Goal: Information Seeking & Learning: Compare options

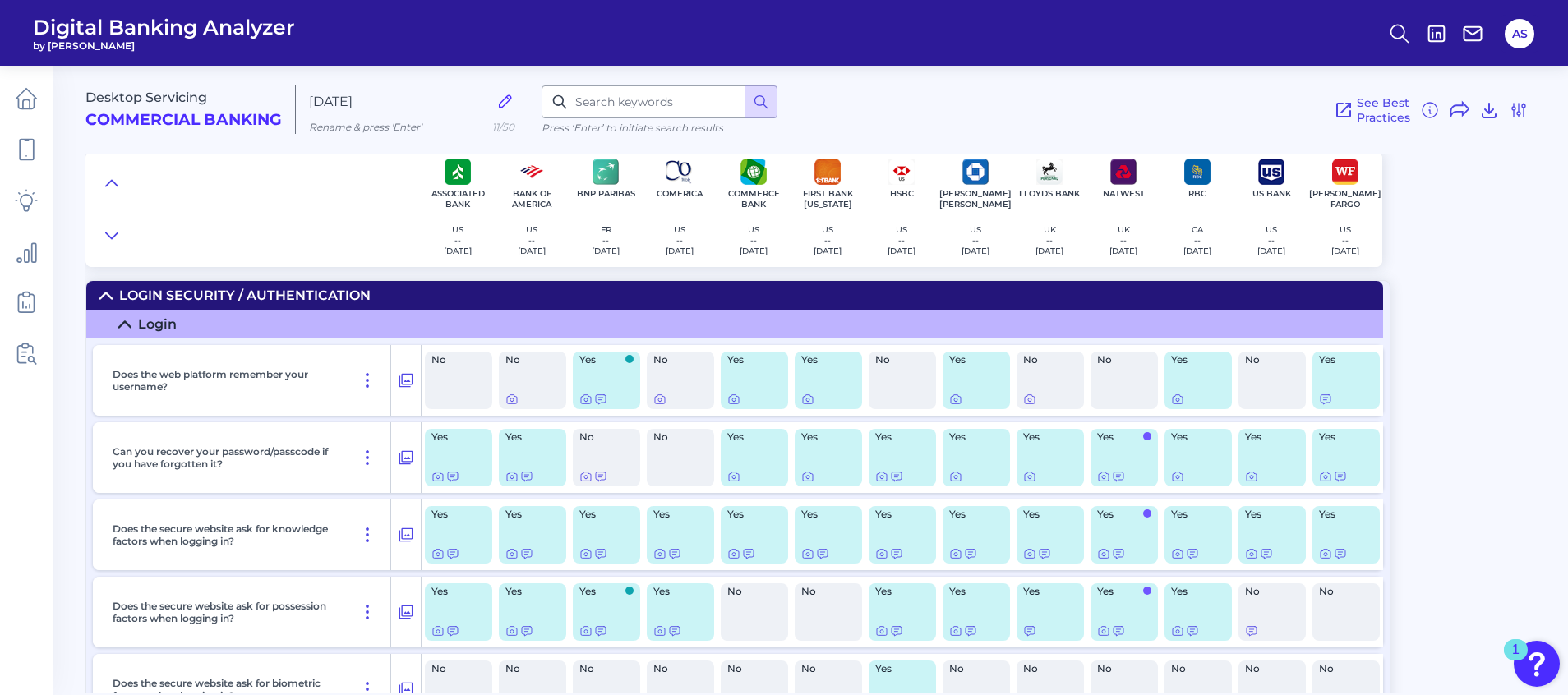
scroll to position [1973, 0]
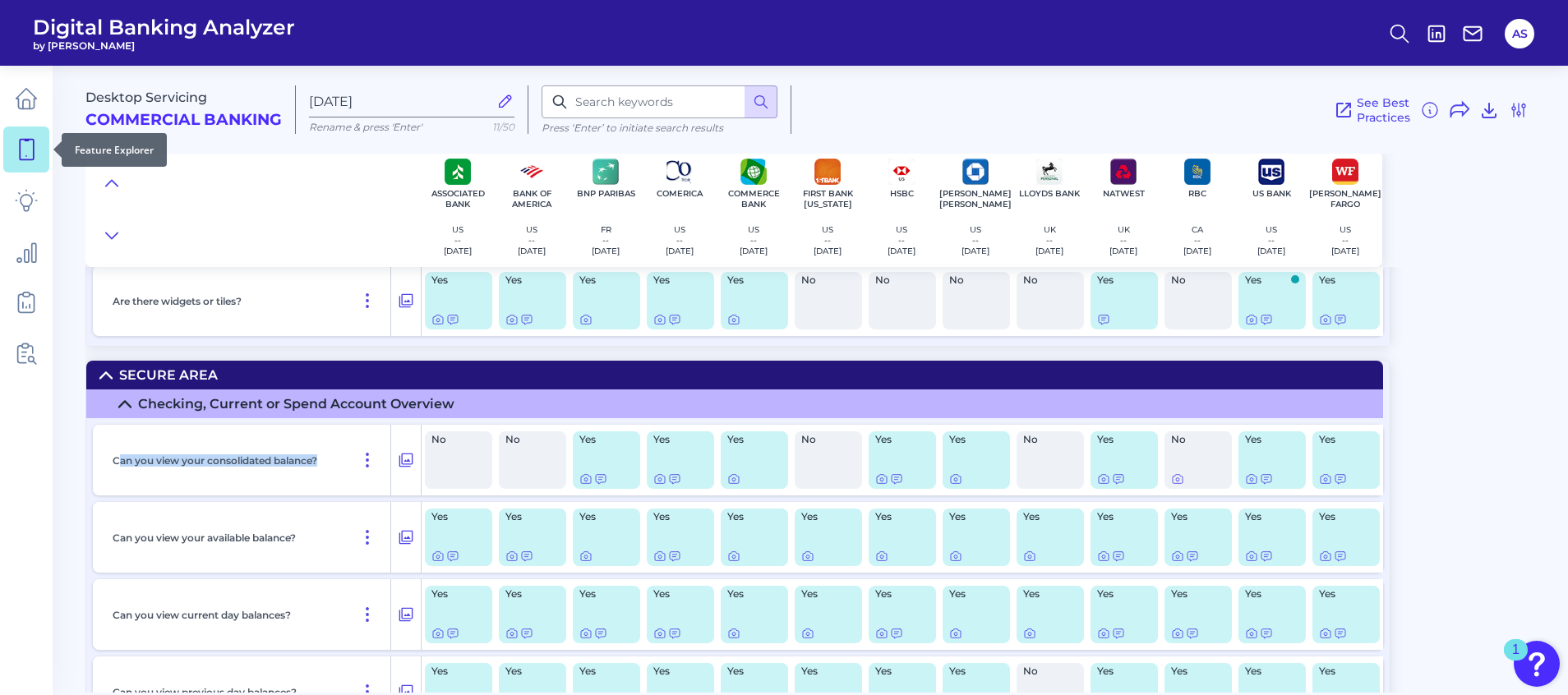
click at [36, 135] on link at bounding box center [26, 149] width 46 height 46
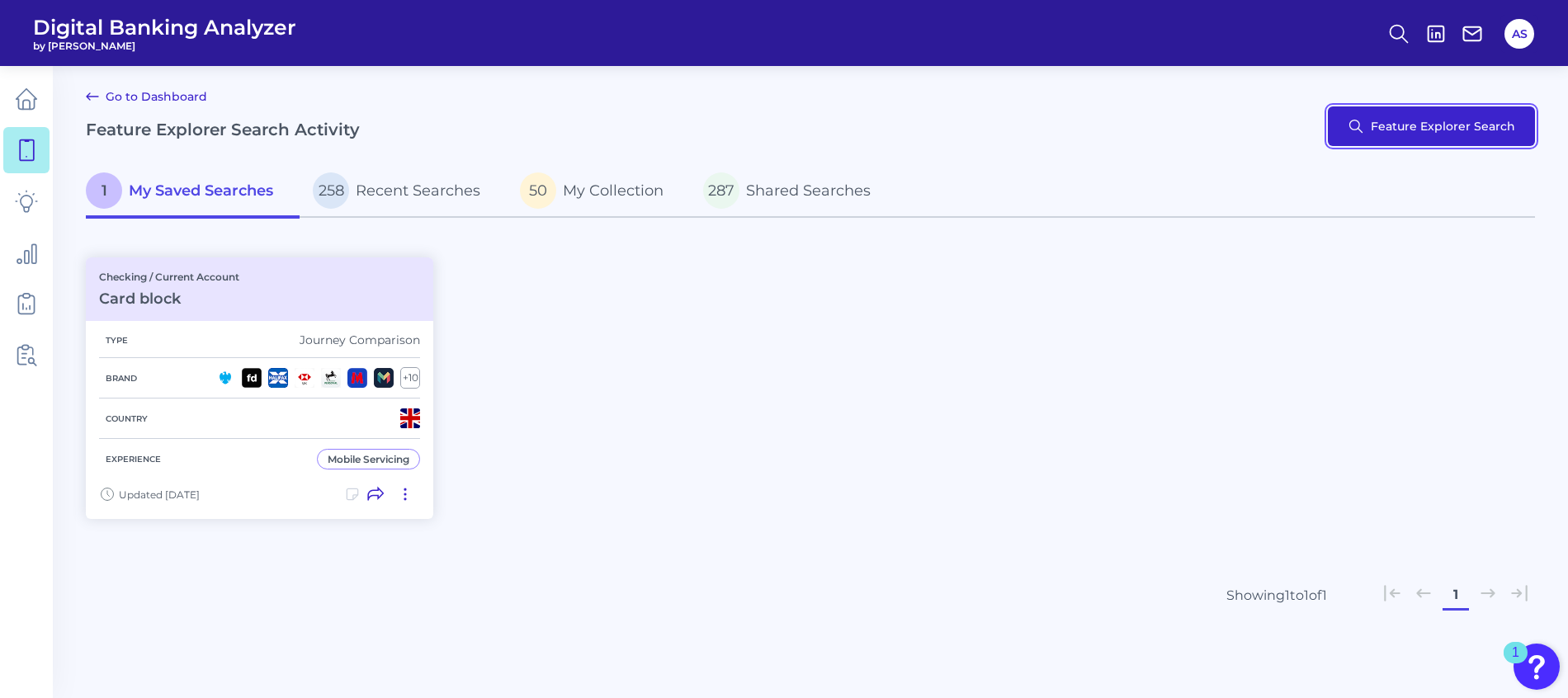
click at [1359, 126] on button "Feature Explorer Search" at bounding box center [1431, 126] width 207 height 40
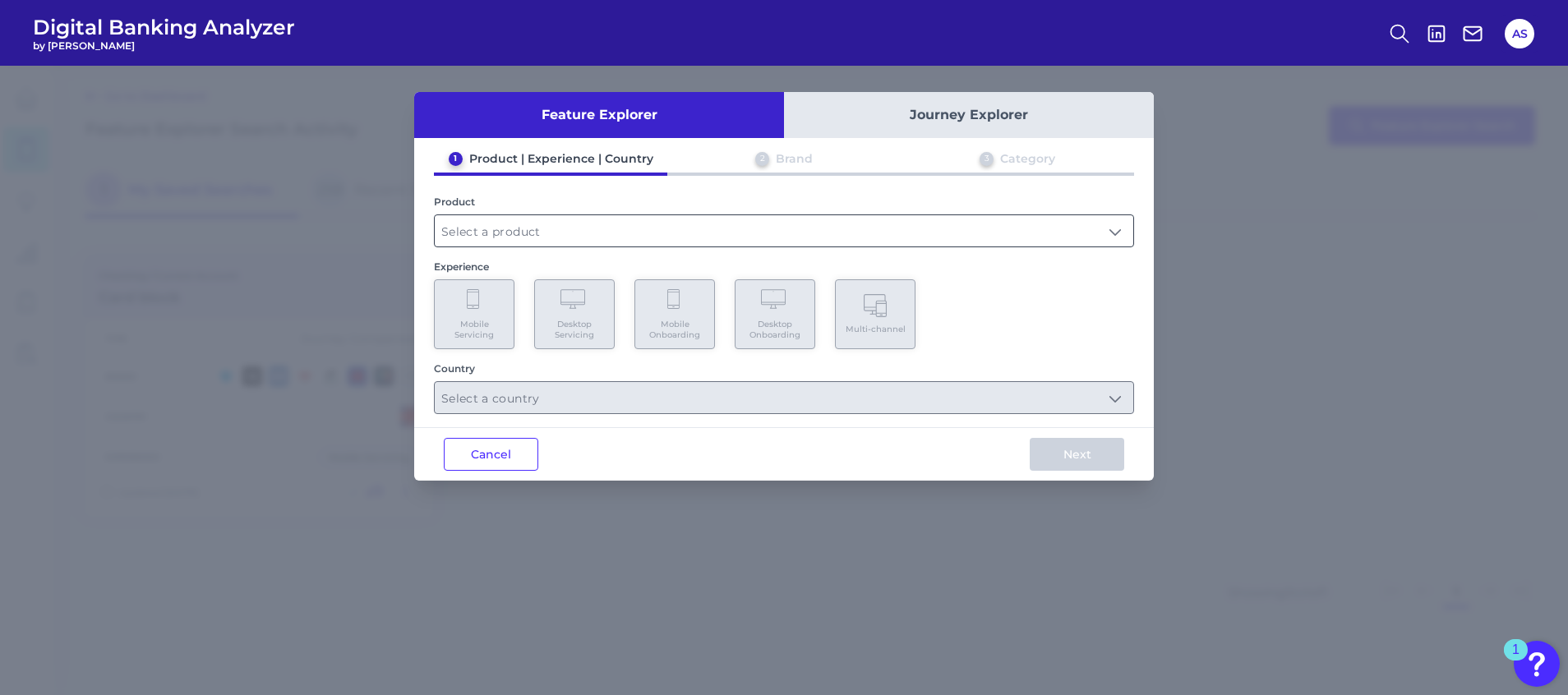
click at [619, 230] on input "text" at bounding box center [784, 232] width 699 height 32
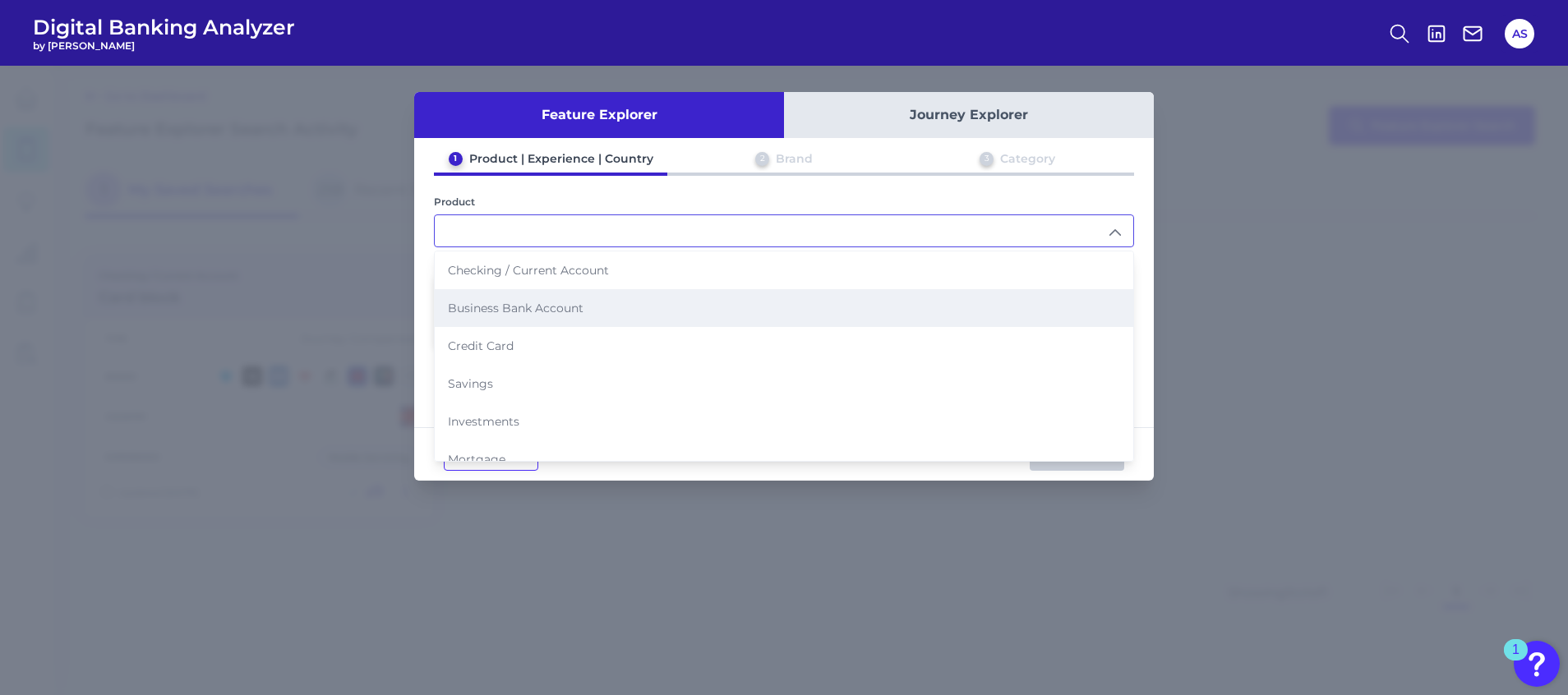
click at [580, 306] on span "Business Bank Account" at bounding box center [516, 308] width 136 height 15
type input "Business Bank Account"
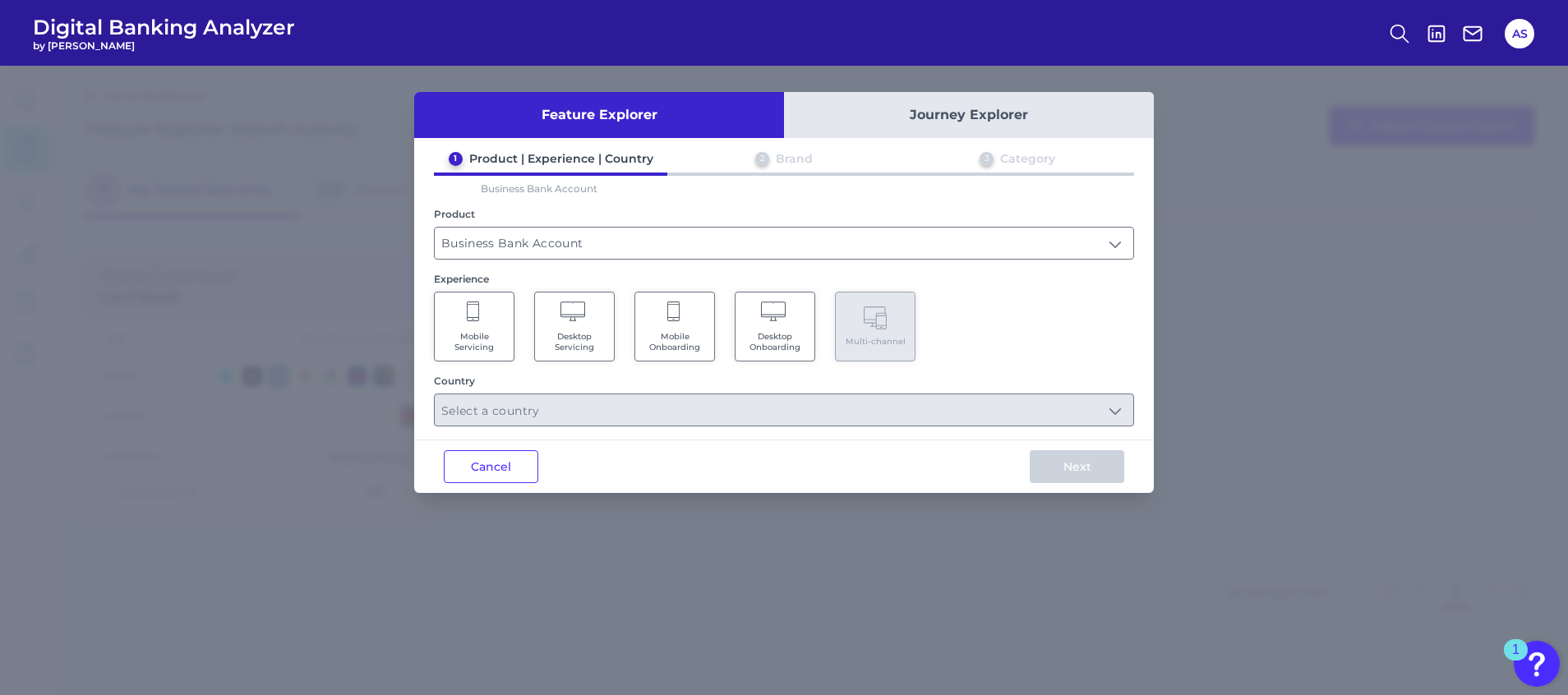
click at [492, 325] on Servicing "Mobile Servicing" at bounding box center [473, 327] width 80 height 70
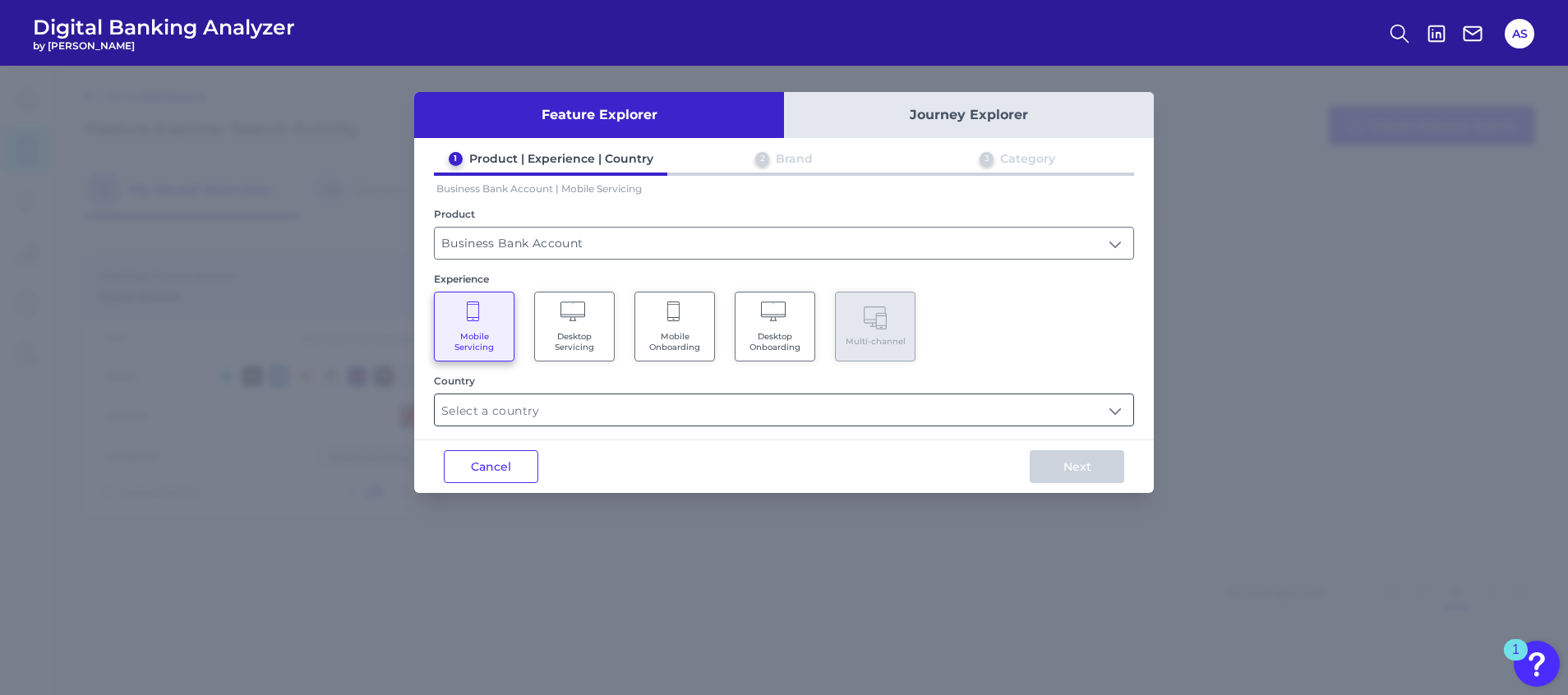
click at [973, 405] on input "text" at bounding box center [784, 411] width 699 height 32
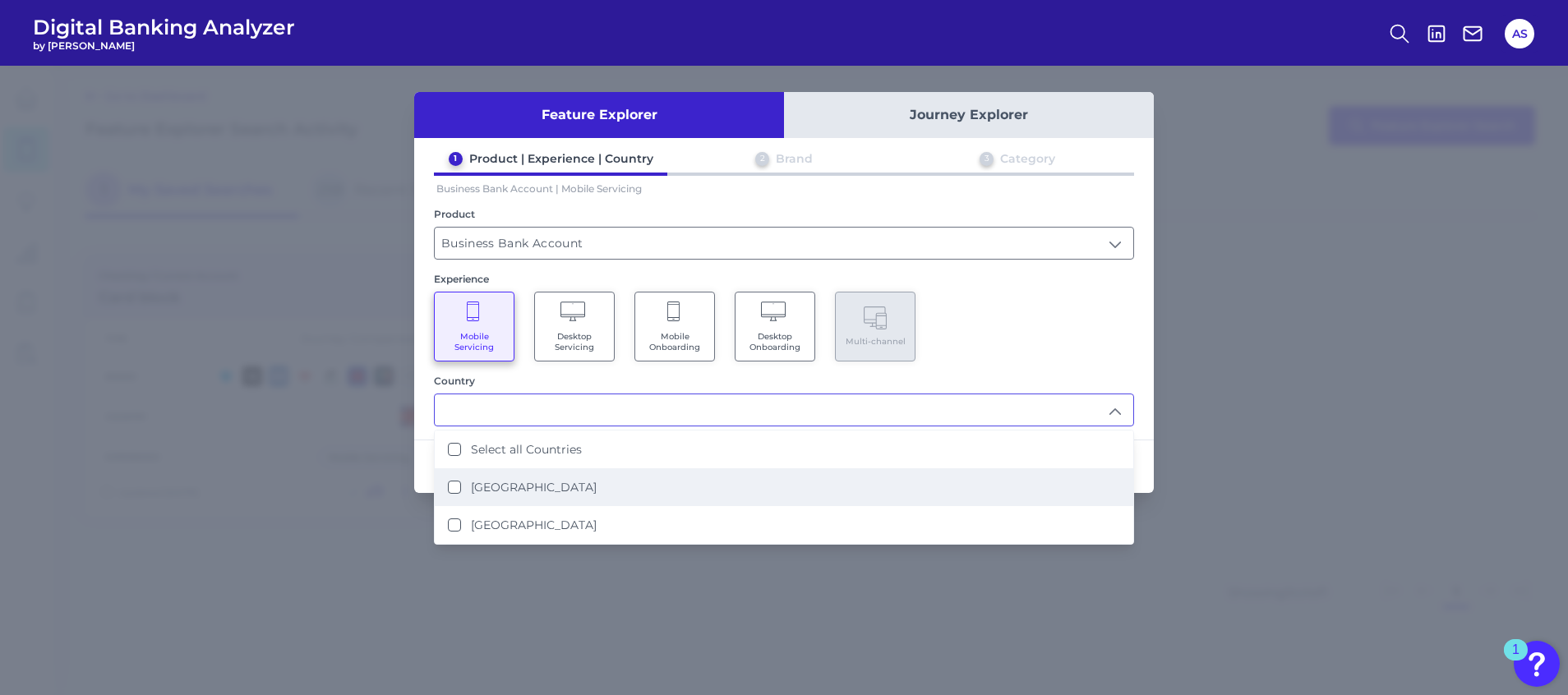
click at [466, 485] on div "[GEOGRAPHIC_DATA]" at bounding box center [523, 487] width 148 height 15
type input "[GEOGRAPHIC_DATA]"
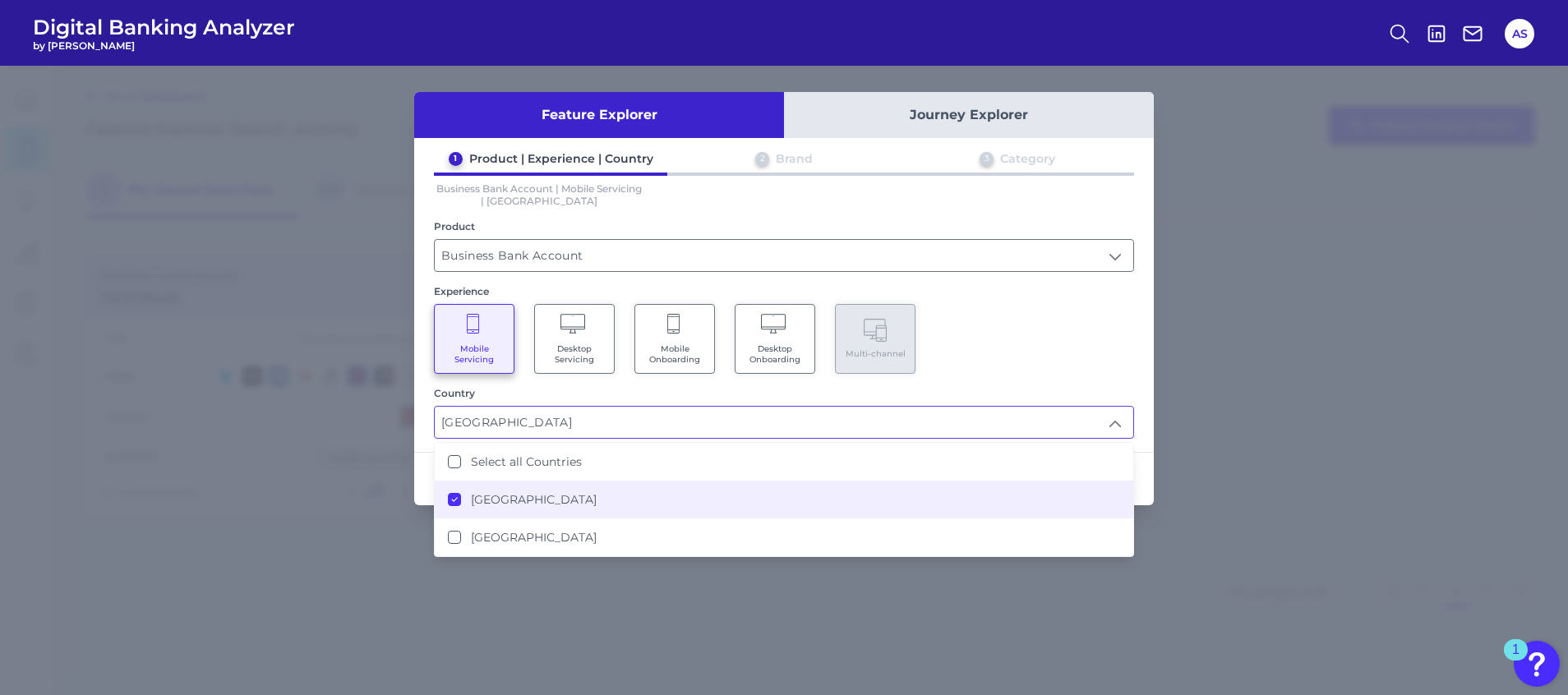
scroll to position [1, 0]
click at [1051, 371] on div "Mobile Servicing Desktop Servicing Mobile Onboarding Desktop Onboarding Multi-c…" at bounding box center [783, 339] width 700 height 70
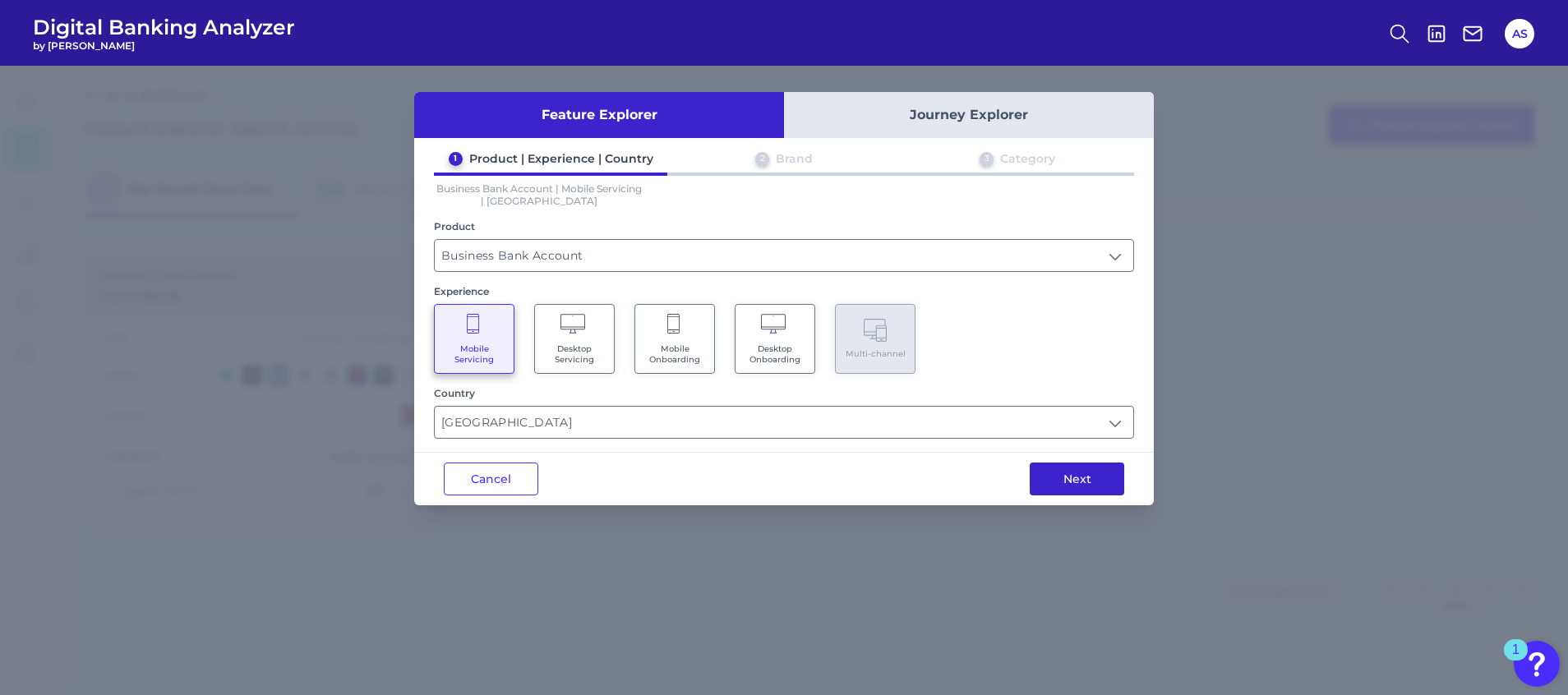
click at [1067, 471] on button "Next" at bounding box center [1076, 478] width 94 height 33
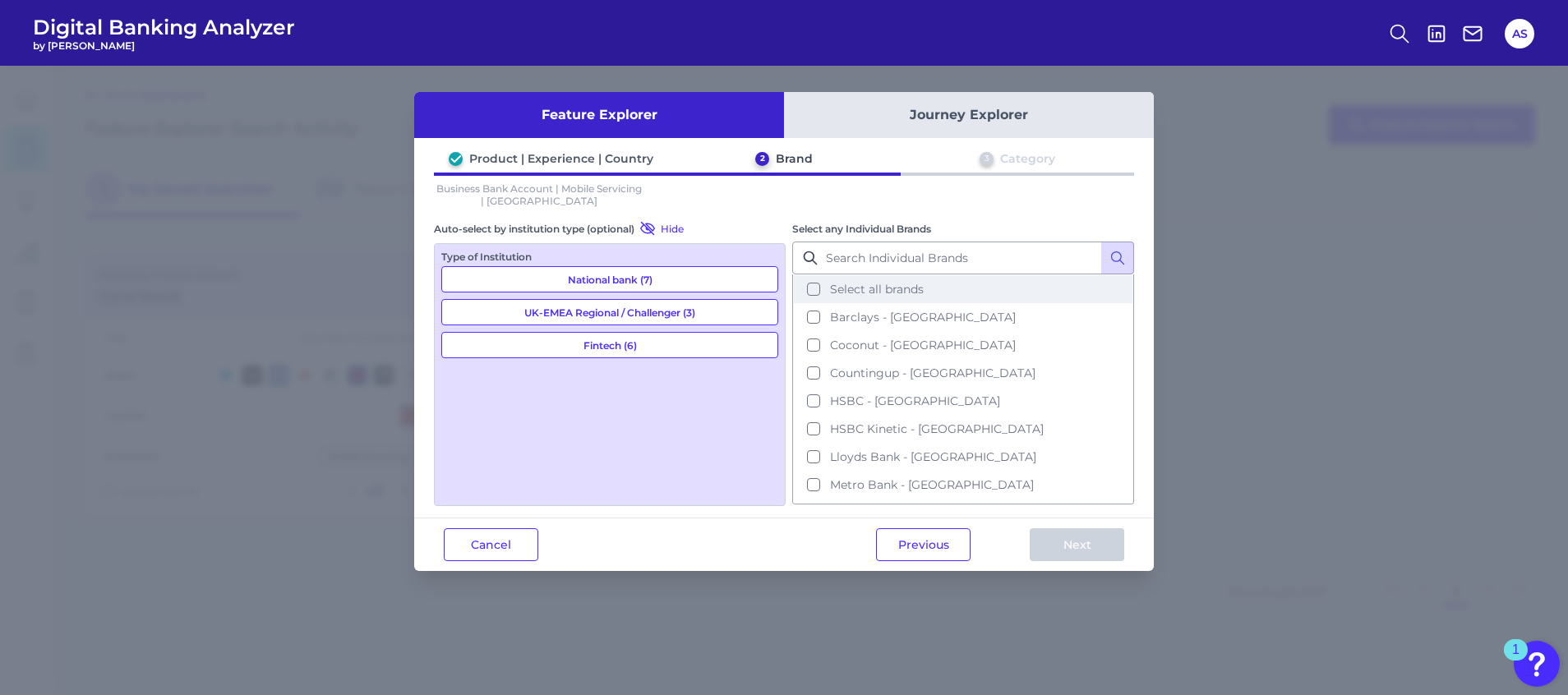
click at [903, 287] on span "Select all brands" at bounding box center [877, 289] width 94 height 15
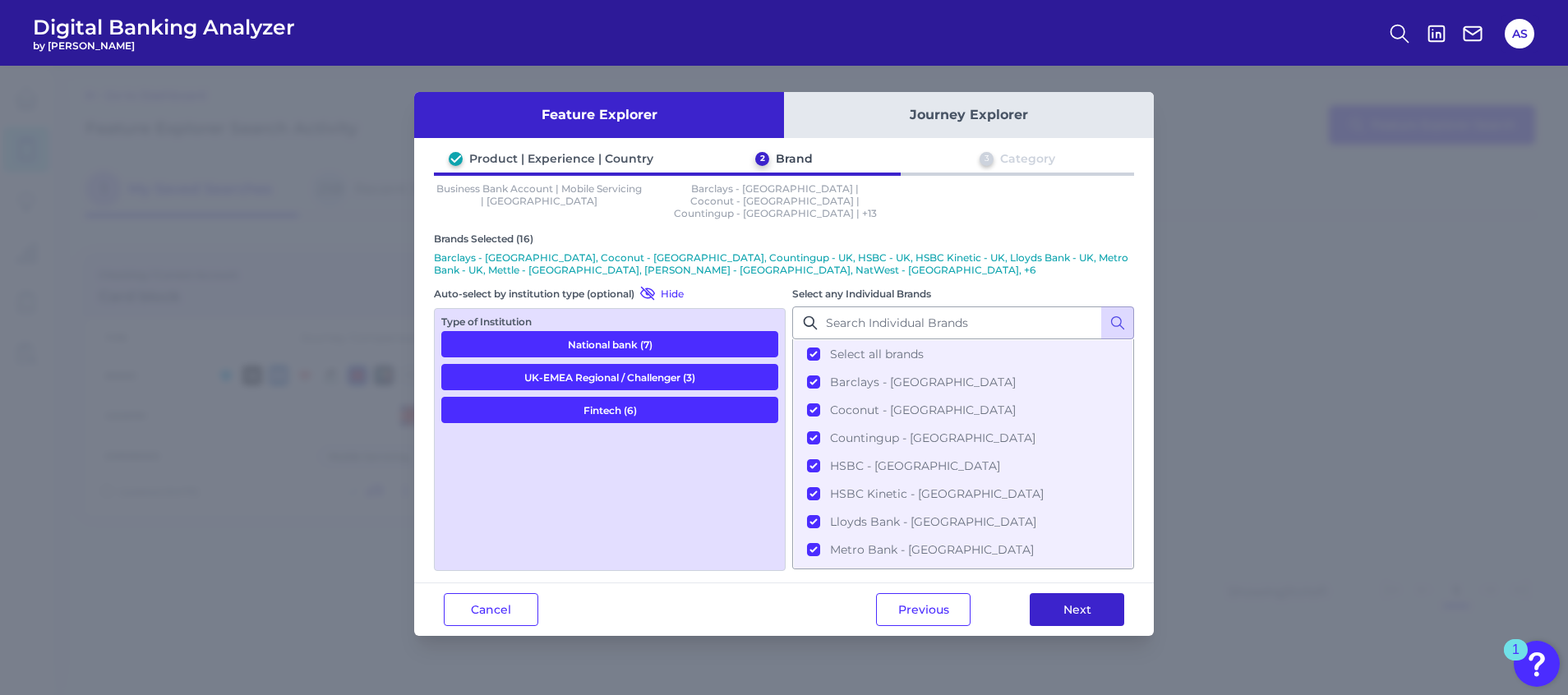
click at [1057, 593] on button "Next" at bounding box center [1076, 609] width 94 height 33
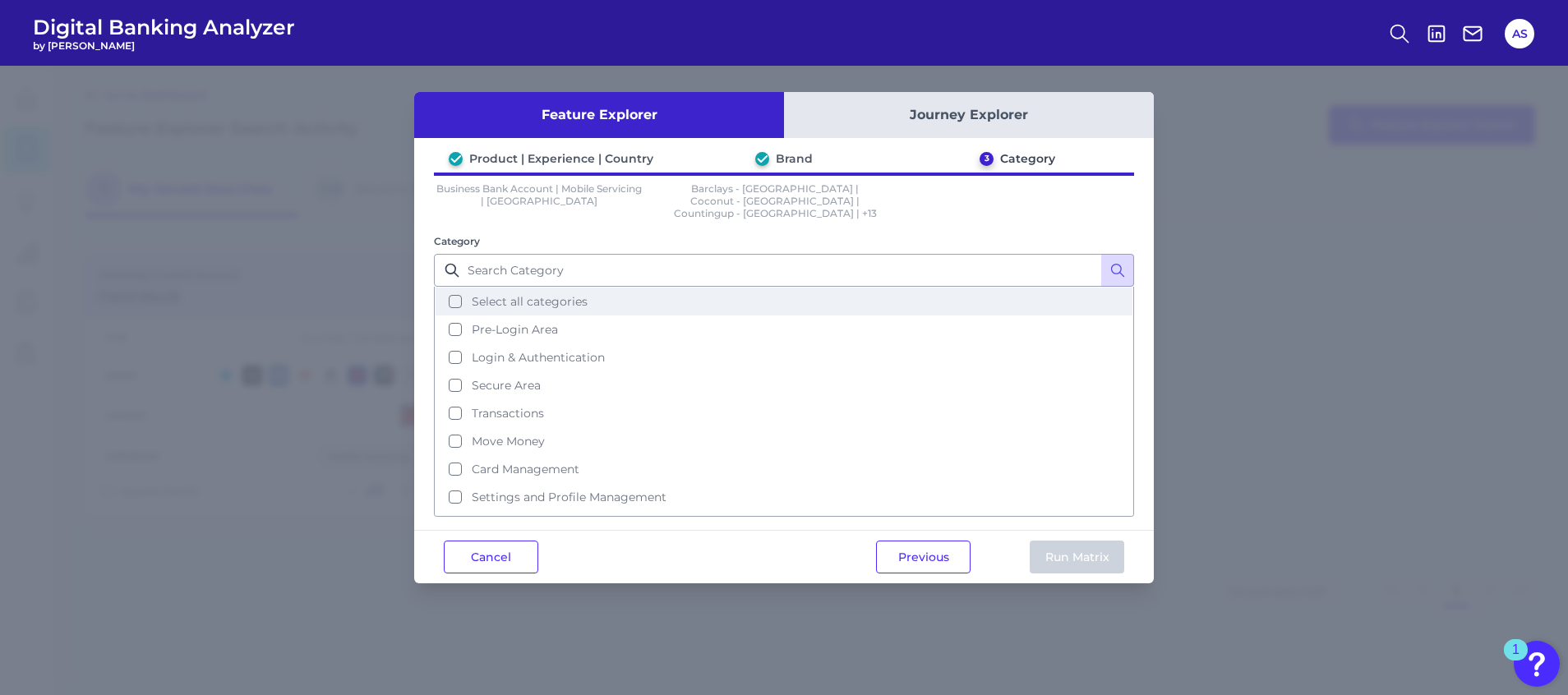
click at [549, 294] on span "Select all categories" at bounding box center [530, 301] width 116 height 15
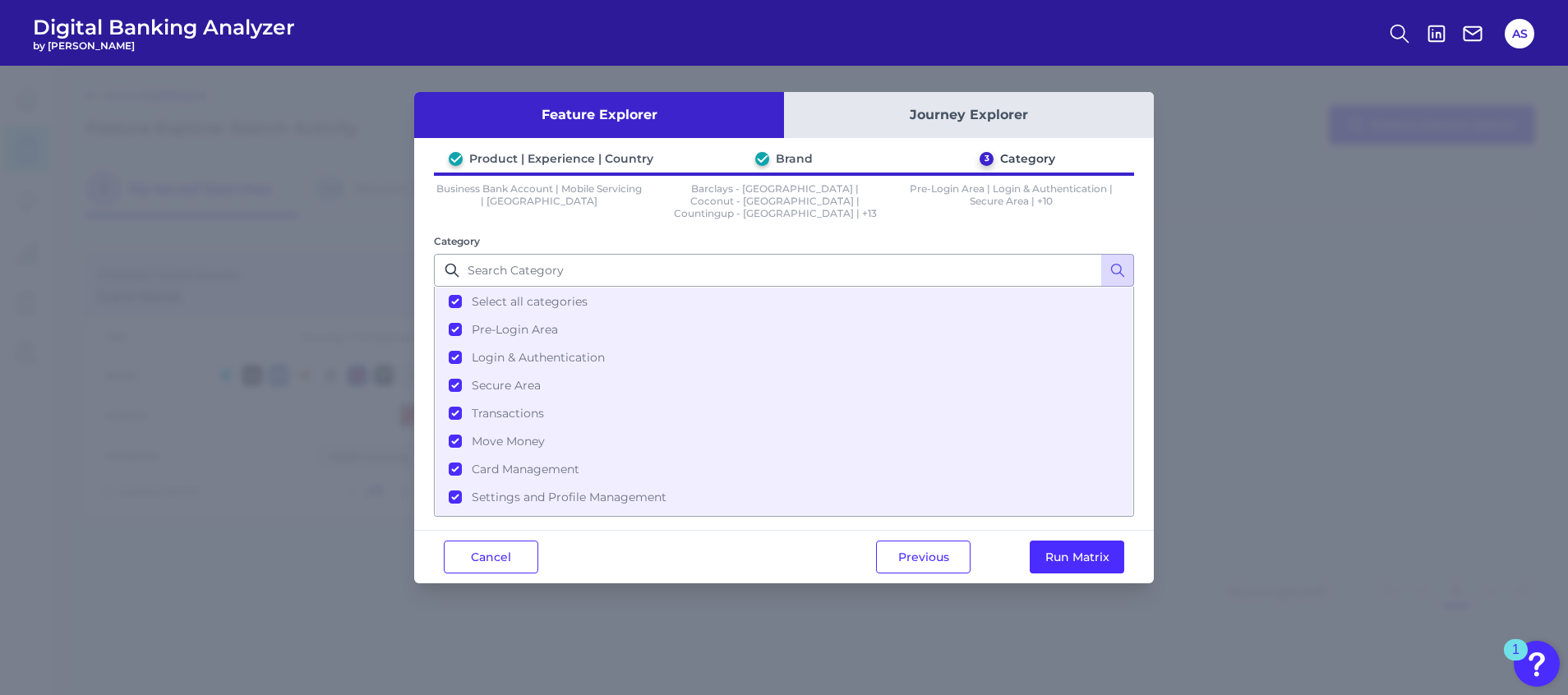
click at [1083, 531] on div "Previous Run Matrix" at bounding box center [1000, 556] width 308 height 52
click at [1081, 541] on button "Run Matrix" at bounding box center [1076, 556] width 94 height 33
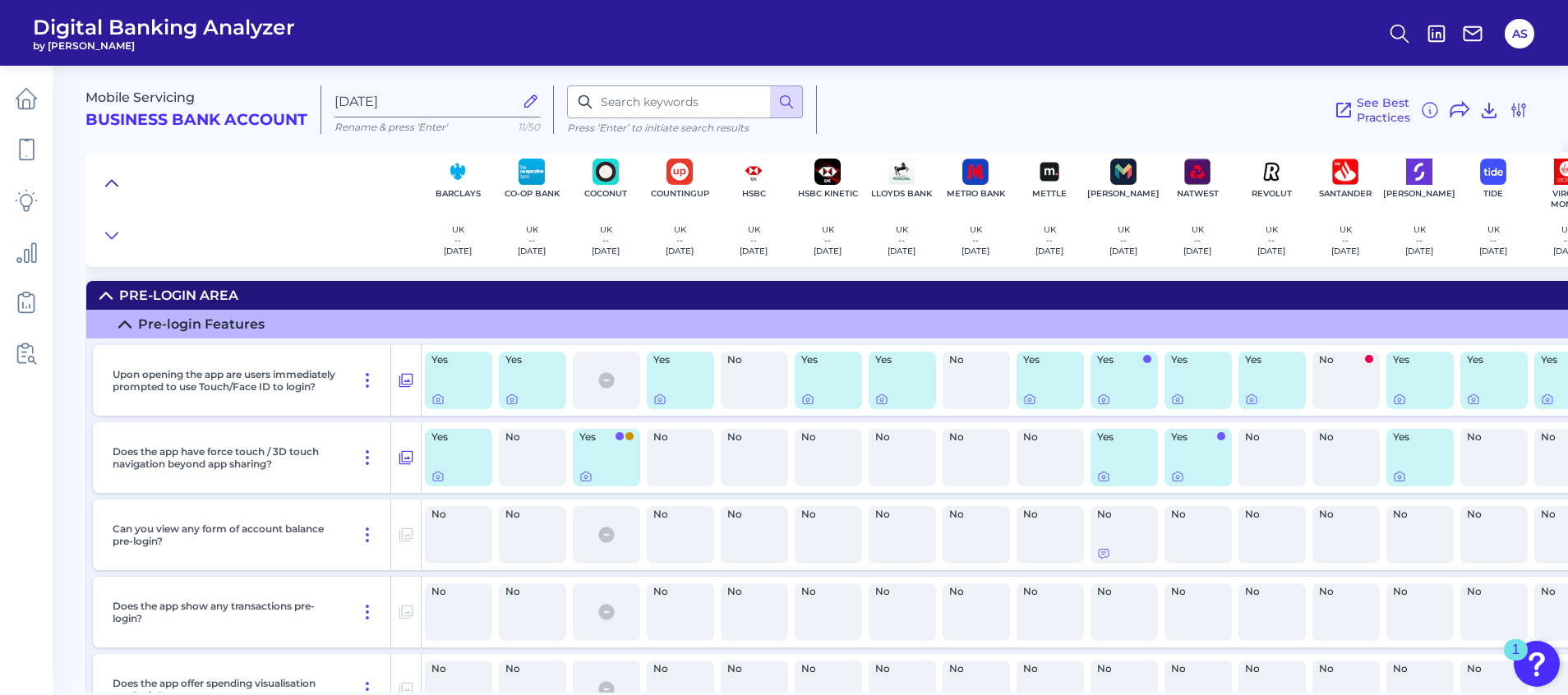
click at [109, 183] on icon at bounding box center [112, 183] width 12 height 6
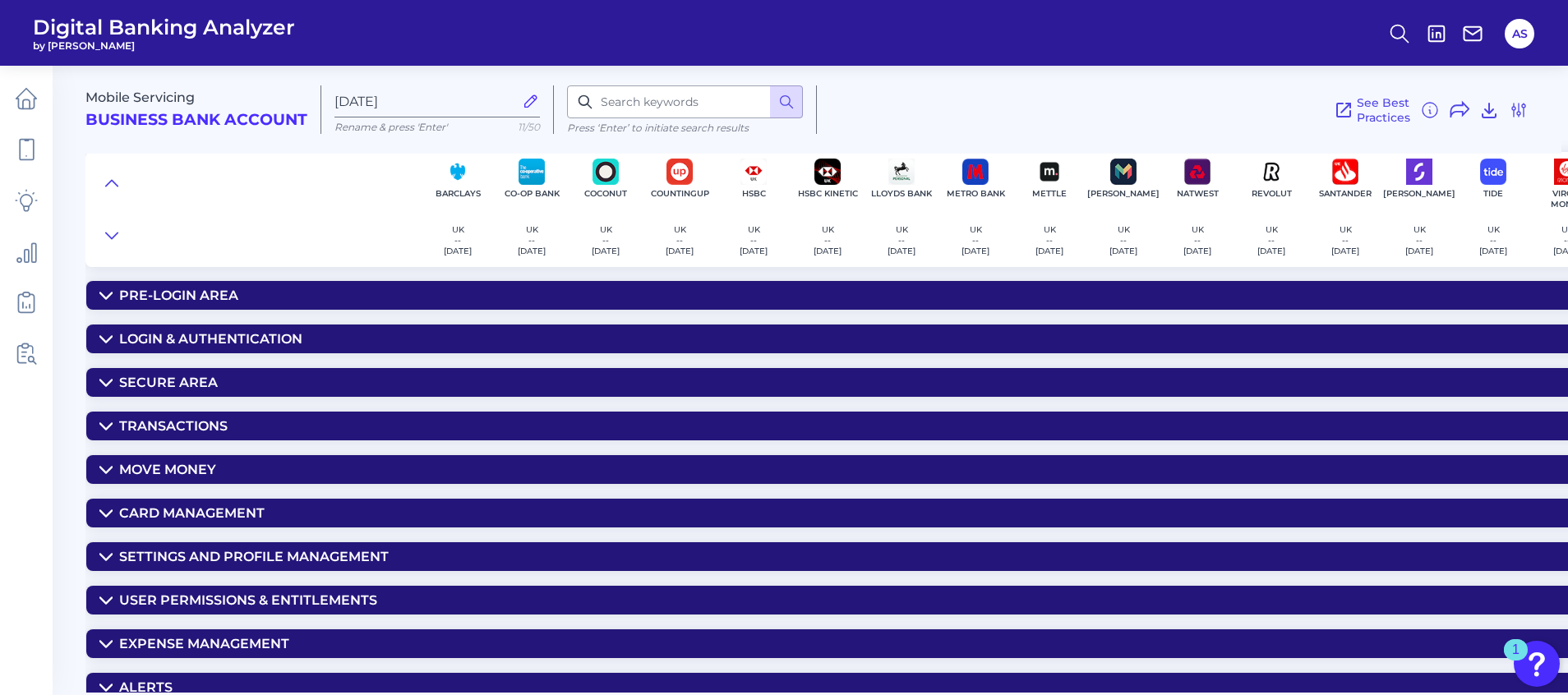
scroll to position [0, 45]
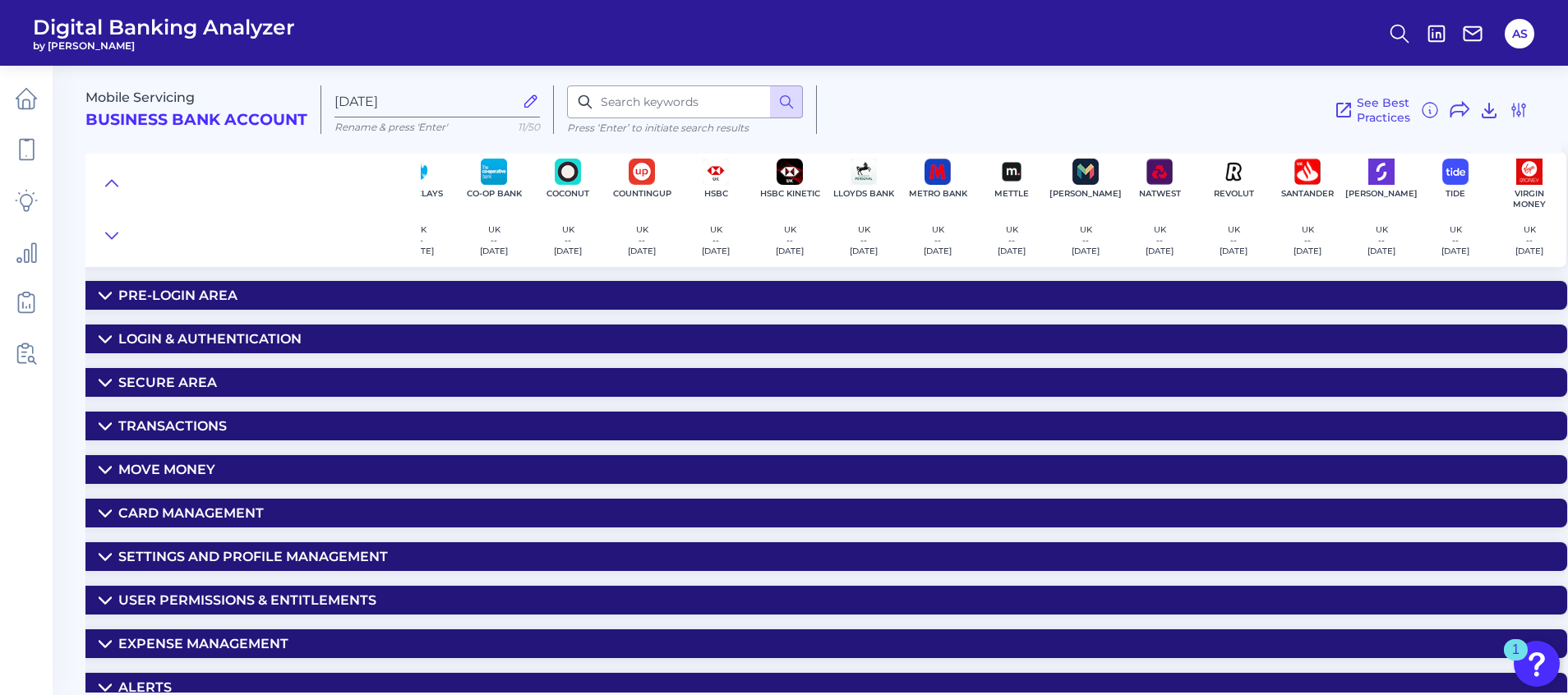
drag, startPoint x: 725, startPoint y: 685, endPoint x: 483, endPoint y: 688, distance: 242.0
click at [555, 673] on summary "Alerts" at bounding box center [808, 687] width 1519 height 29
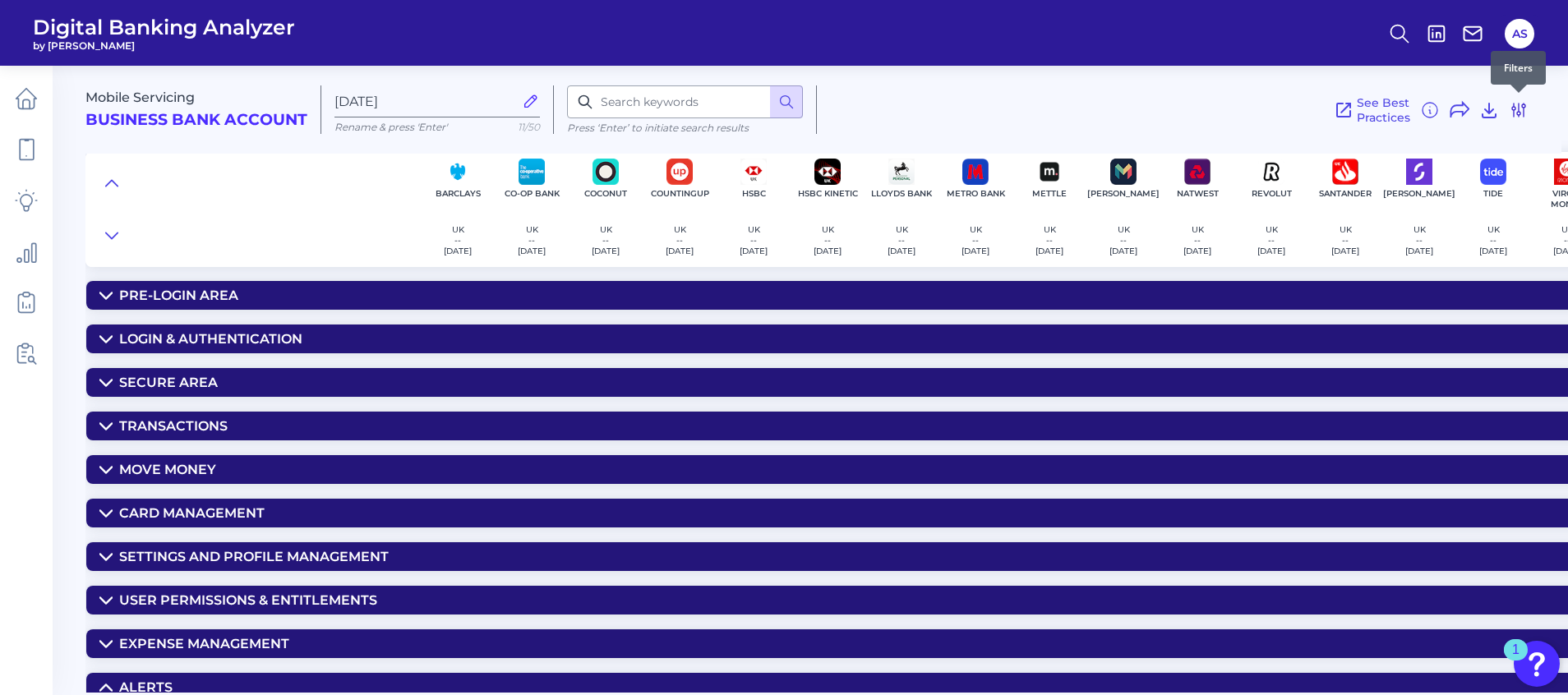
click at [1516, 110] on icon at bounding box center [1519, 110] width 20 height 20
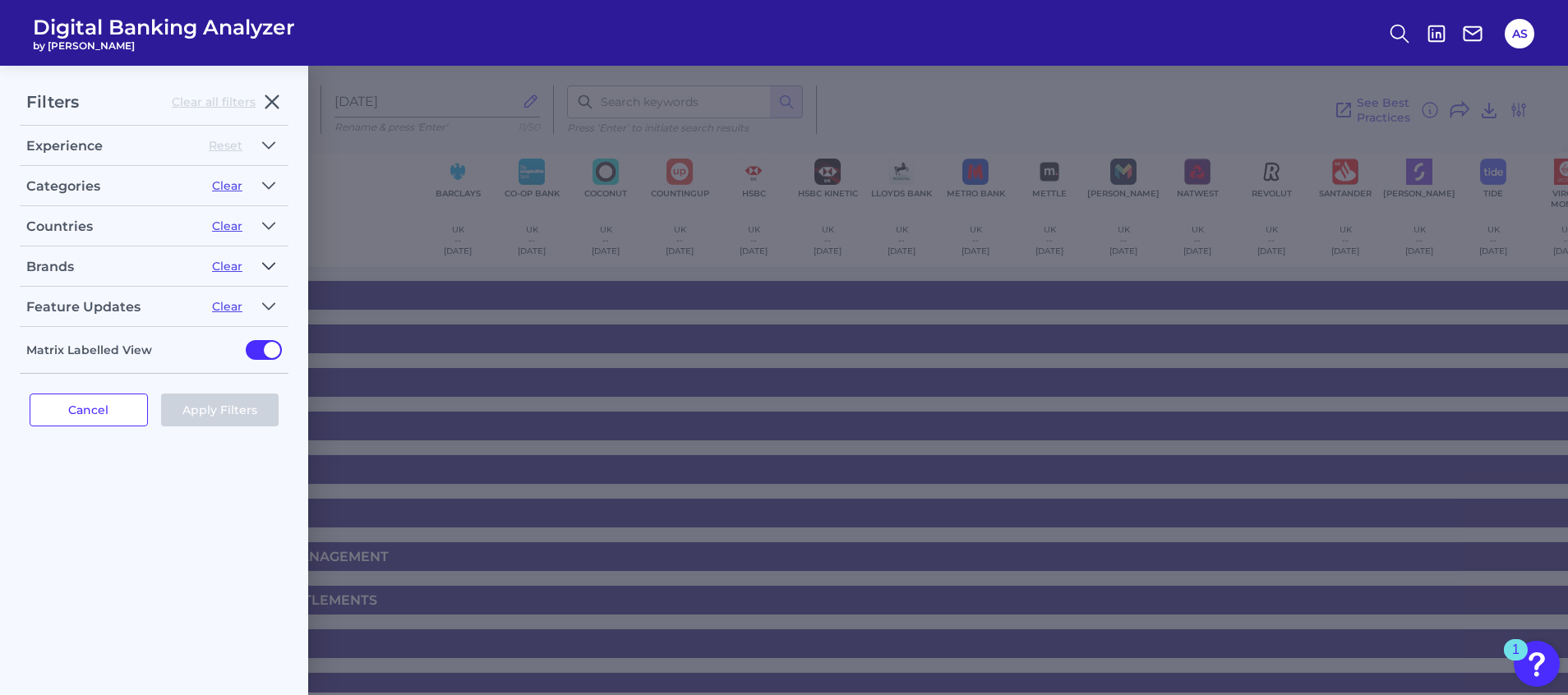
click at [267, 262] on icon "button" at bounding box center [268, 266] width 13 height 20
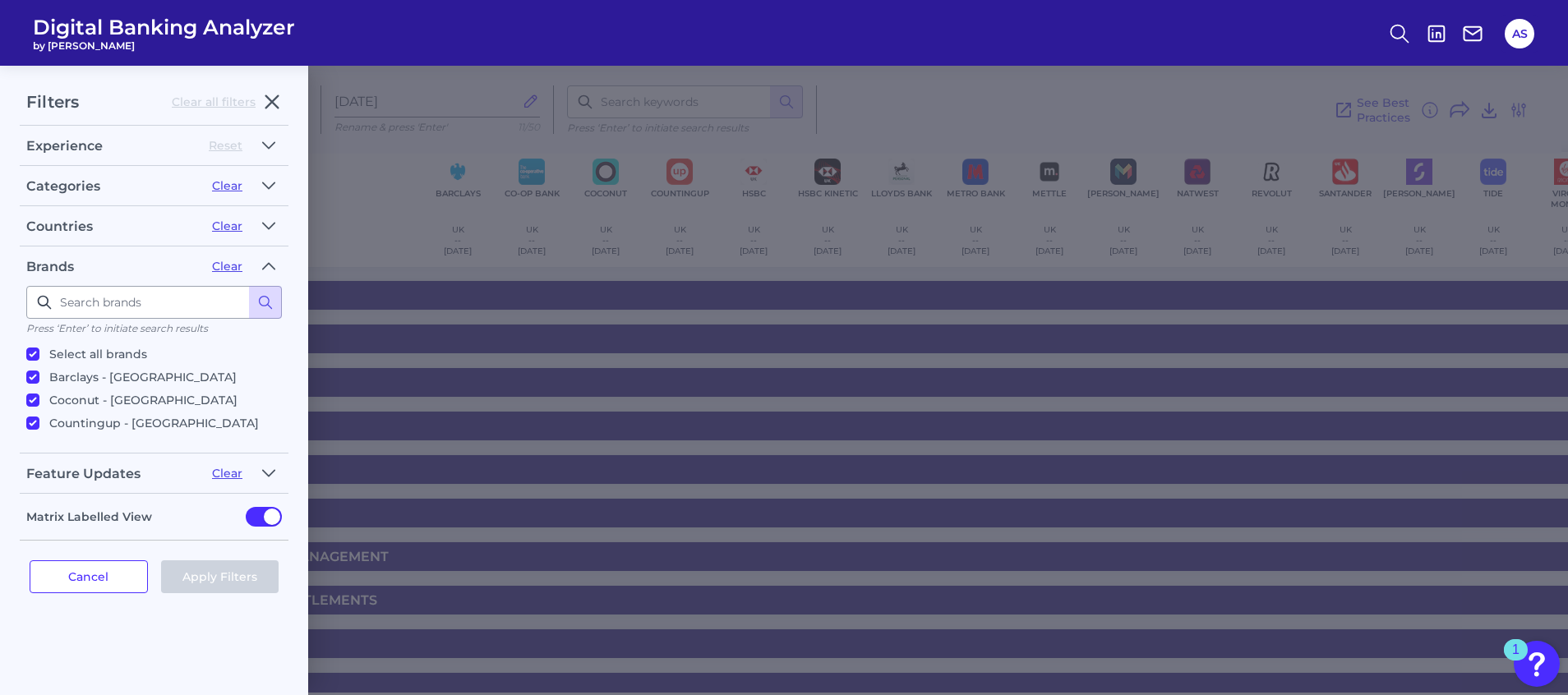
click at [28, 398] on input "Coconut - [GEOGRAPHIC_DATA]" at bounding box center [33, 400] width 13 height 13
checkbox input "false"
click at [215, 574] on button "Apply Filters" at bounding box center [221, 576] width 119 height 33
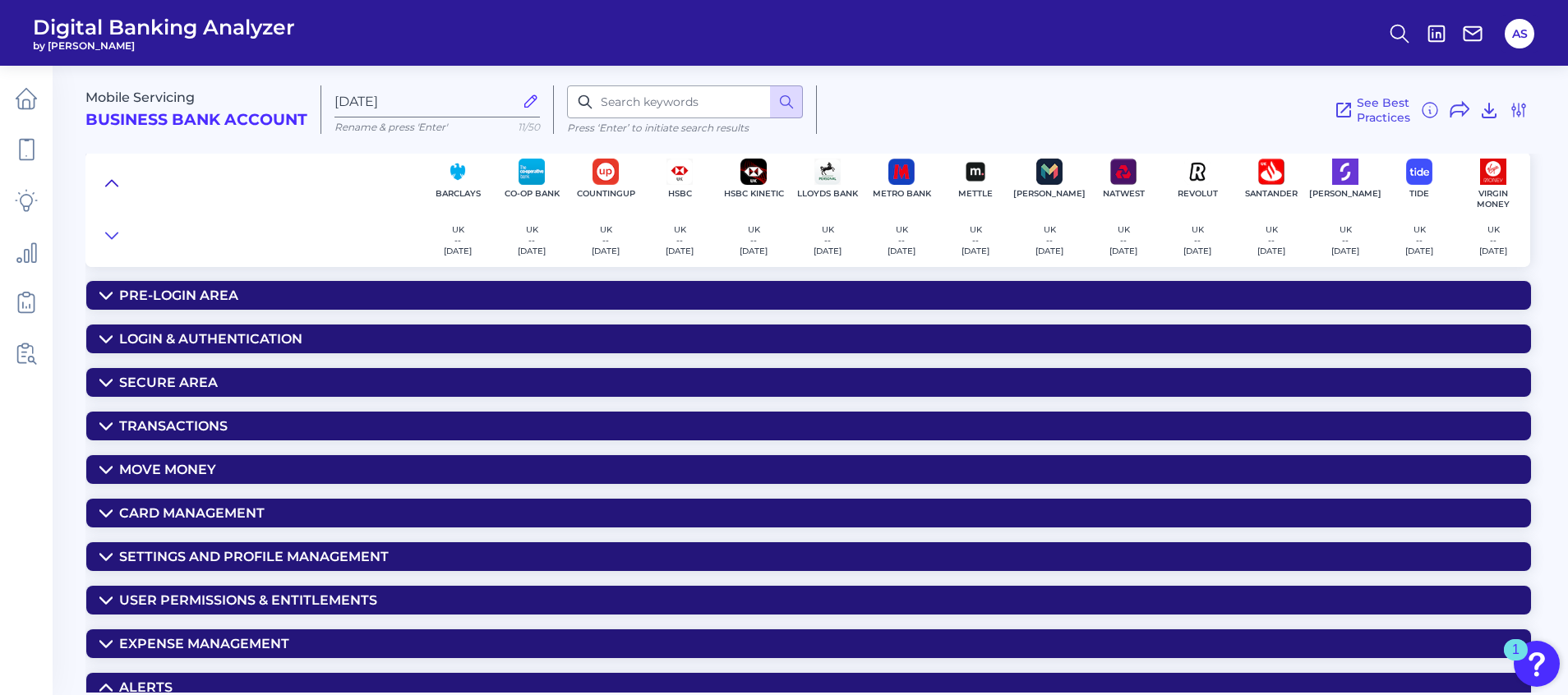
click at [109, 179] on icon at bounding box center [111, 183] width 13 height 17
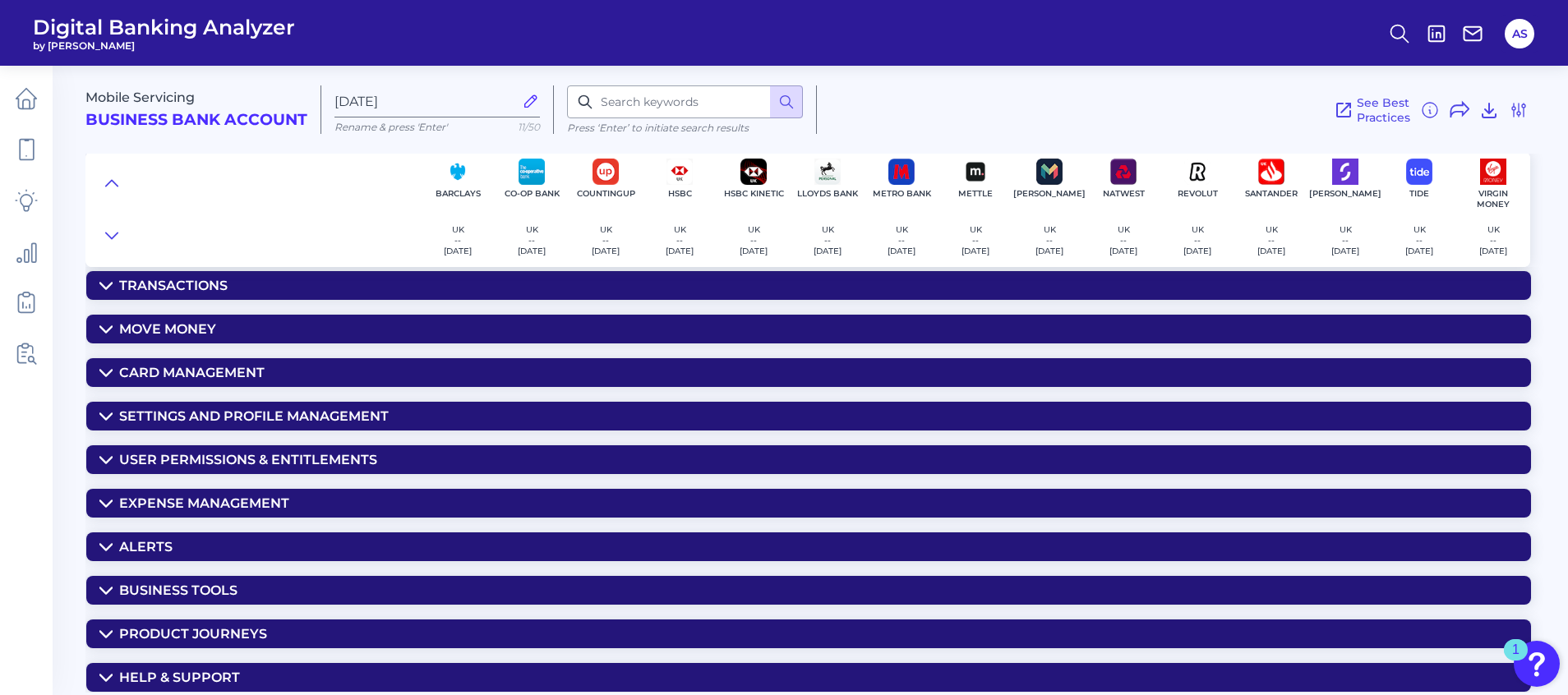
scroll to position [17, 0]
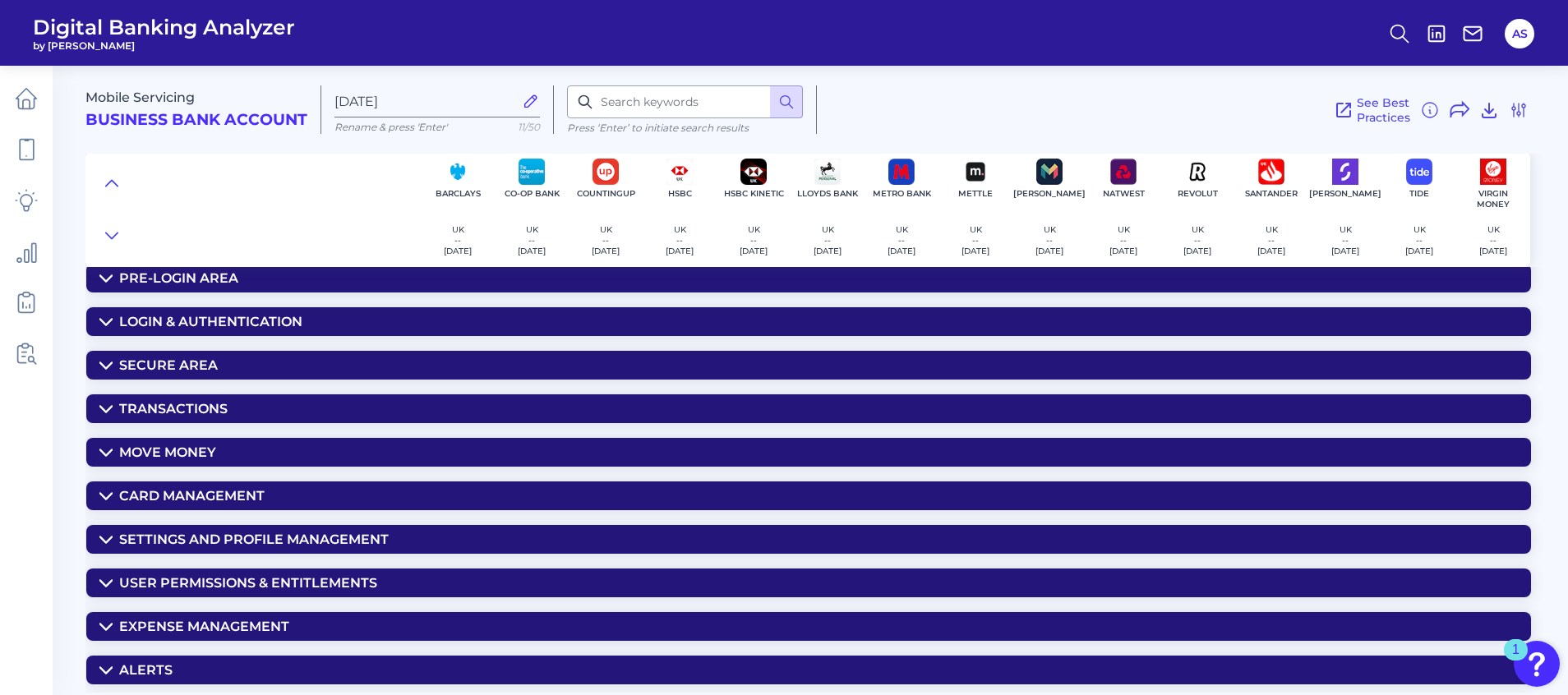
click at [100, 275] on icon at bounding box center [106, 278] width 12 height 6
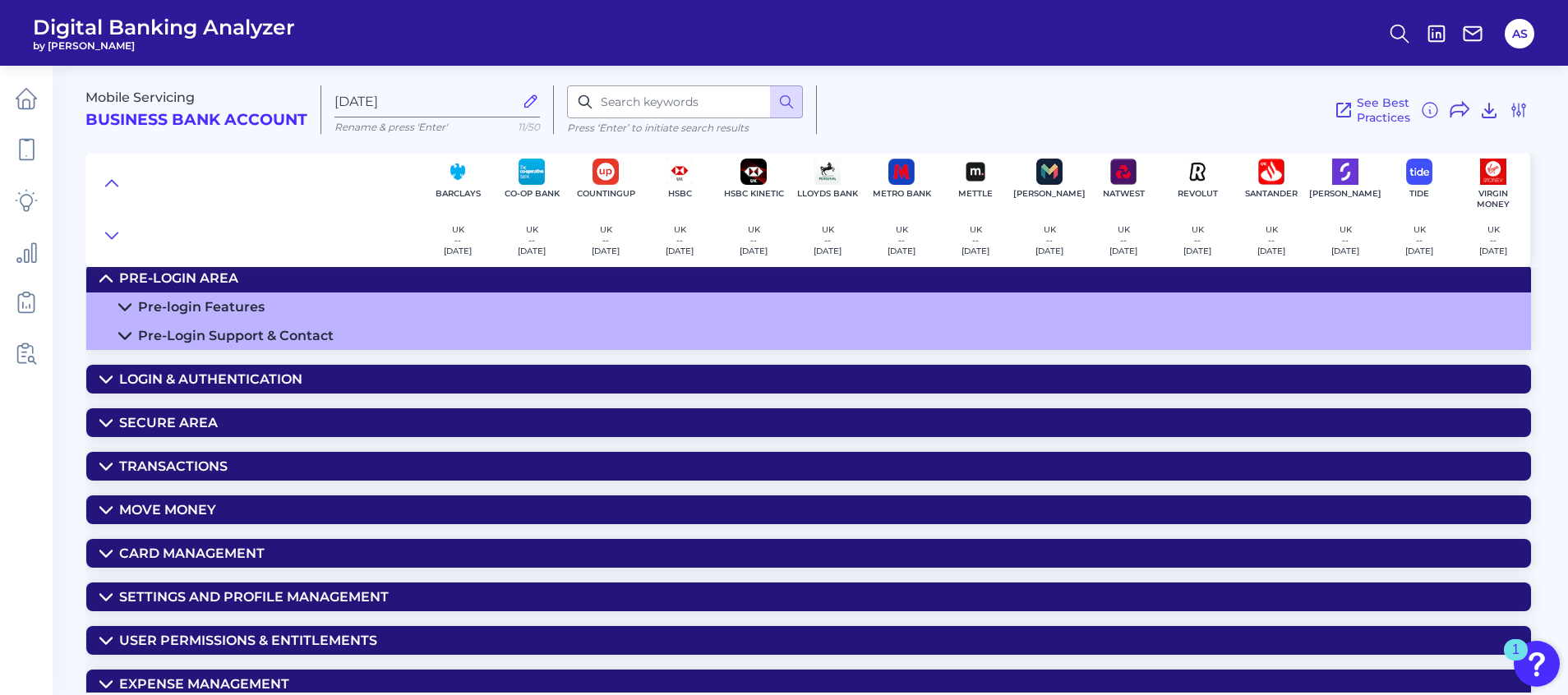
click at [122, 308] on icon at bounding box center [125, 307] width 12 height 6
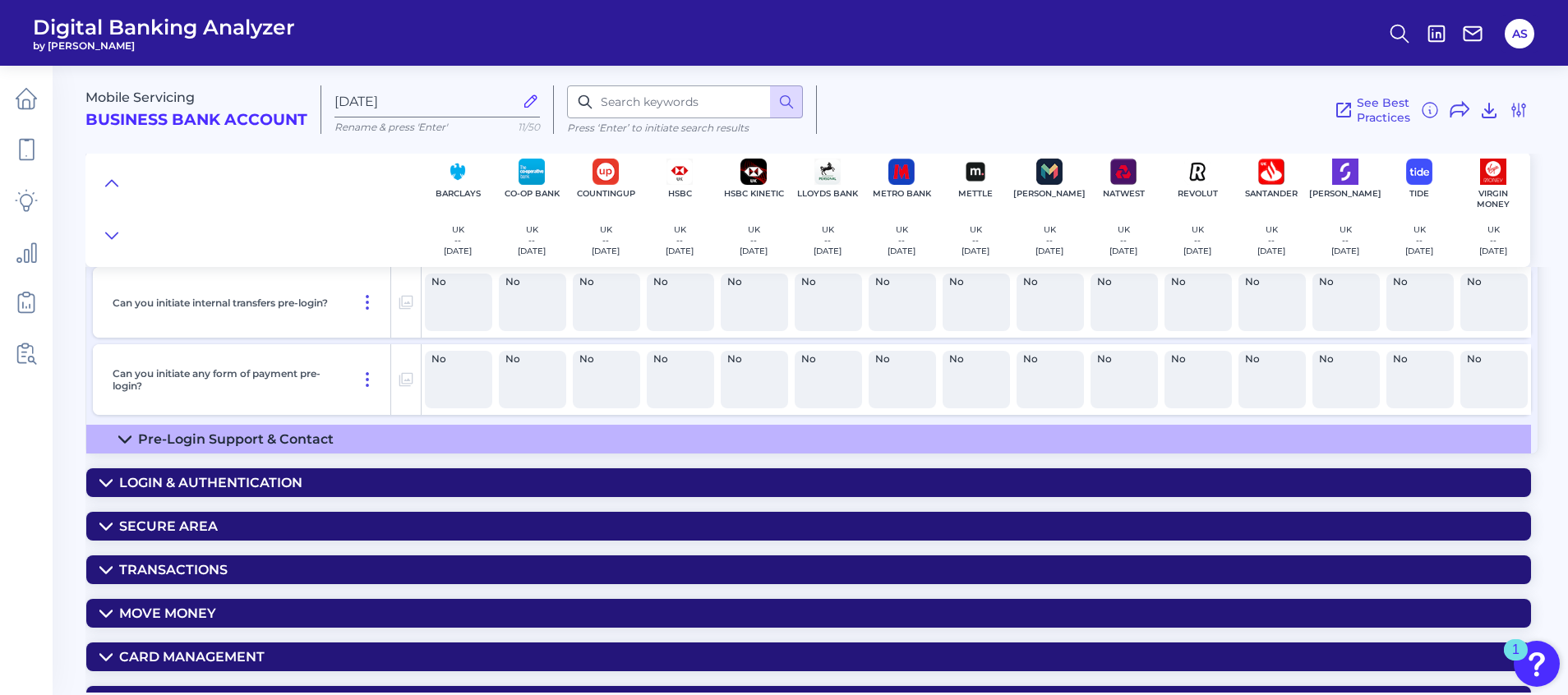
scroll to position [511, 0]
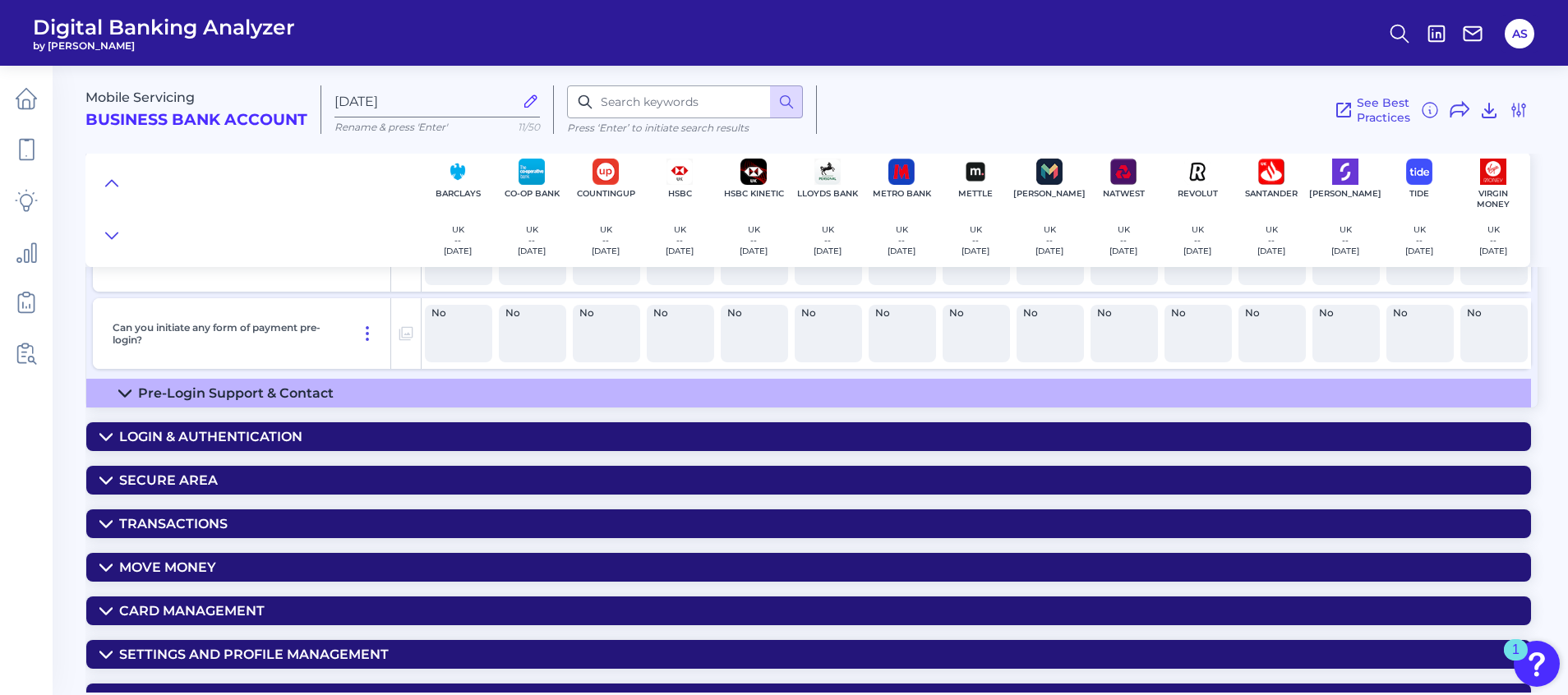
click at [106, 436] on icon at bounding box center [105, 437] width 13 height 13
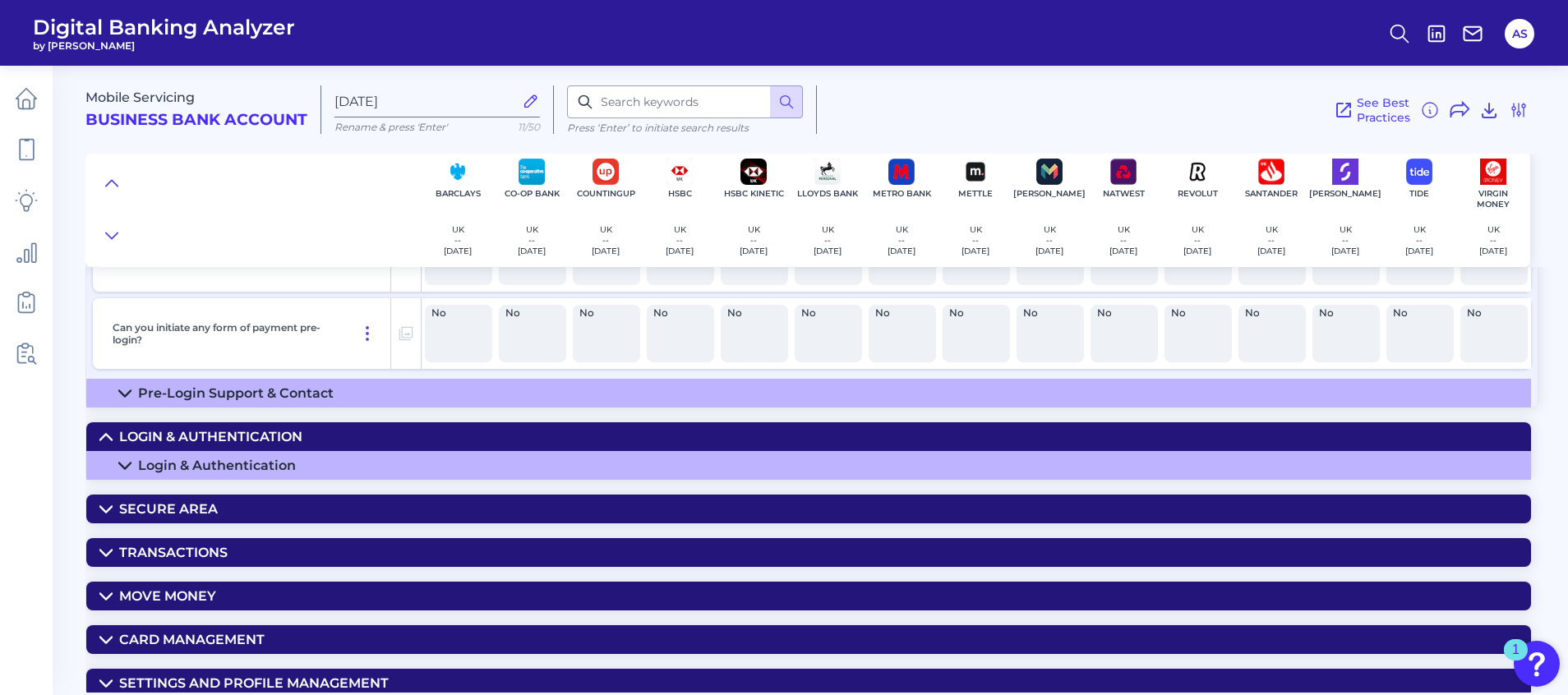
click at [127, 462] on icon at bounding box center [125, 465] width 13 height 13
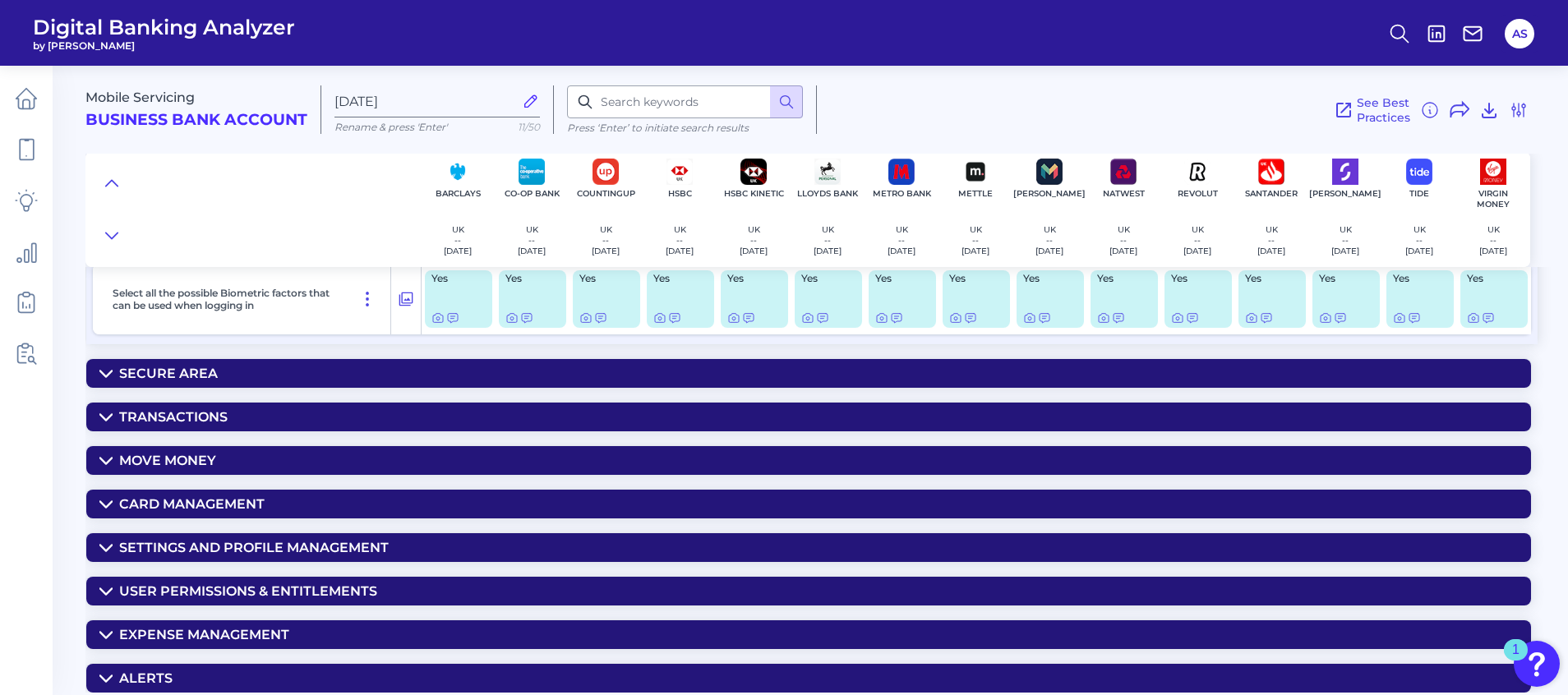
scroll to position [1250, 0]
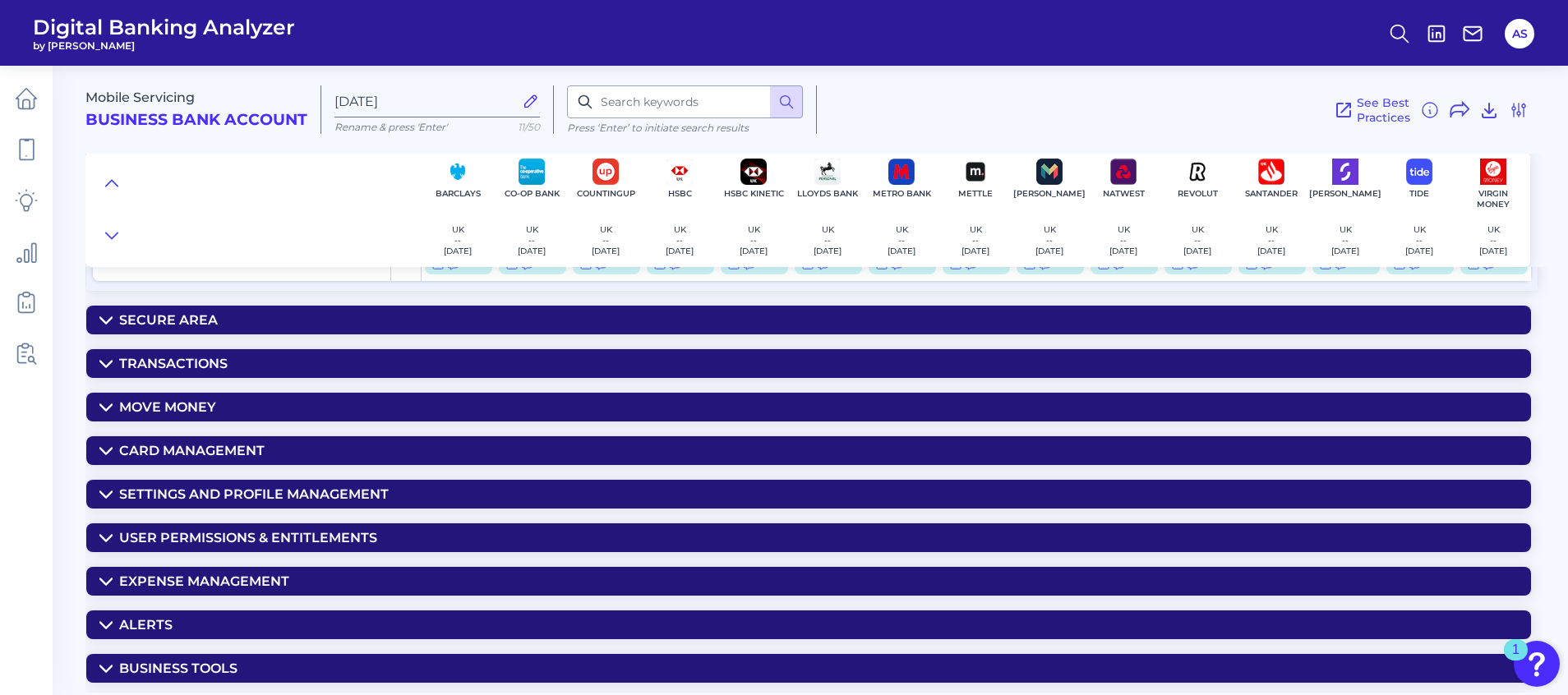
click at [104, 317] on icon at bounding box center [105, 320] width 13 height 13
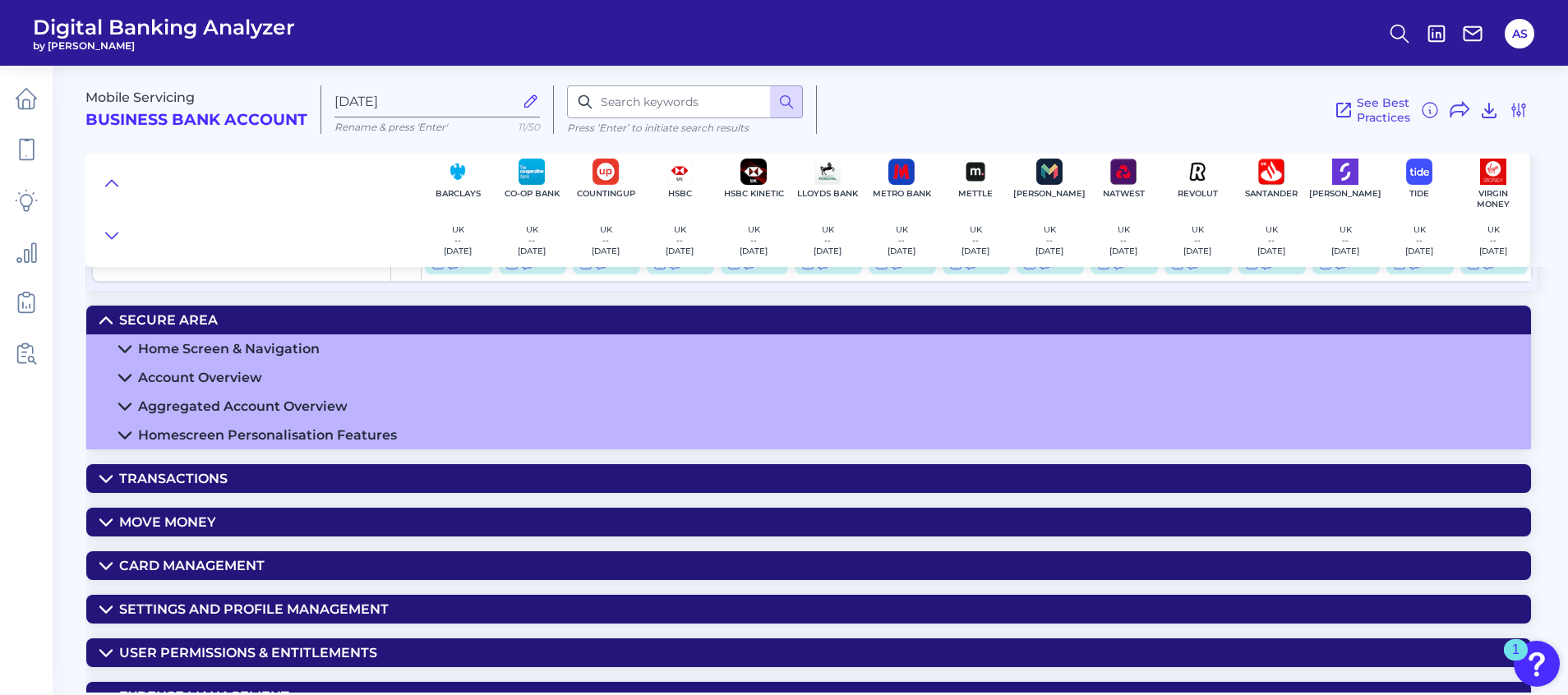
click at [119, 375] on icon at bounding box center [125, 378] width 12 height 6
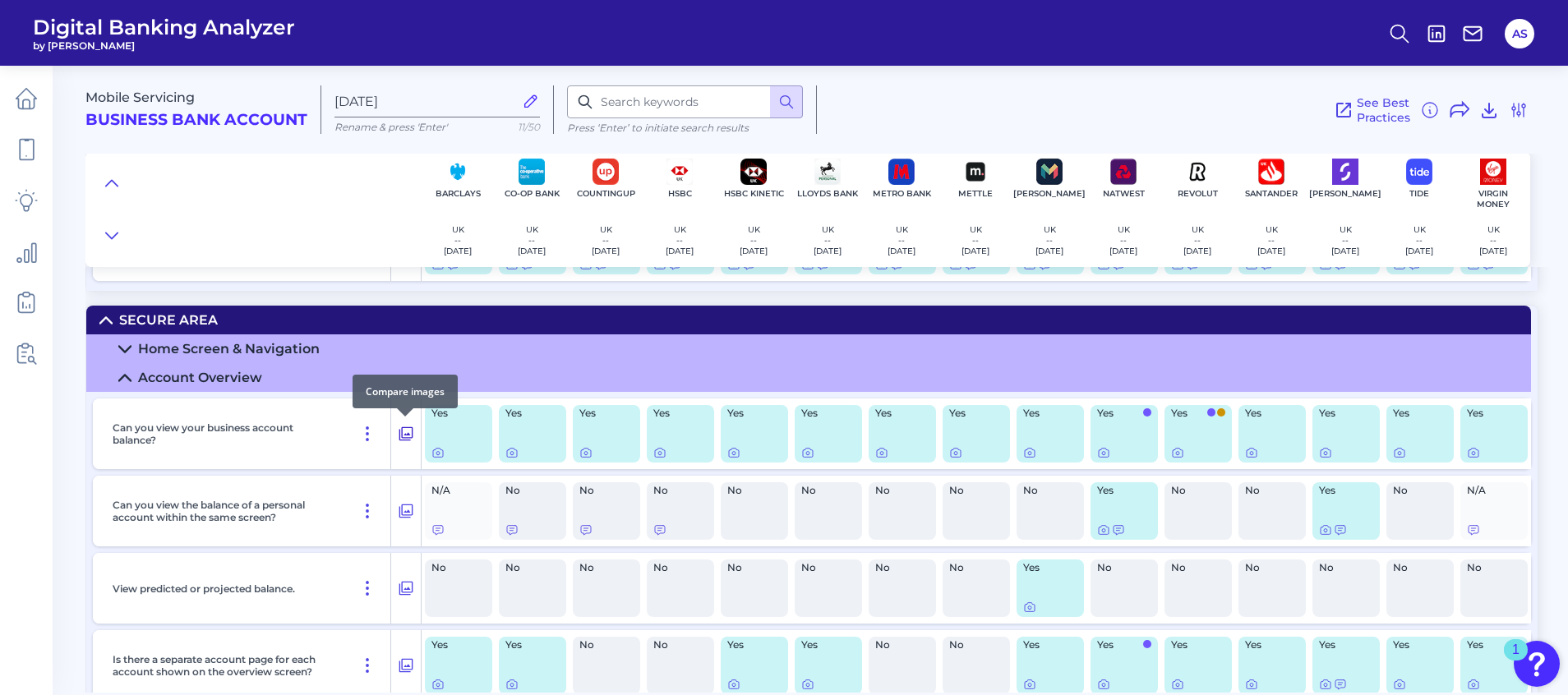
click at [408, 429] on icon at bounding box center [406, 434] width 17 height 20
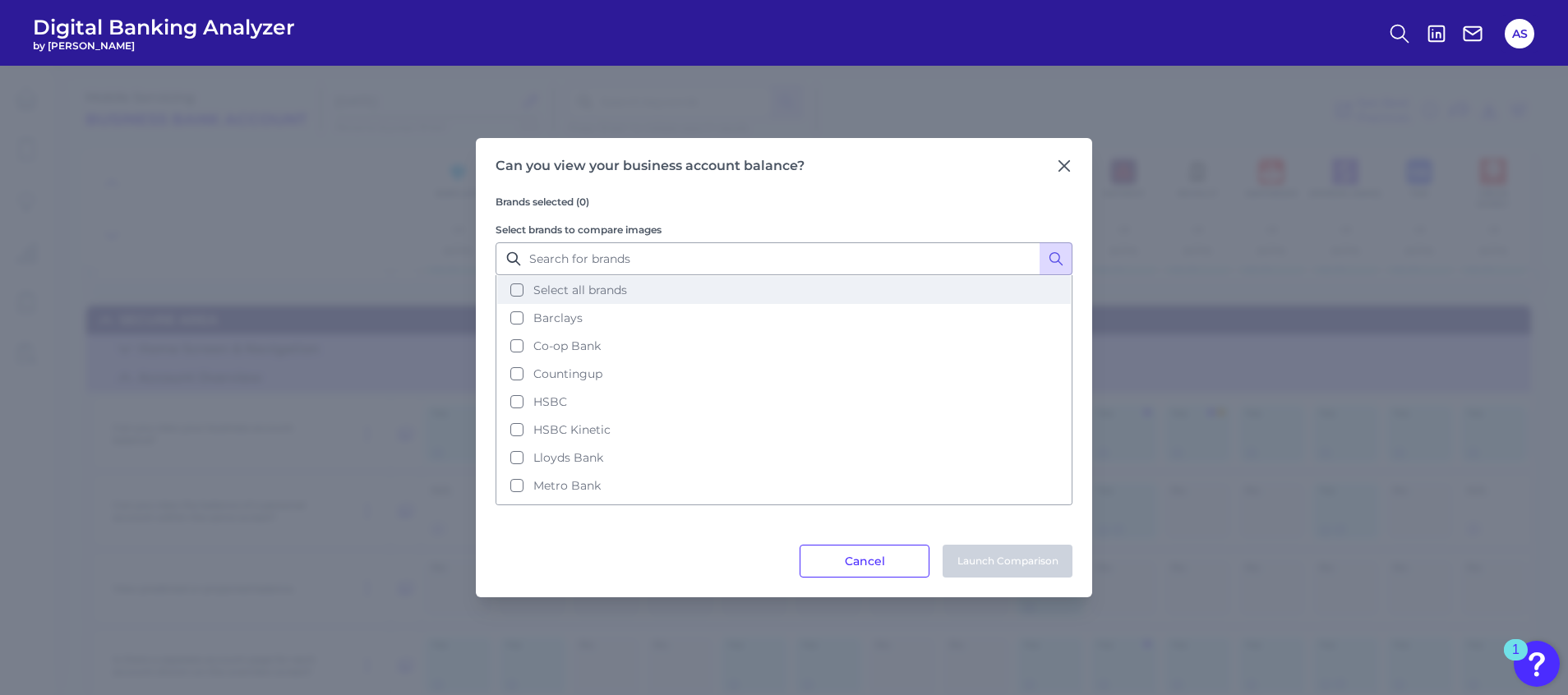
click at [513, 289] on button "Select all brands" at bounding box center [784, 290] width 574 height 28
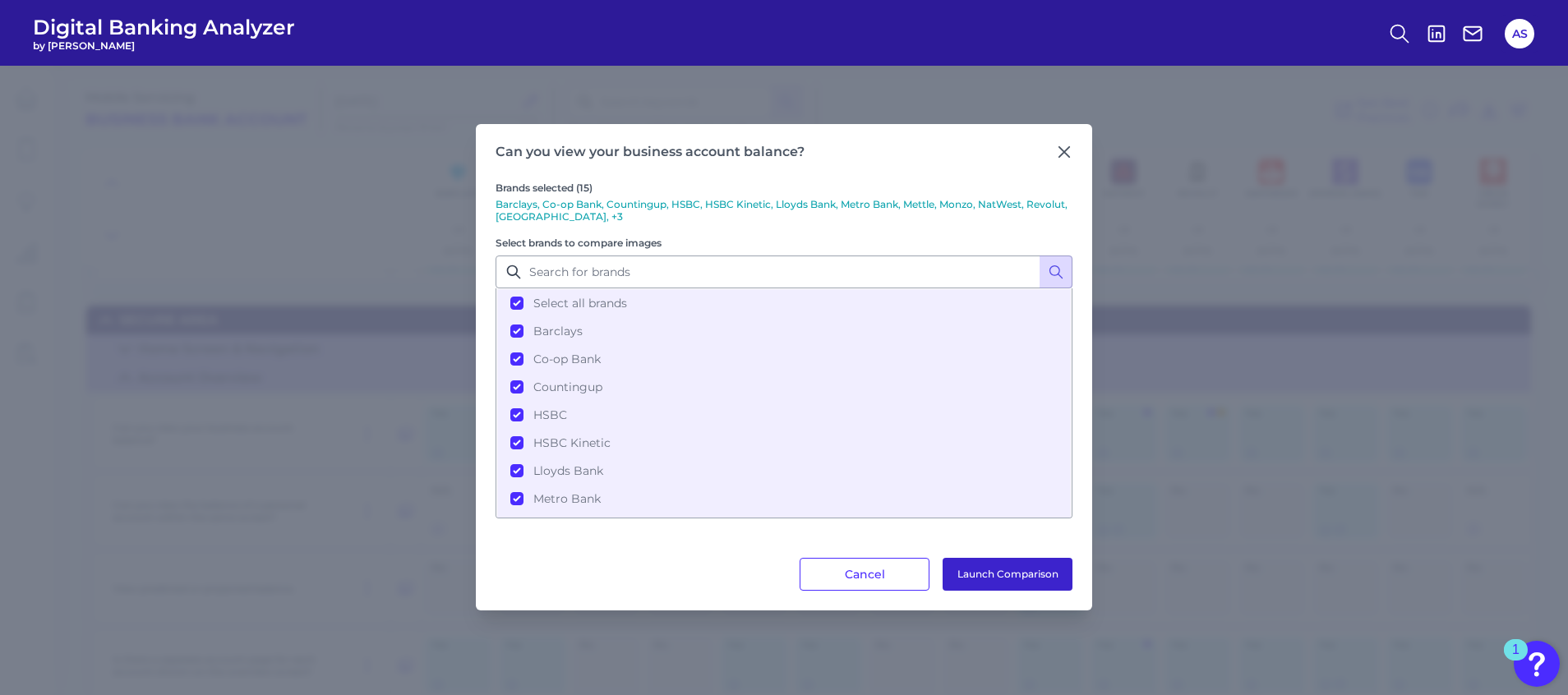
click at [979, 574] on button "Launch Comparison" at bounding box center [1007, 574] width 130 height 33
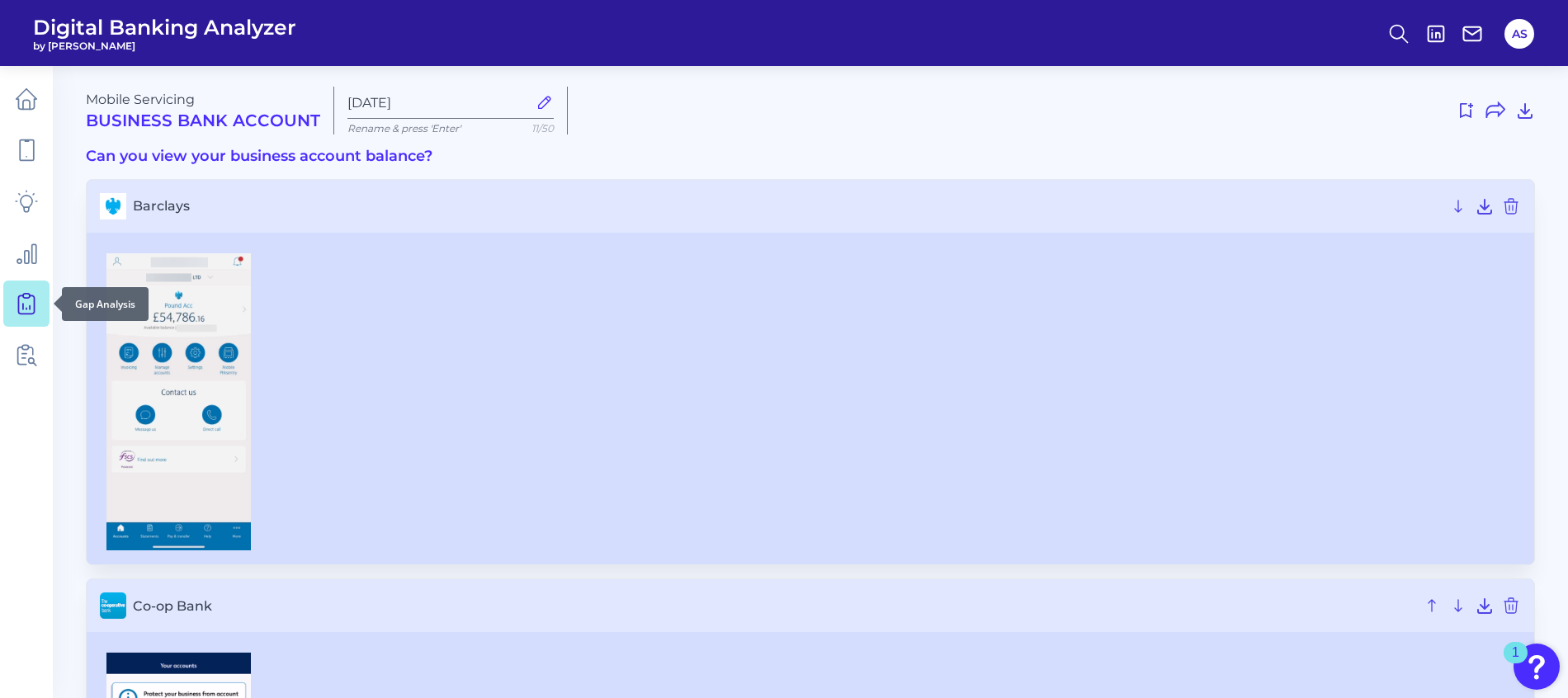
drag, startPoint x: 38, startPoint y: 304, endPoint x: 14, endPoint y: 291, distance: 27.3
click at [14, 291] on link at bounding box center [26, 303] width 46 height 46
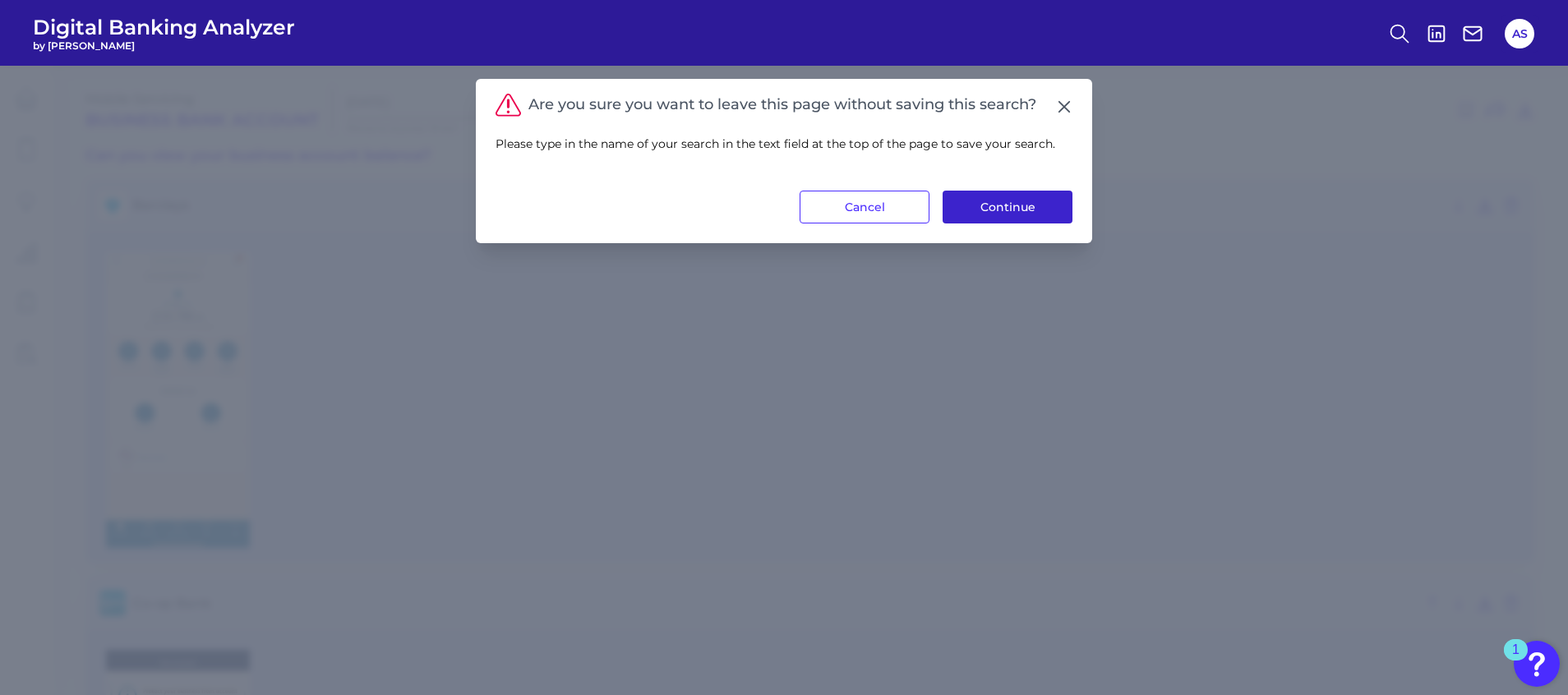
click at [1013, 200] on button "Continue" at bounding box center [1007, 207] width 130 height 33
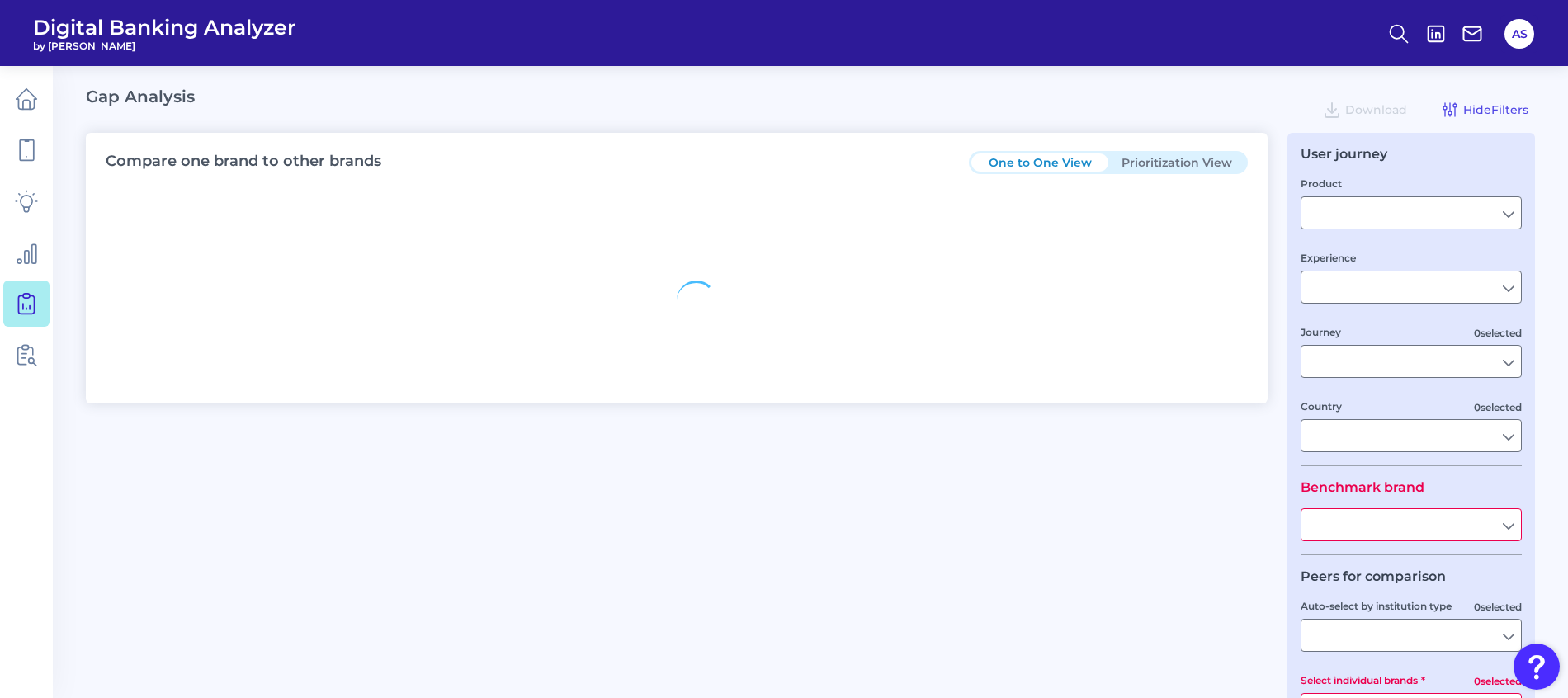
type input "Checking / Current Account"
type input "Mobile Servicing"
type input "Pre-Login Area, New Customer Onboarding, Login & Authentication, Accounts and t…"
type input "[GEOGRAPHIC_DATA]"
type input "All Select individual brands"
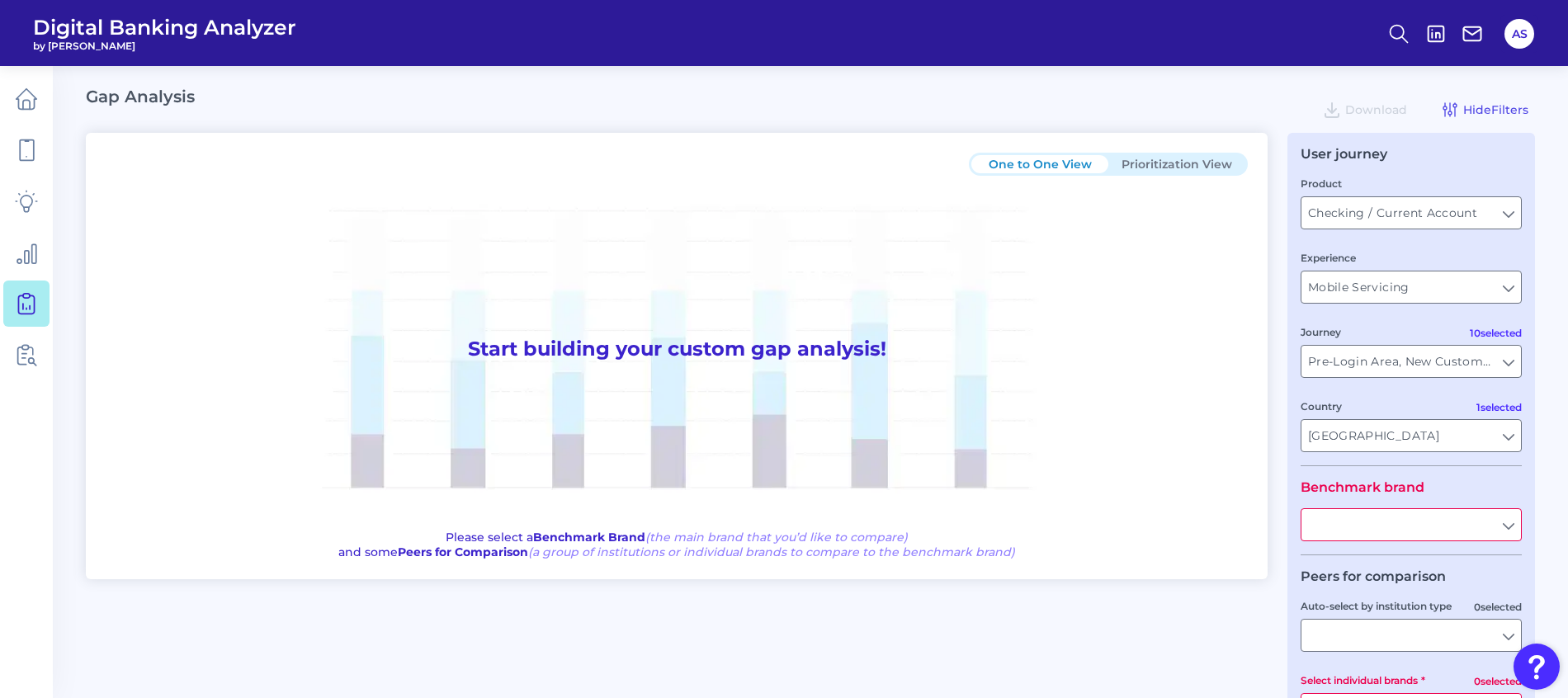
type input "All Journeys"
drag, startPoint x: 1485, startPoint y: 212, endPoint x: 1477, endPoint y: 217, distance: 9.4
click at [1485, 212] on input "Checking / Current Account" at bounding box center [1410, 213] width 220 height 32
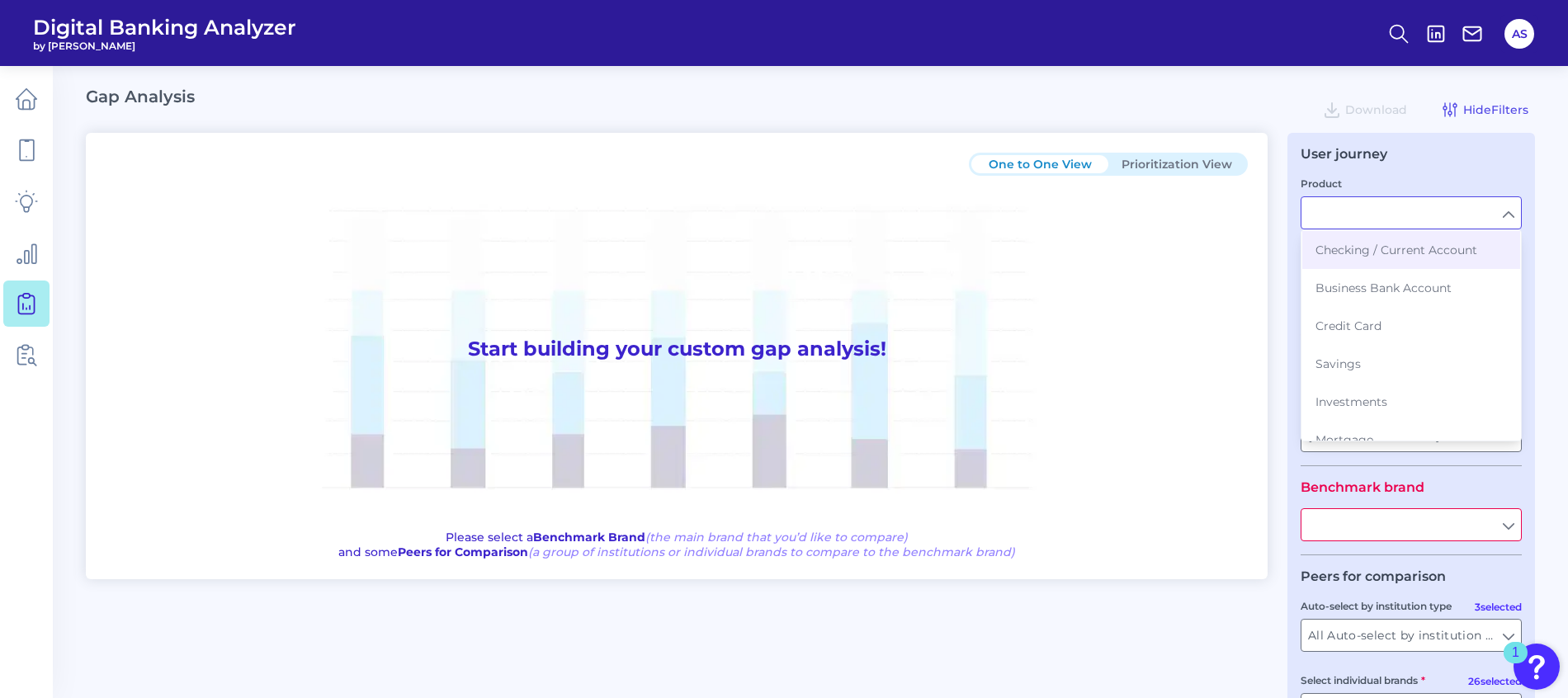
click at [1424, 278] on button "Business Bank Account" at bounding box center [1410, 288] width 218 height 38
type input "Business Bank Account"
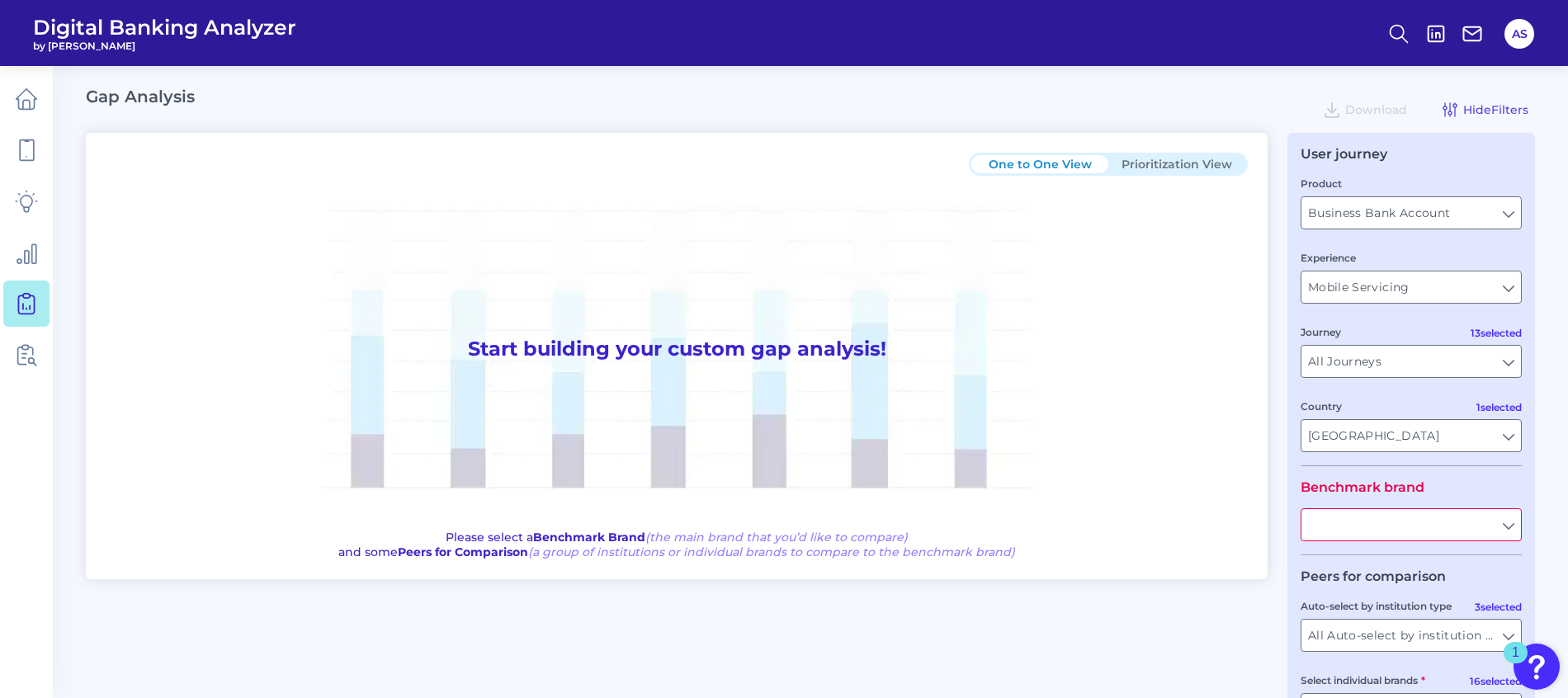
click at [1362, 513] on input "text" at bounding box center [1410, 525] width 220 height 32
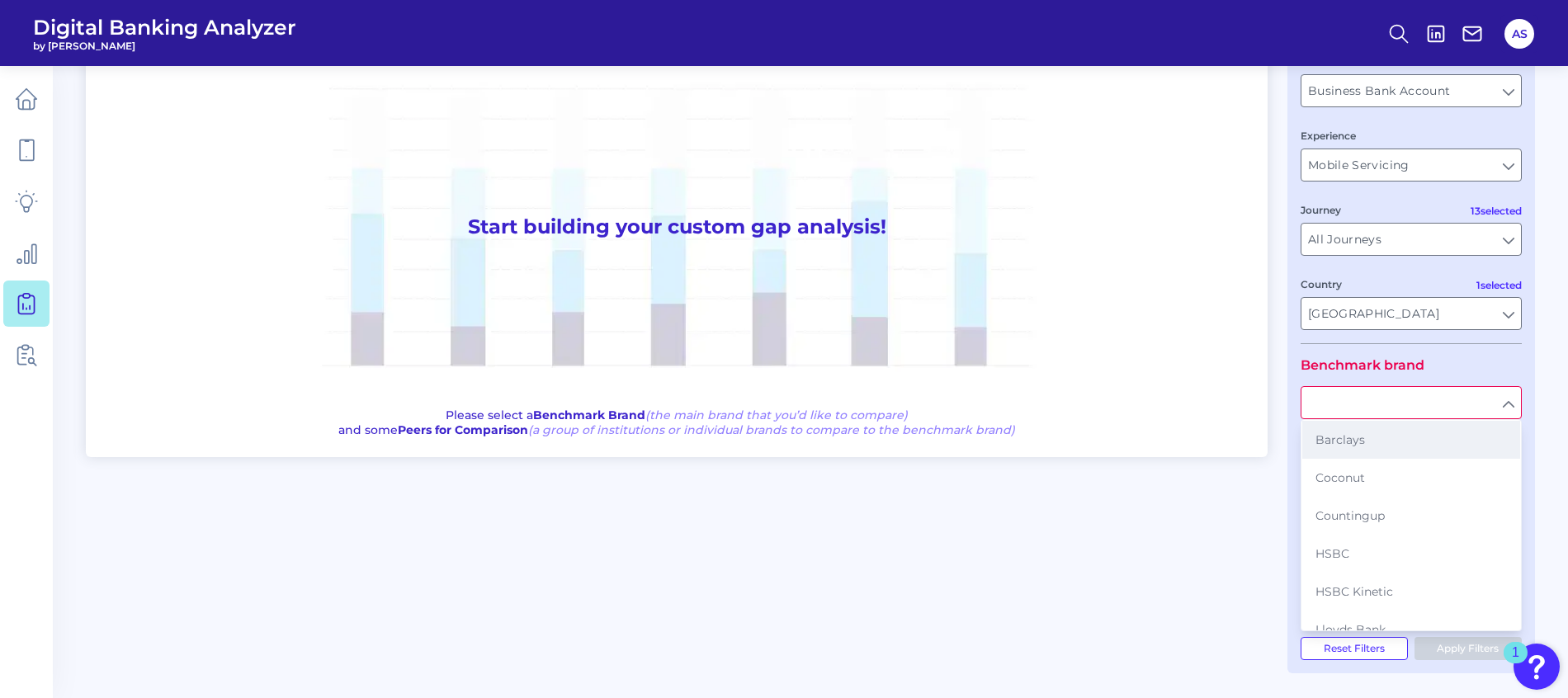
scroll to position [399, 0]
drag, startPoint x: 1345, startPoint y: 610, endPoint x: 1343, endPoint y: 597, distance: 13.2
click at [1345, 610] on span "Virgin Money" at bounding box center [1353, 611] width 78 height 15
type input "Virgin Money"
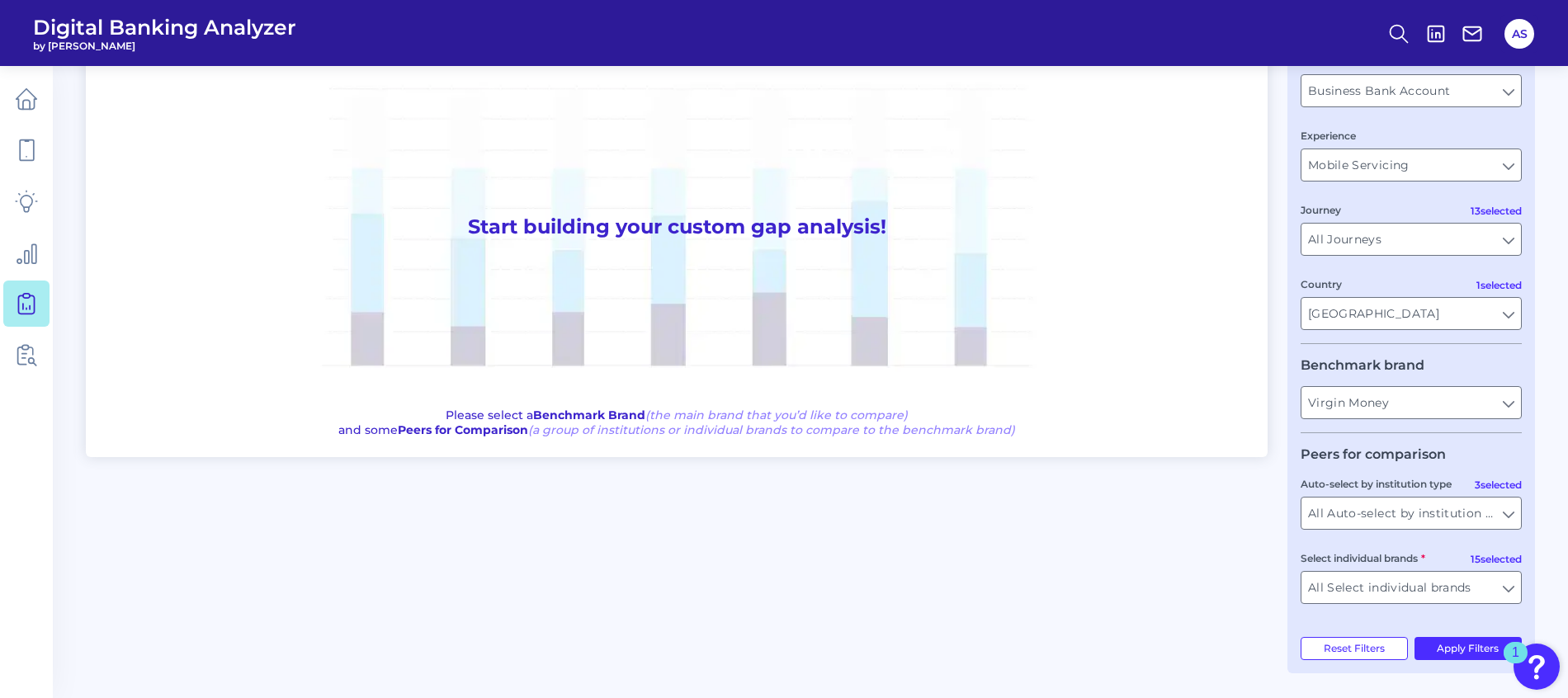
click at [1271, 317] on div "One to One View Prioritization View Start building your custom gap analysis! Pl…" at bounding box center [810, 342] width 1449 height 663
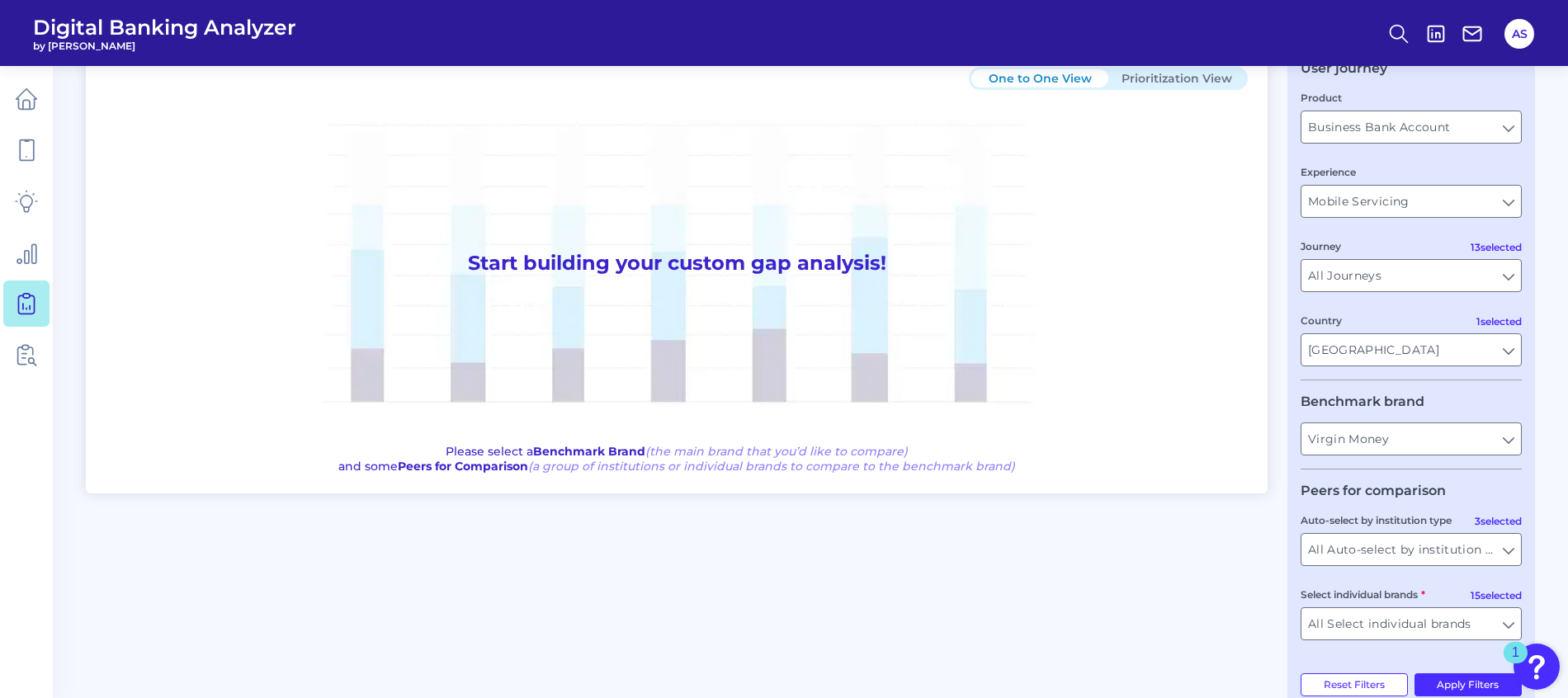
scroll to position [122, 0]
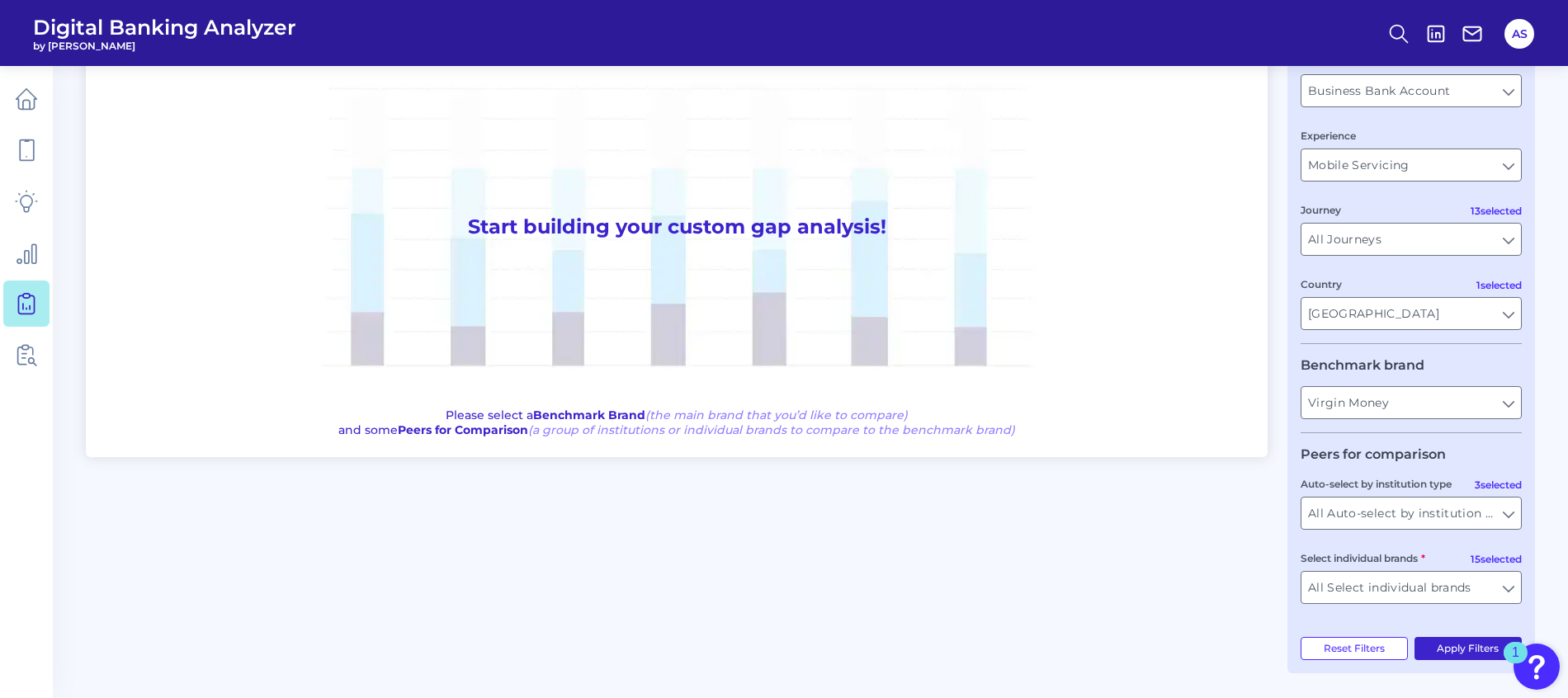
click at [1478, 645] on button "Apply Filters" at bounding box center [1468, 648] width 108 height 23
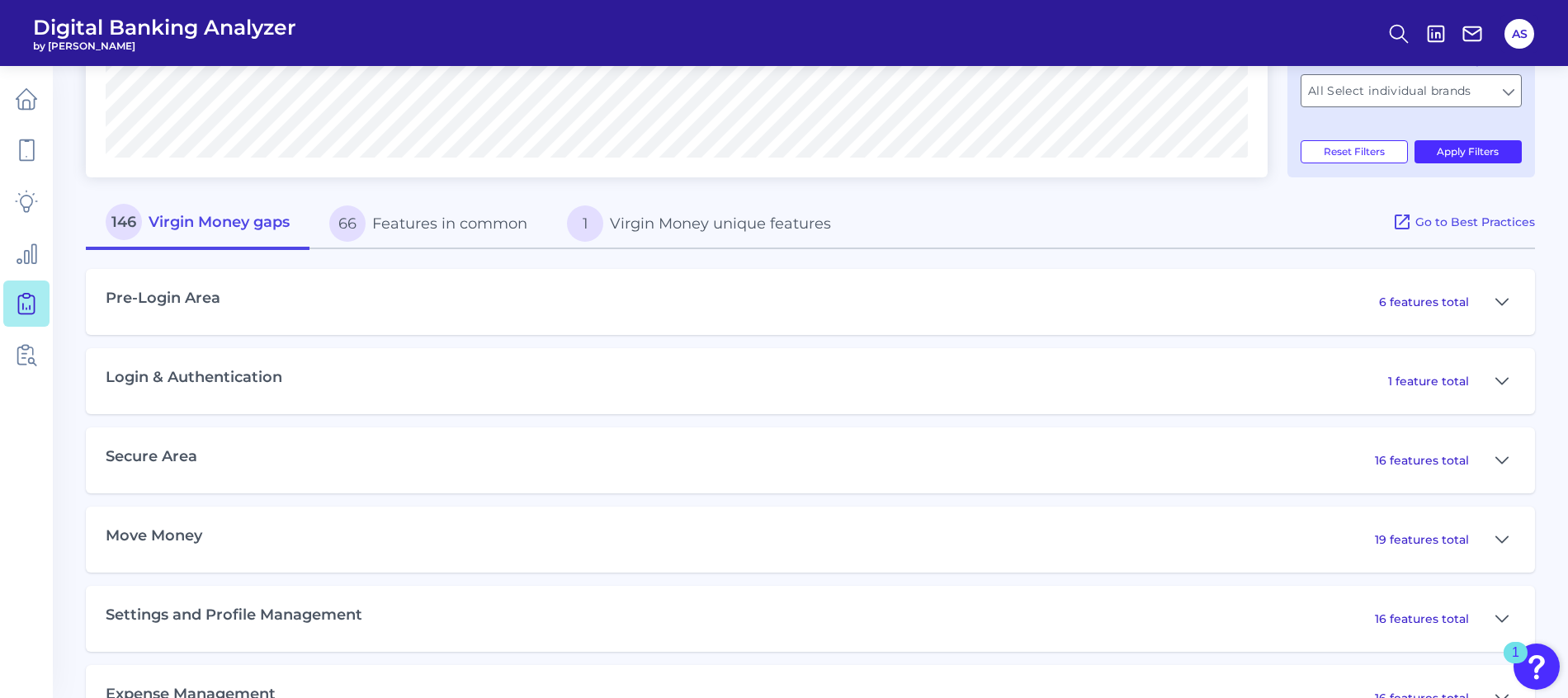
scroll to position [743, 0]
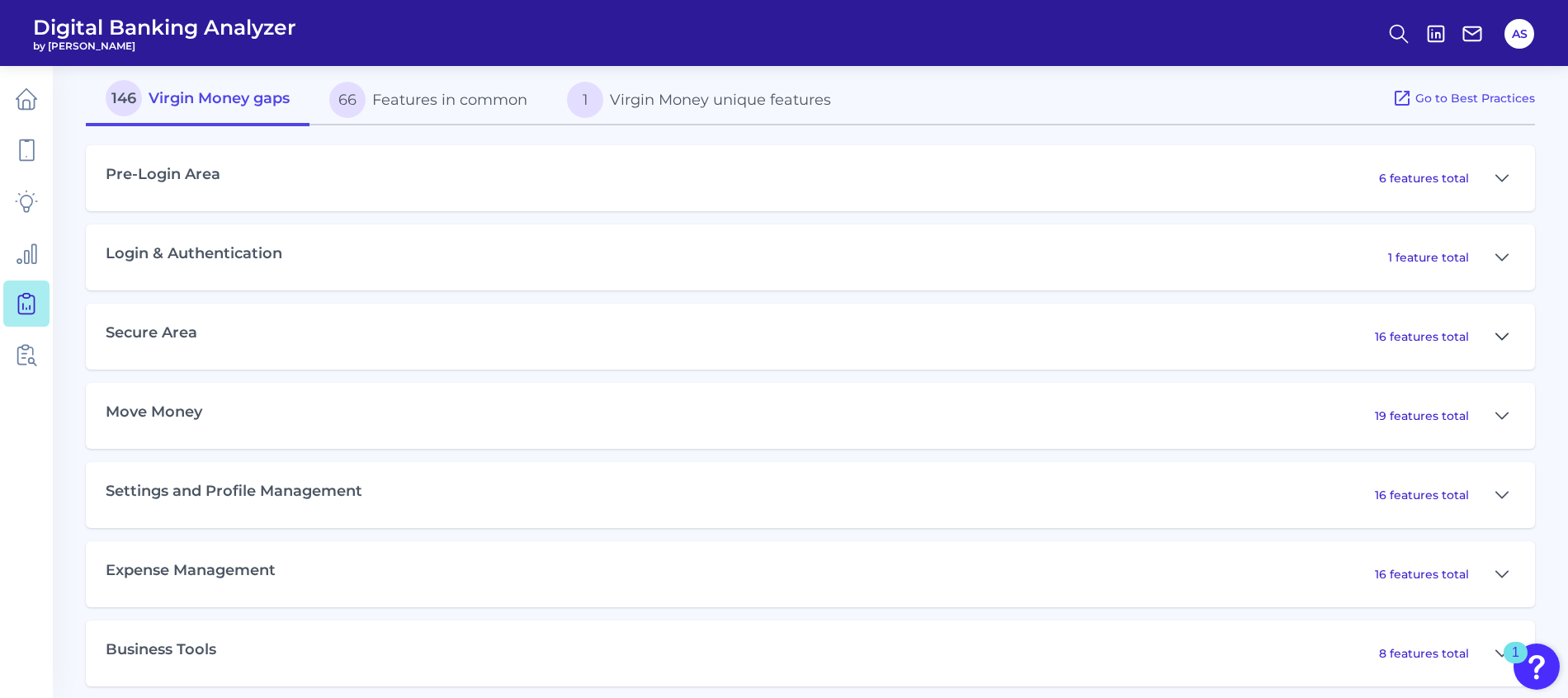
click at [1509, 338] on button at bounding box center [1501, 336] width 27 height 27
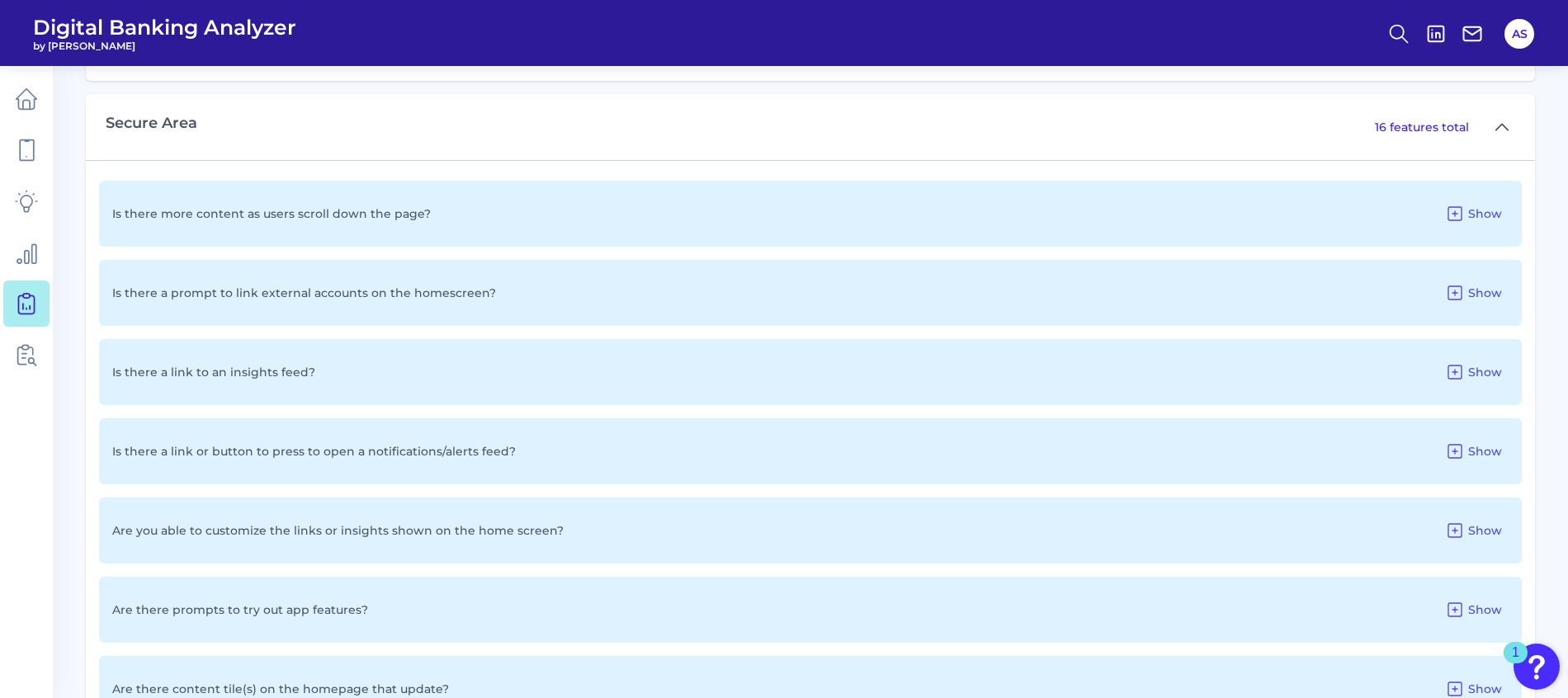
scroll to position [990, 0]
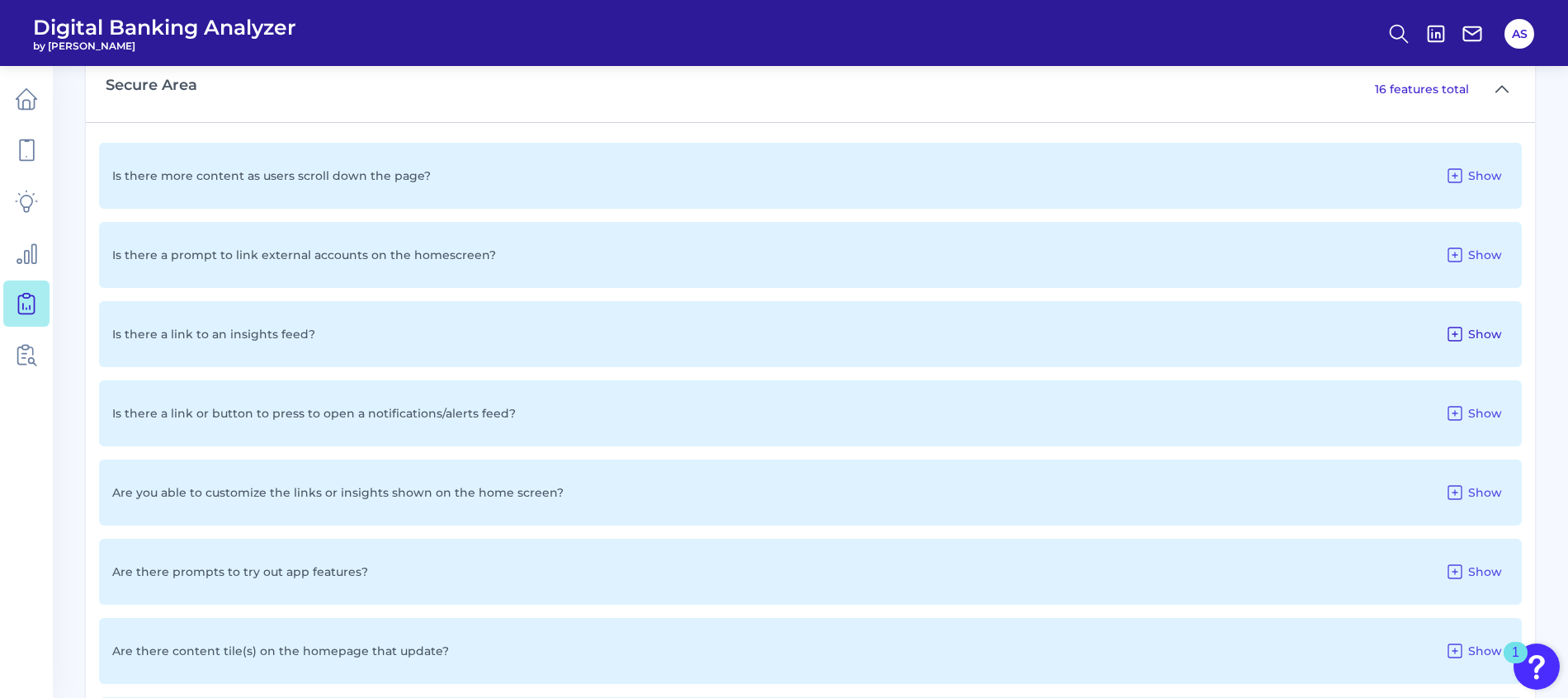
click at [1456, 333] on icon at bounding box center [1454, 334] width 13 height 13
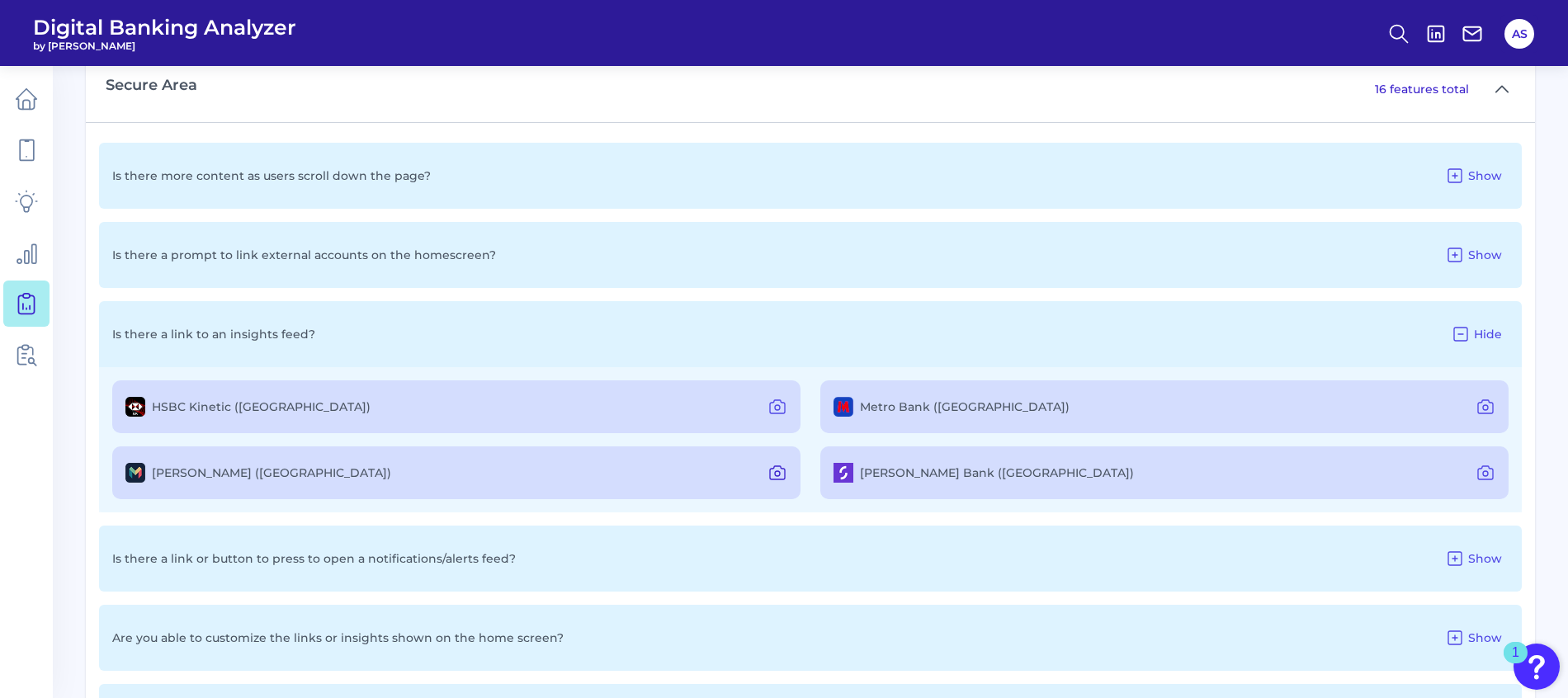
click at [776, 471] on icon at bounding box center [777, 473] width 5 height 5
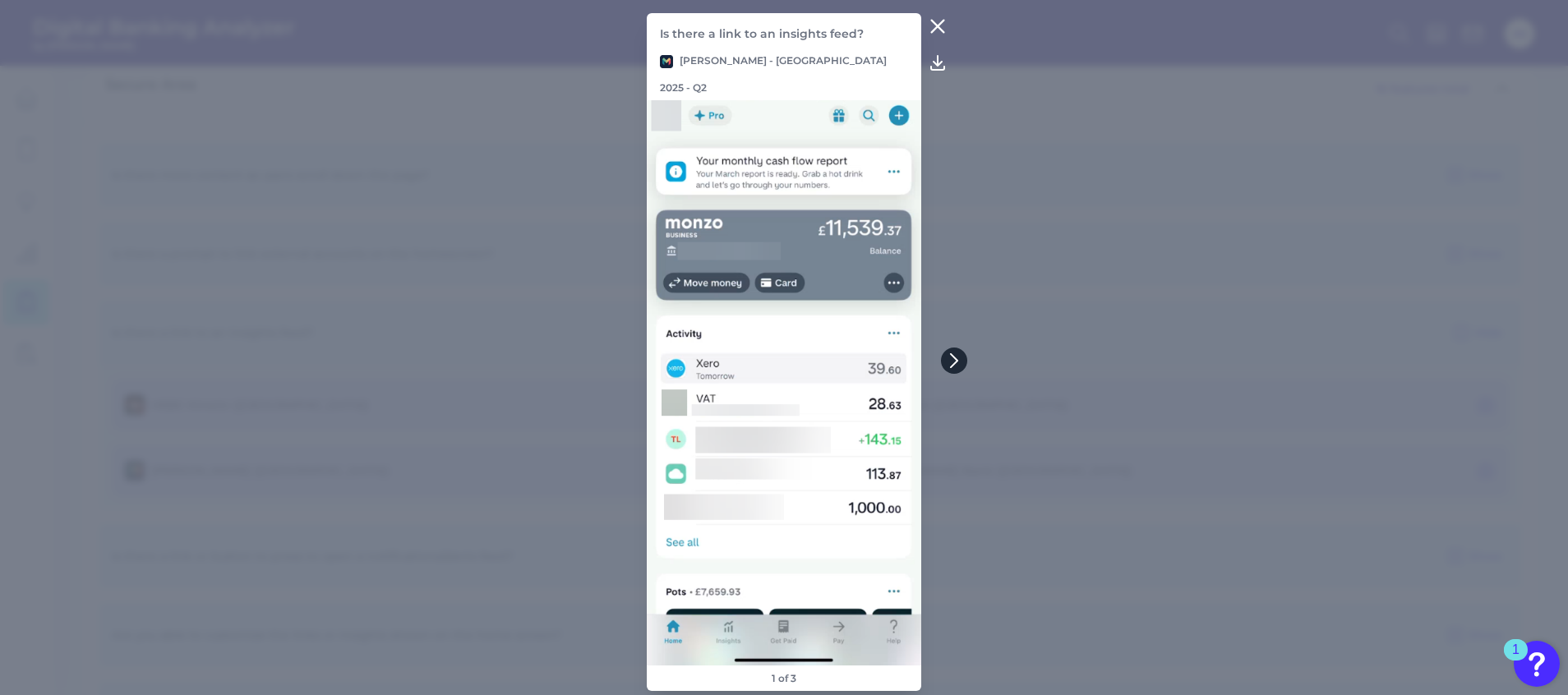
click at [961, 361] on icon at bounding box center [954, 360] width 15 height 15
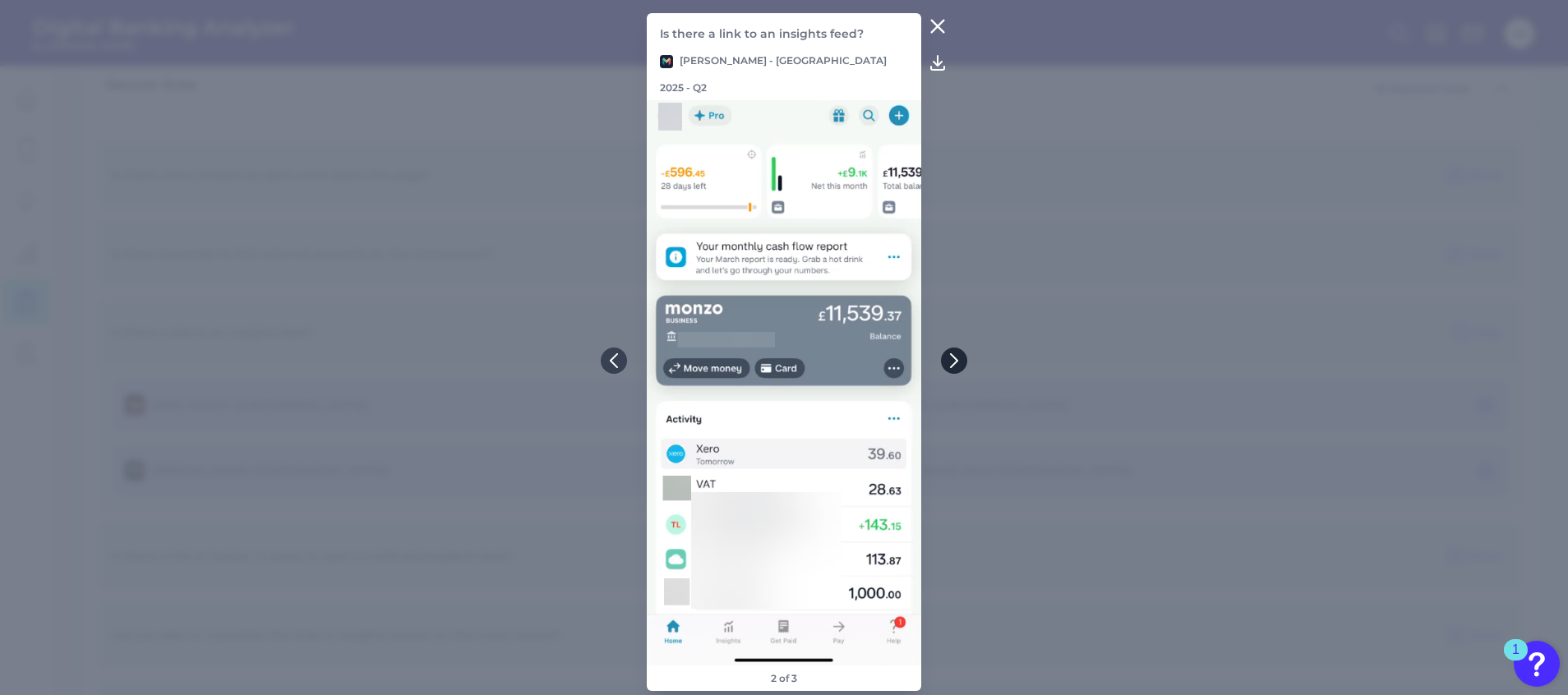
click at [961, 361] on icon at bounding box center [954, 360] width 15 height 15
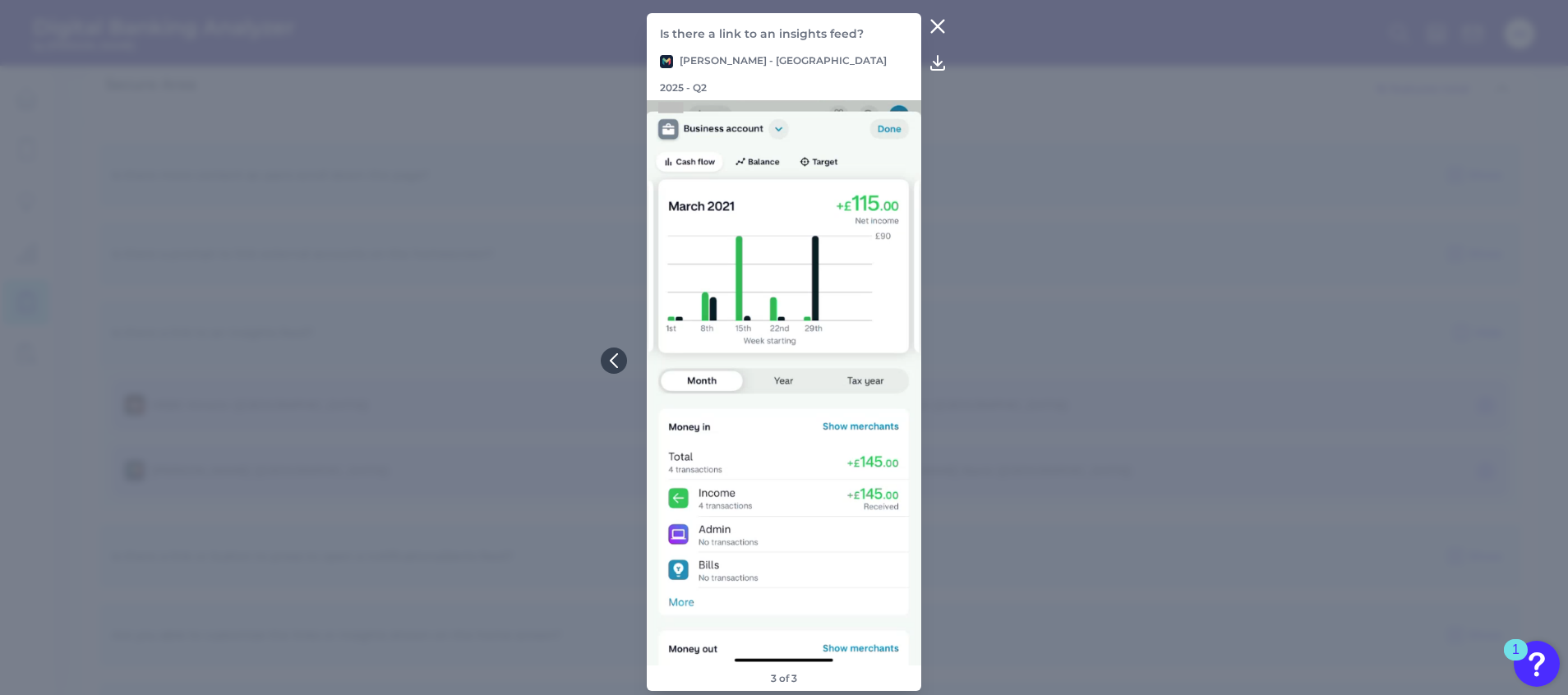
click at [939, 31] on icon at bounding box center [937, 27] width 20 height 20
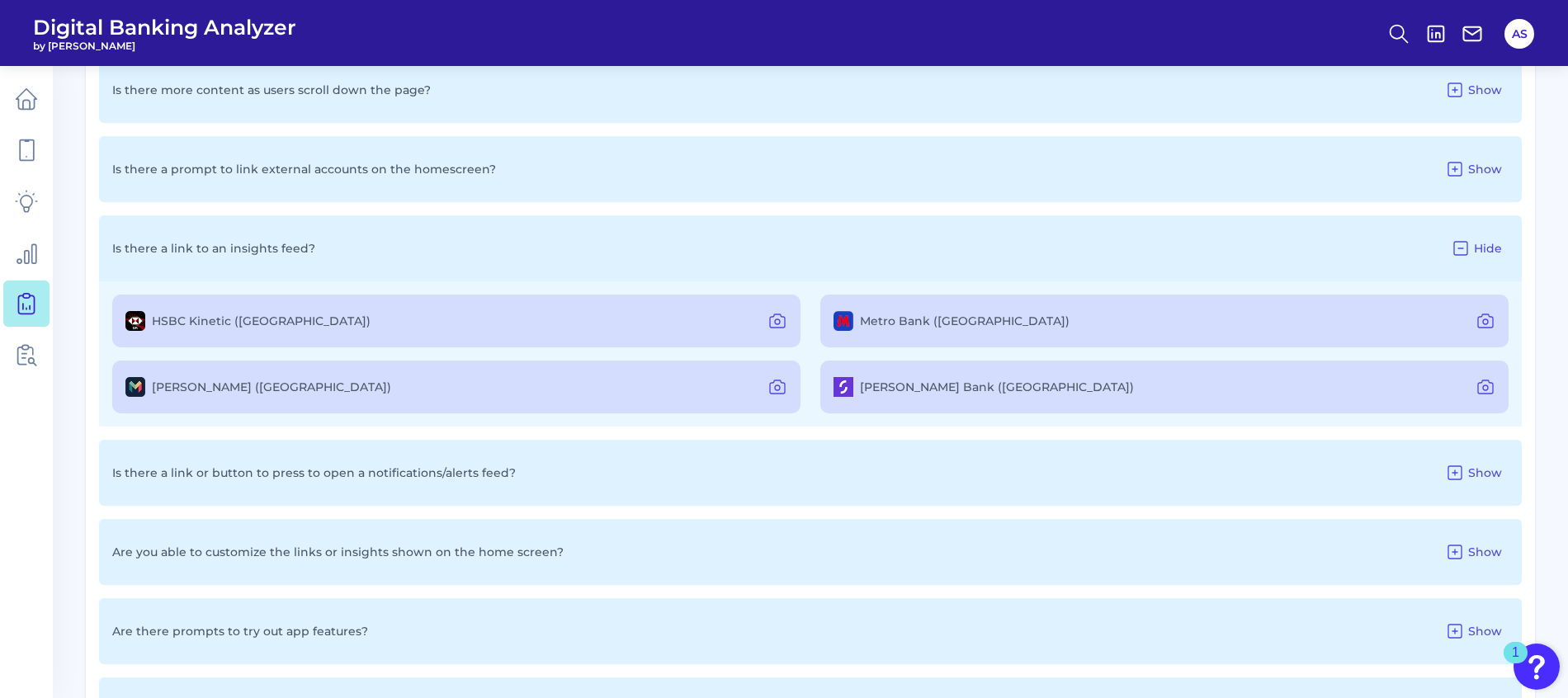
scroll to position [1115, 0]
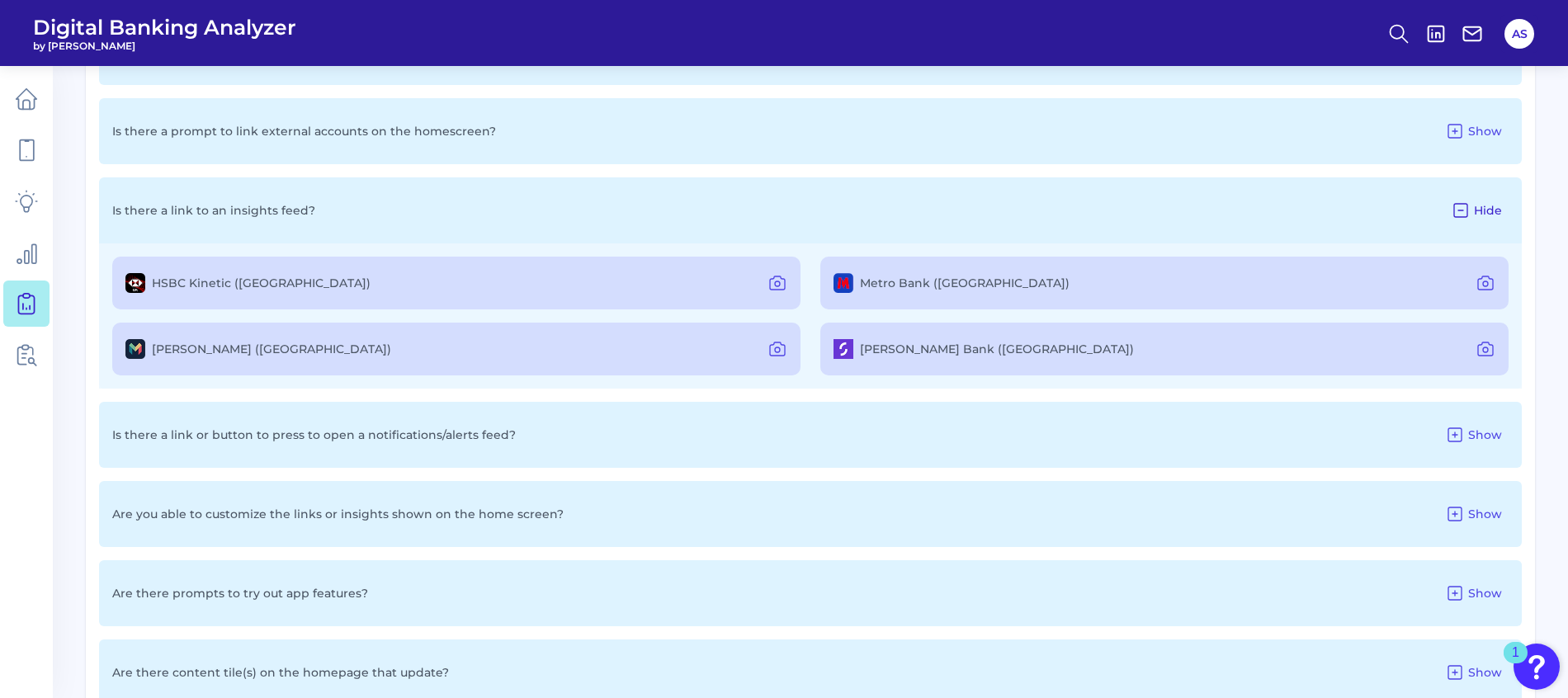
click at [1461, 205] on icon at bounding box center [1461, 211] width 20 height 20
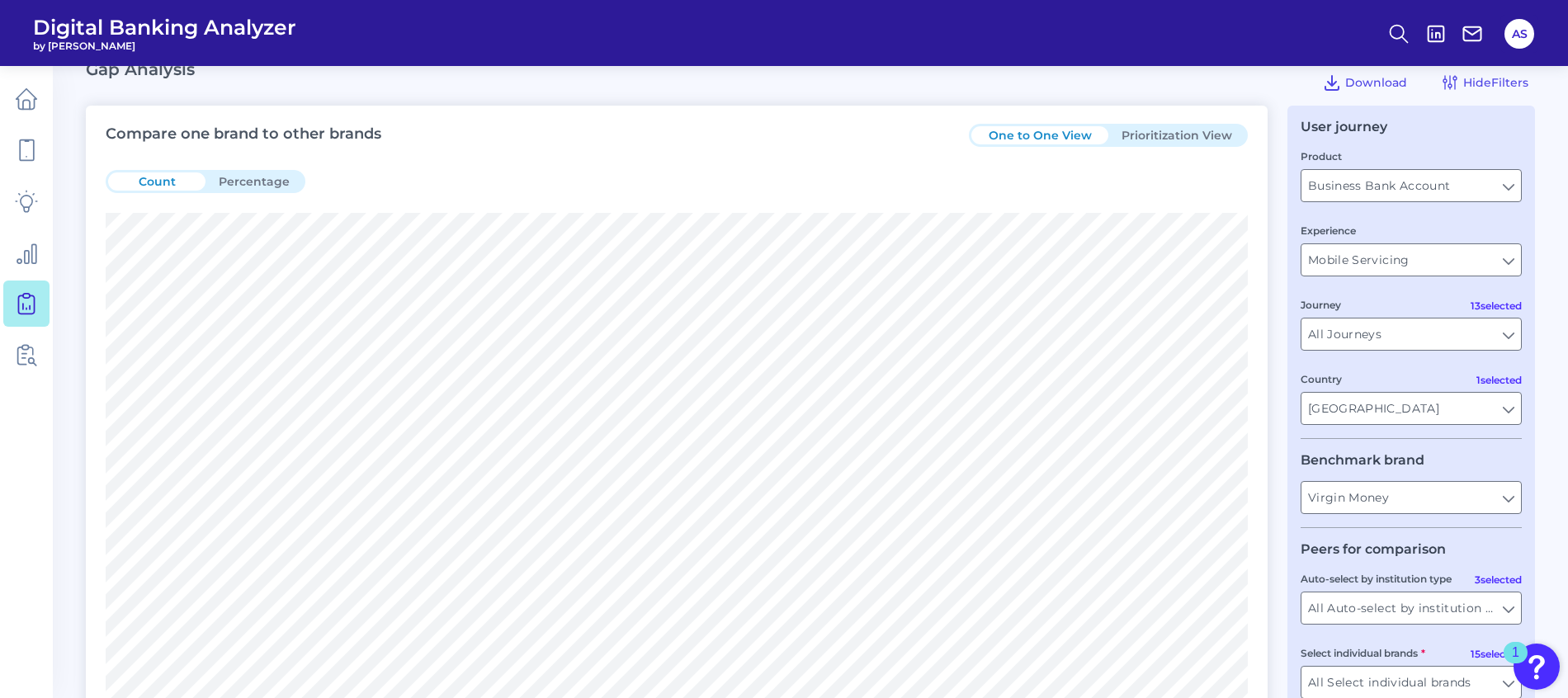
scroll to position [0, 0]
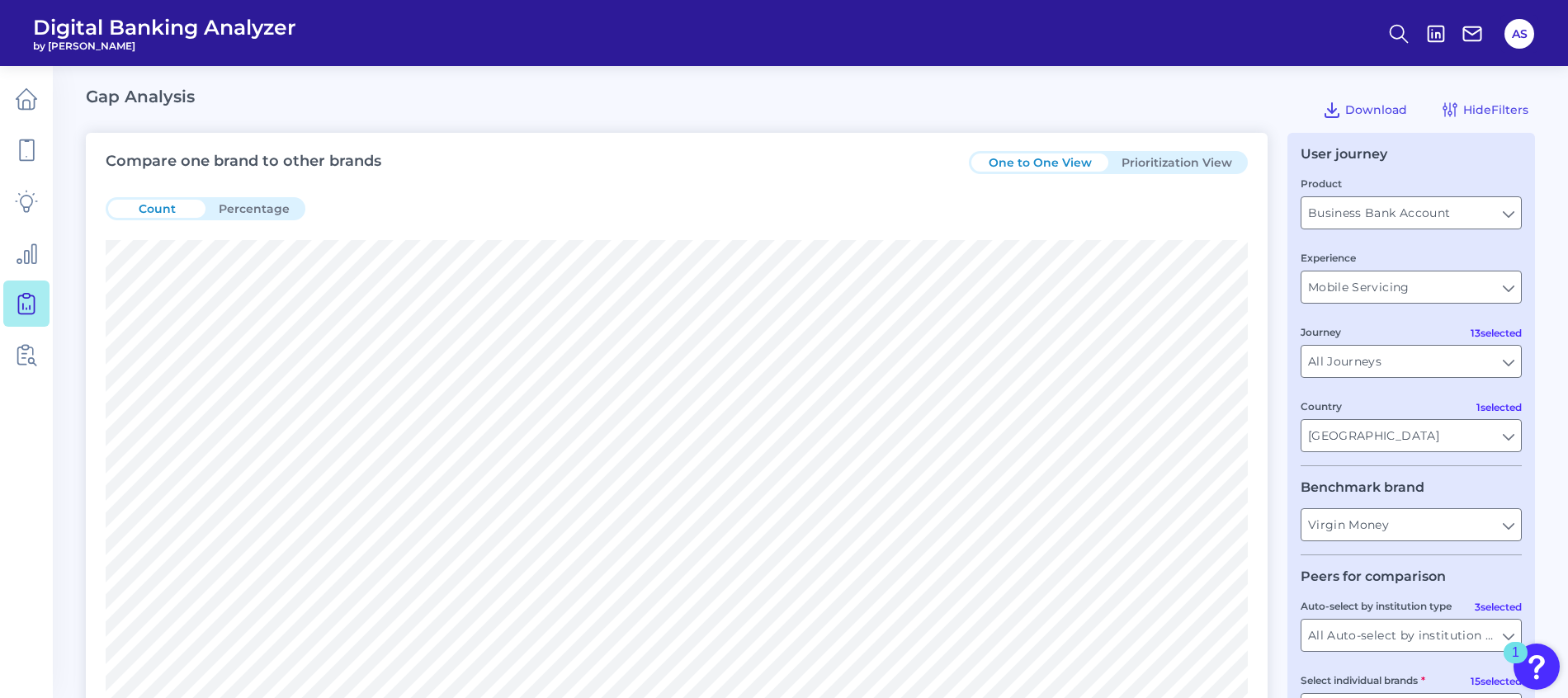
drag, startPoint x: 1508, startPoint y: 250, endPoint x: 1496, endPoint y: 259, distance: 15.0
click at [1508, 250] on div "Experience Mobile Servicing Mobile Servicing" at bounding box center [1411, 276] width 222 height 55
click at [1447, 283] on input "Mobile Servicing" at bounding box center [1410, 287] width 220 height 32
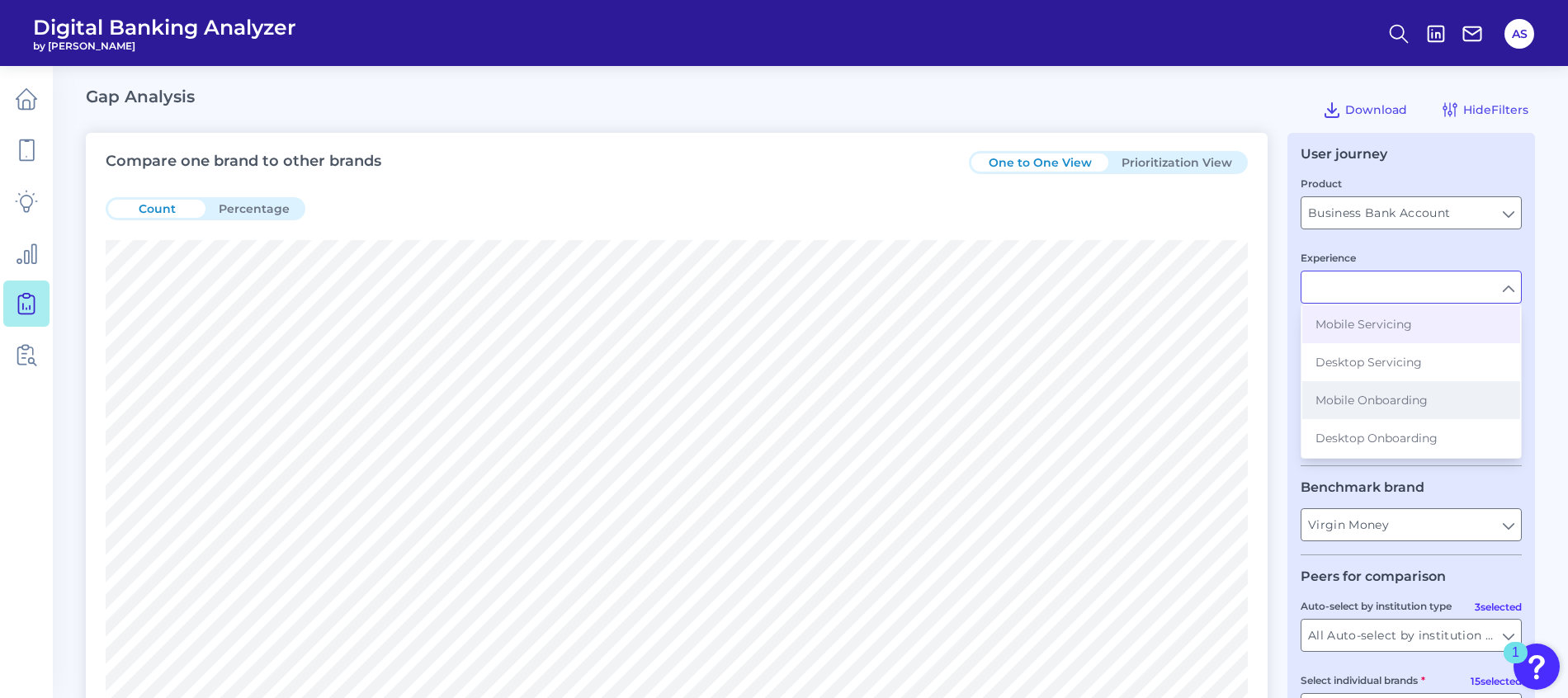
click at [1393, 408] on button "Mobile Onboarding" at bounding box center [1410, 401] width 218 height 38
type input "Mobile Onboarding"
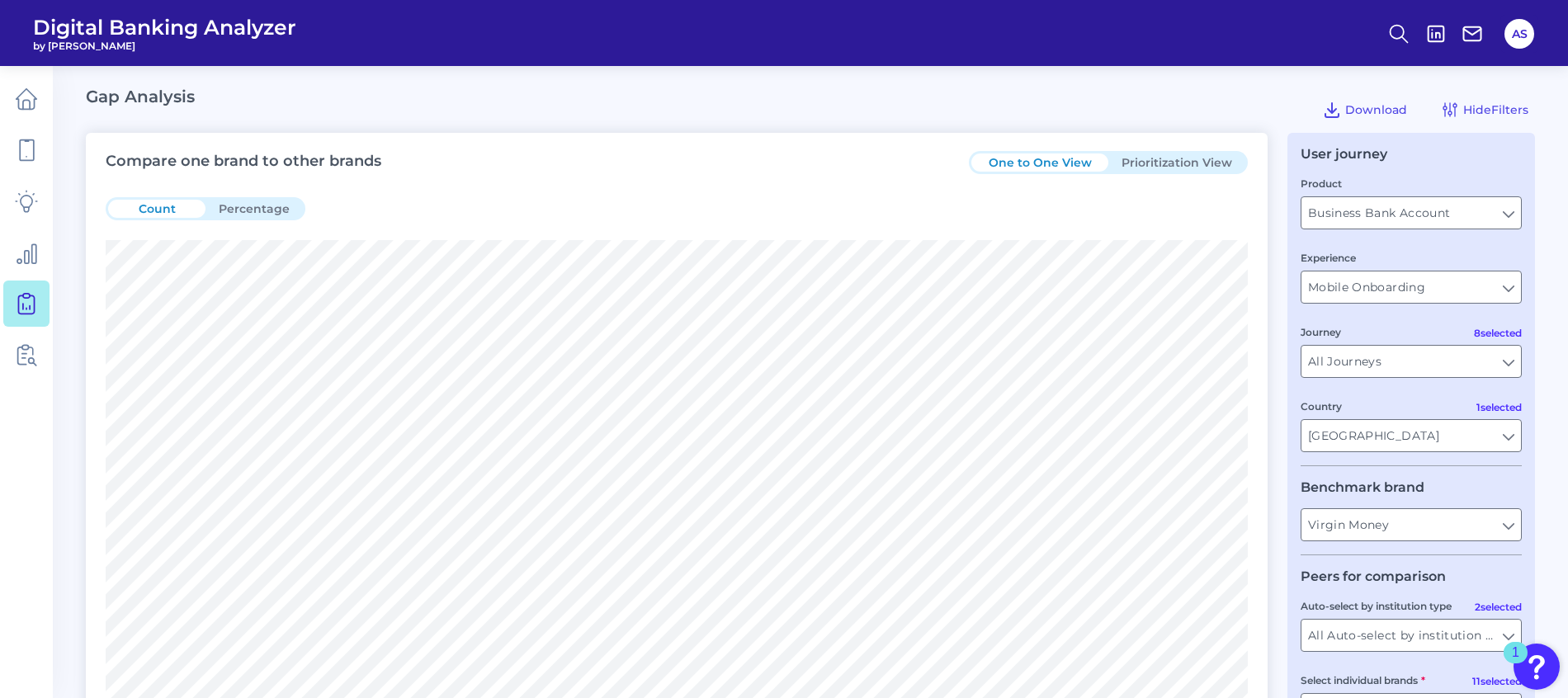
click at [1528, 251] on div "User journey Product Business Bank Account Business Bank Account Experience Mob…" at bounding box center [1410, 465] width 247 height 664
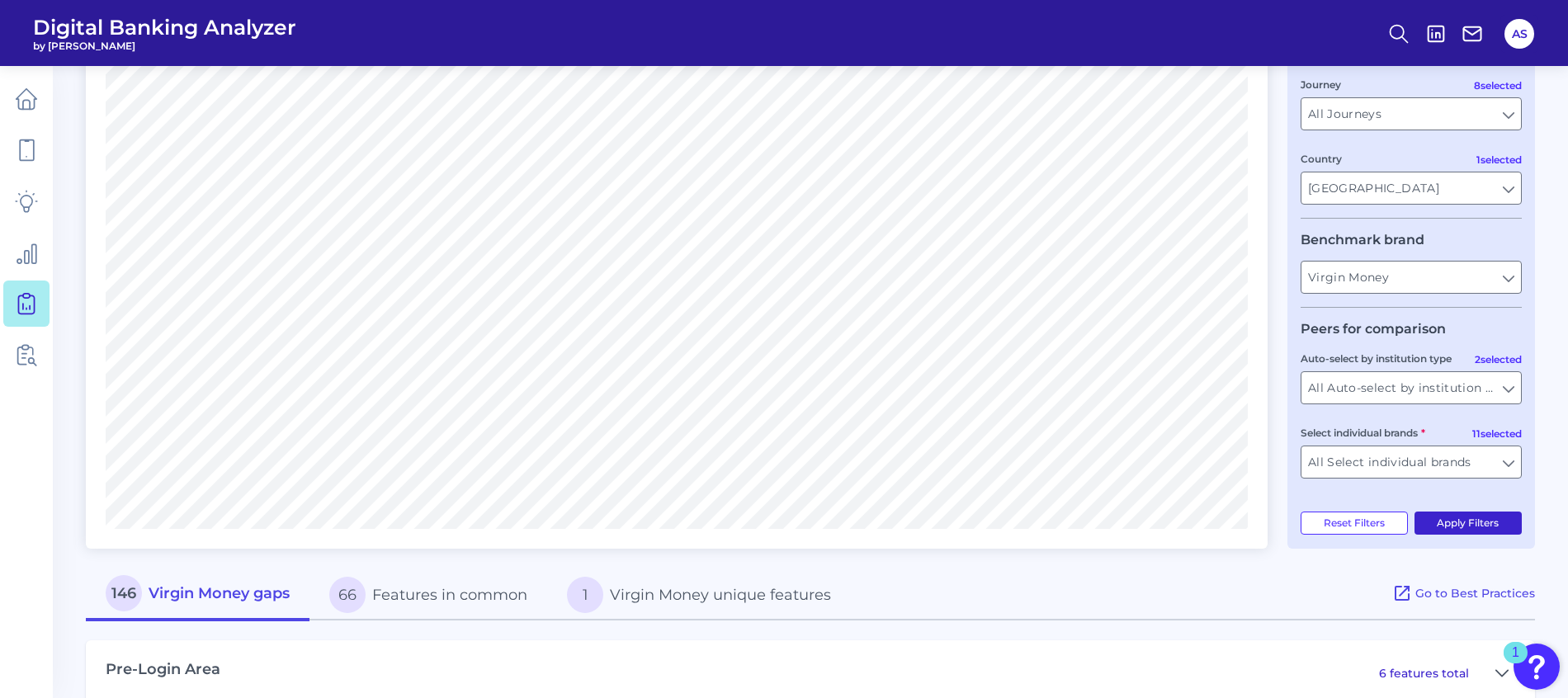
click at [1466, 520] on button "Apply Filters" at bounding box center [1468, 523] width 108 height 23
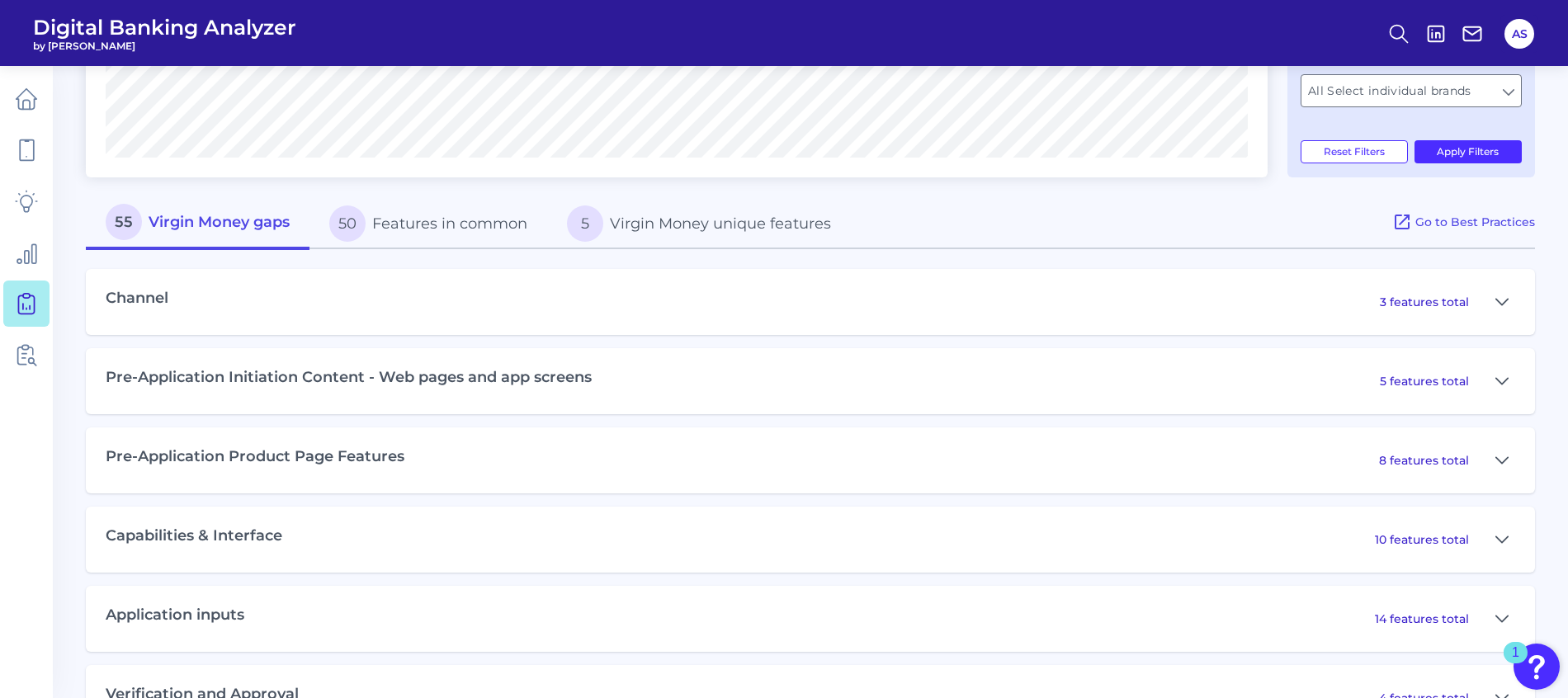
scroll to position [743, 0]
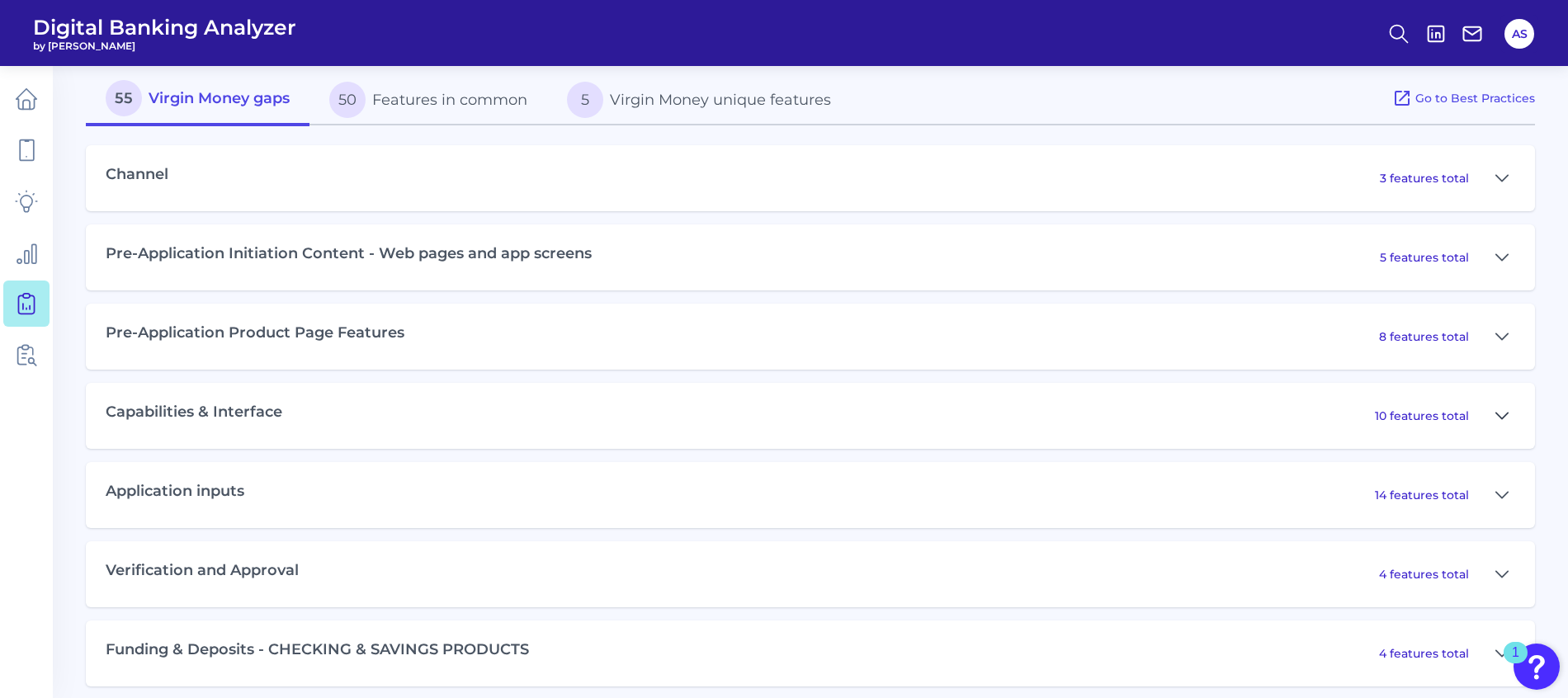
click at [1506, 413] on icon at bounding box center [1501, 416] width 12 height 6
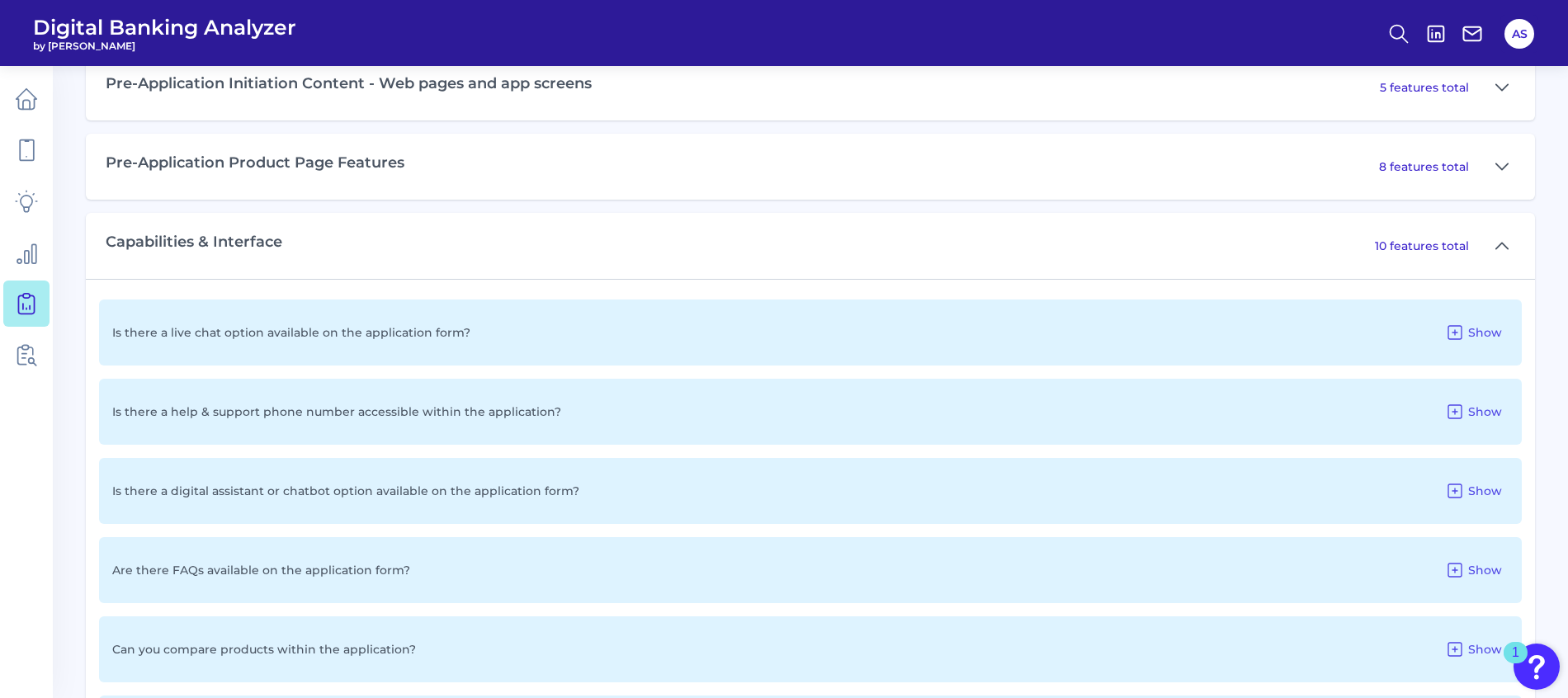
scroll to position [990, 0]
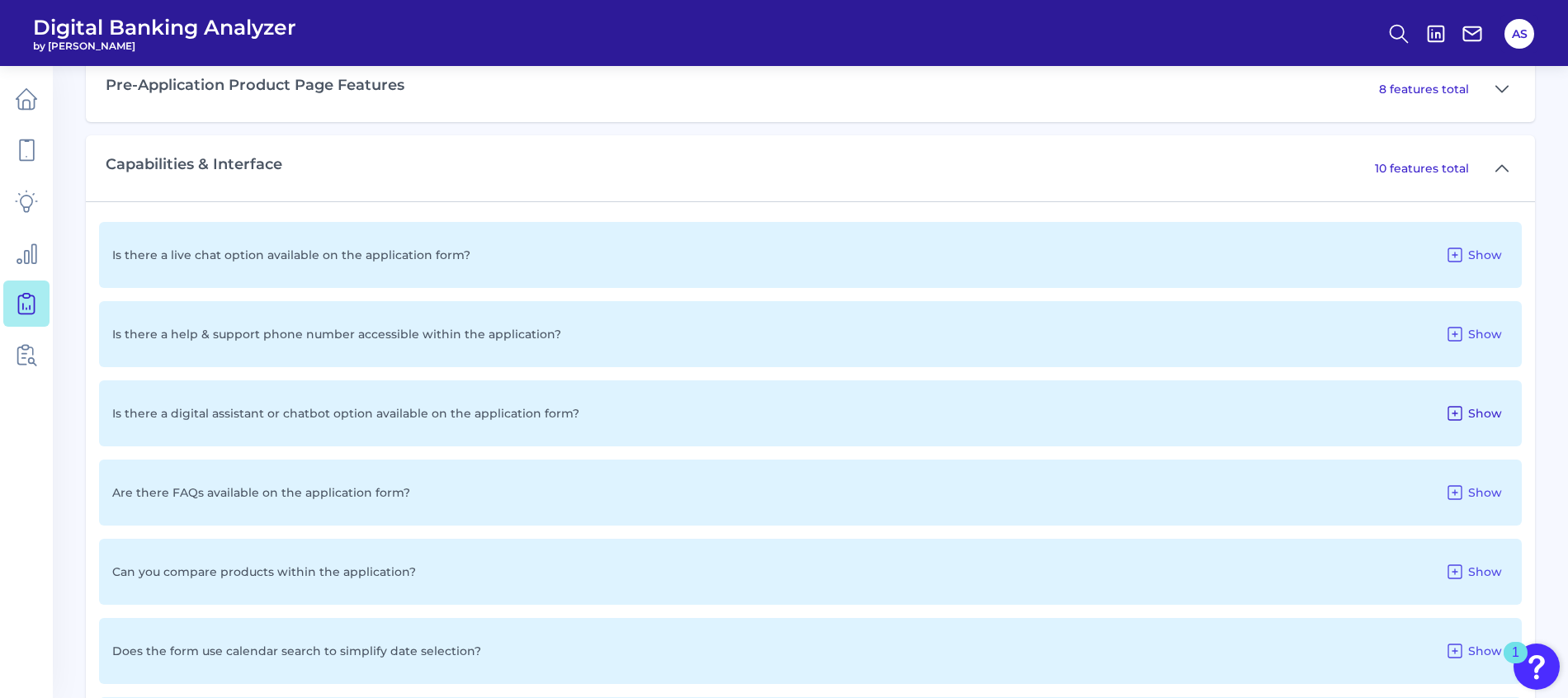
click at [1461, 411] on icon at bounding box center [1454, 413] width 13 height 13
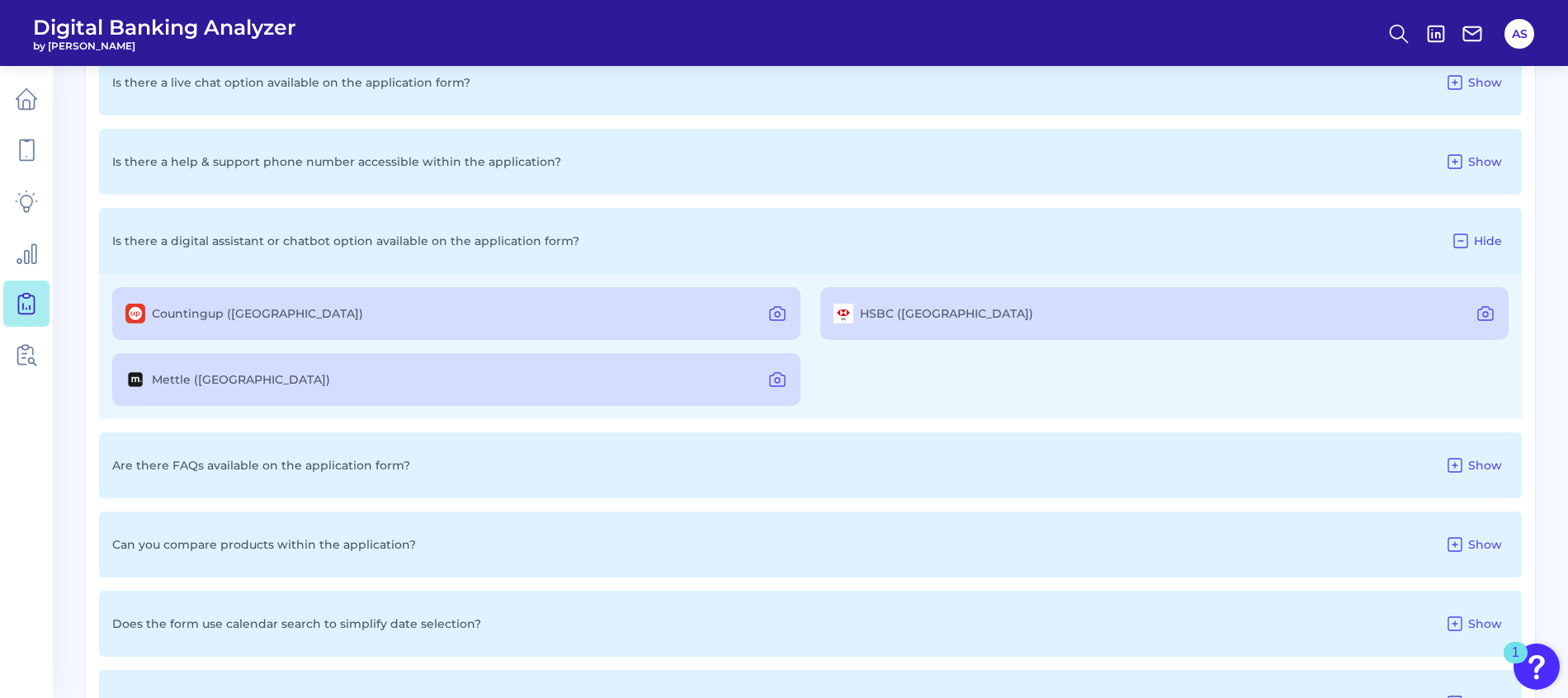
scroll to position [1238, 0]
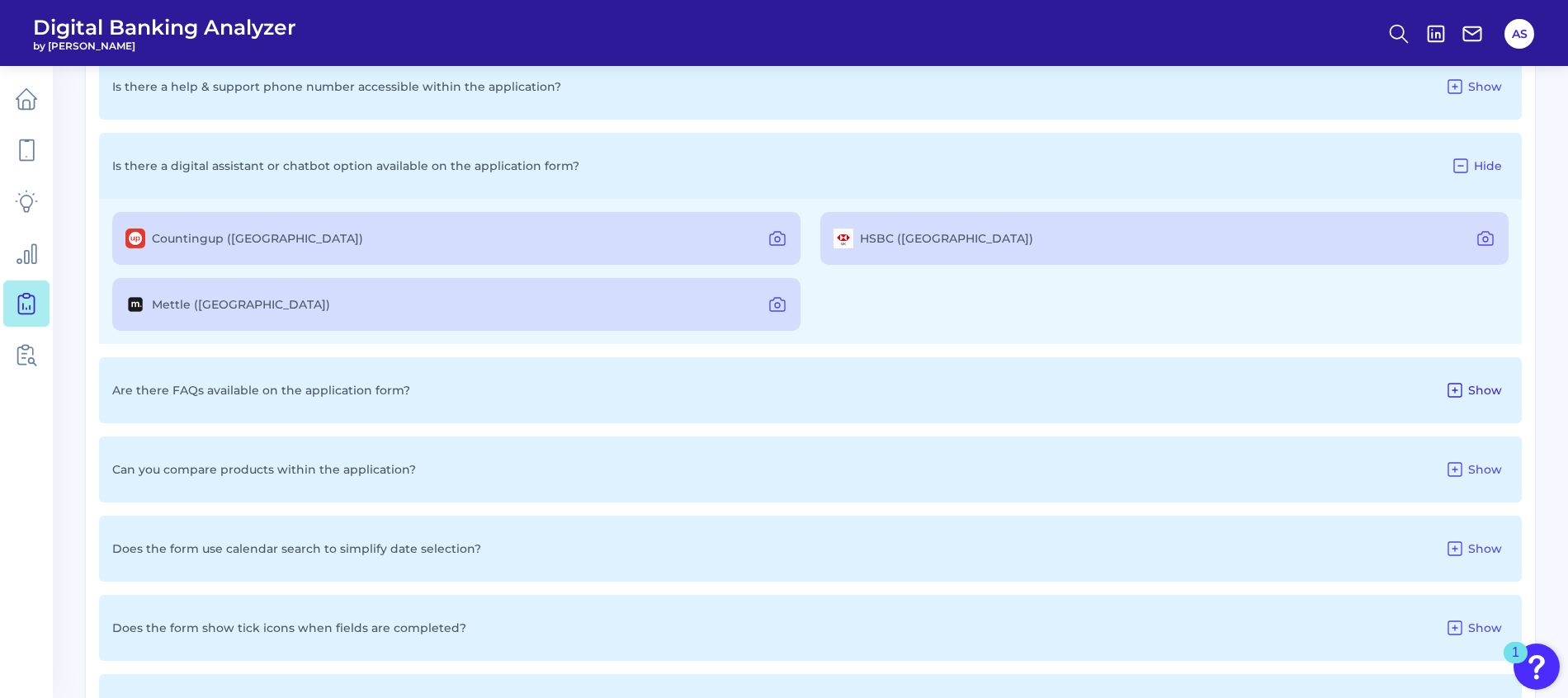
click at [1456, 388] on icon at bounding box center [1454, 390] width 13 height 13
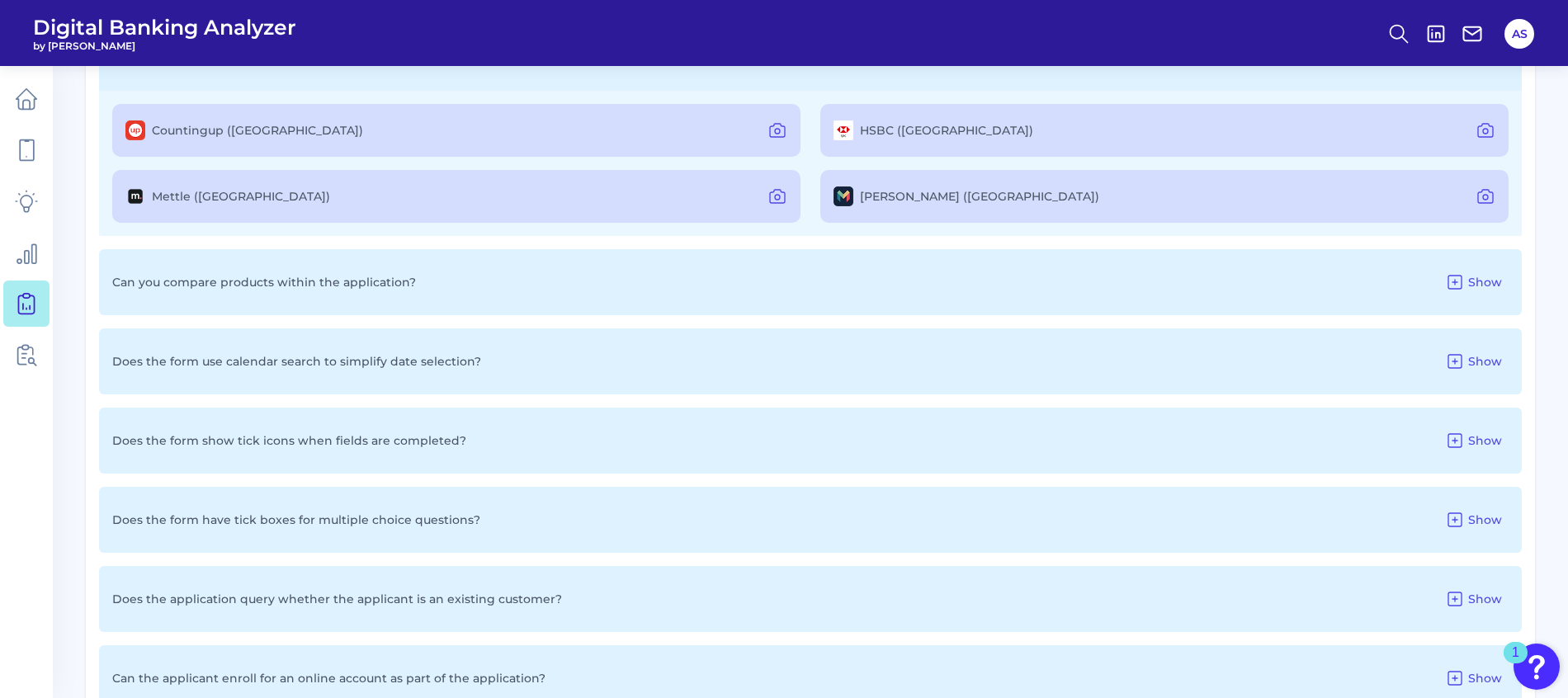
scroll to position [1610, 0]
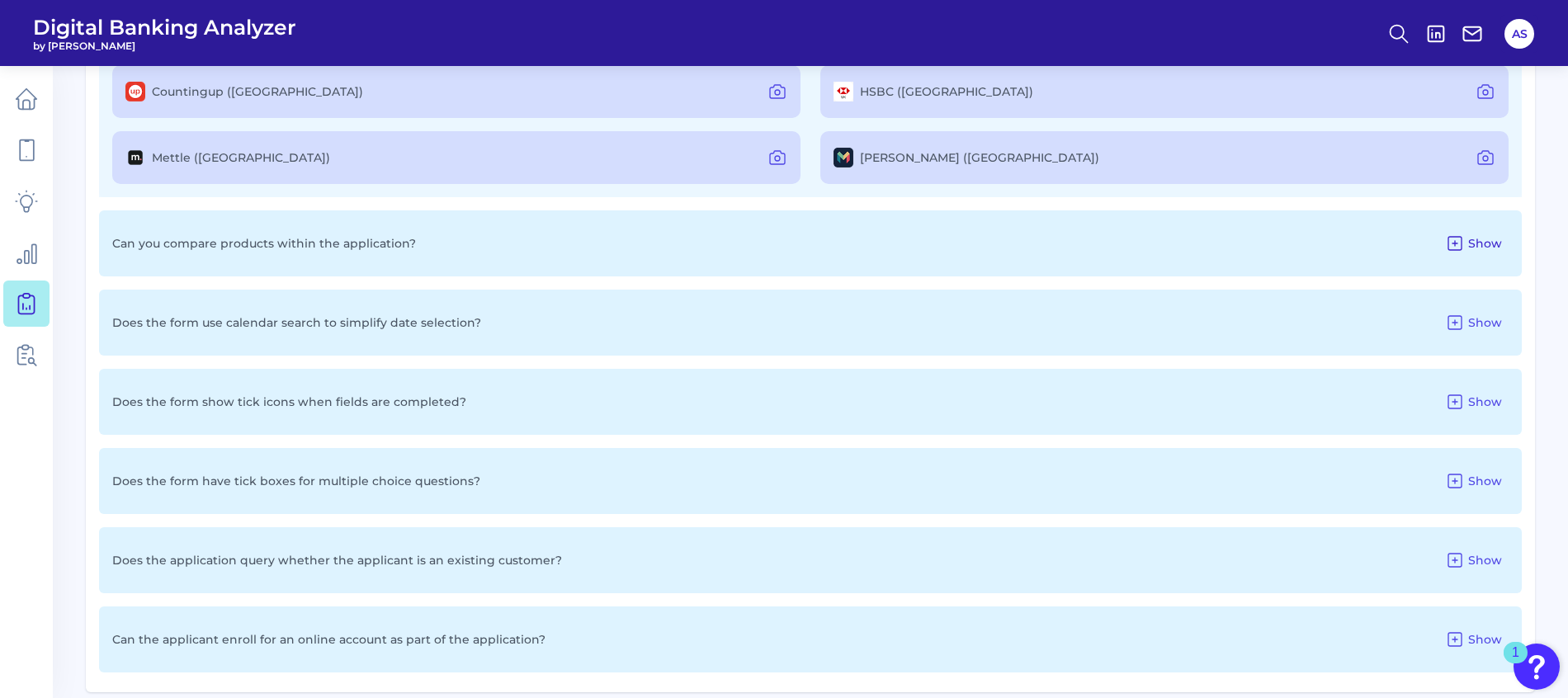
click at [1454, 234] on icon at bounding box center [1455, 244] width 20 height 20
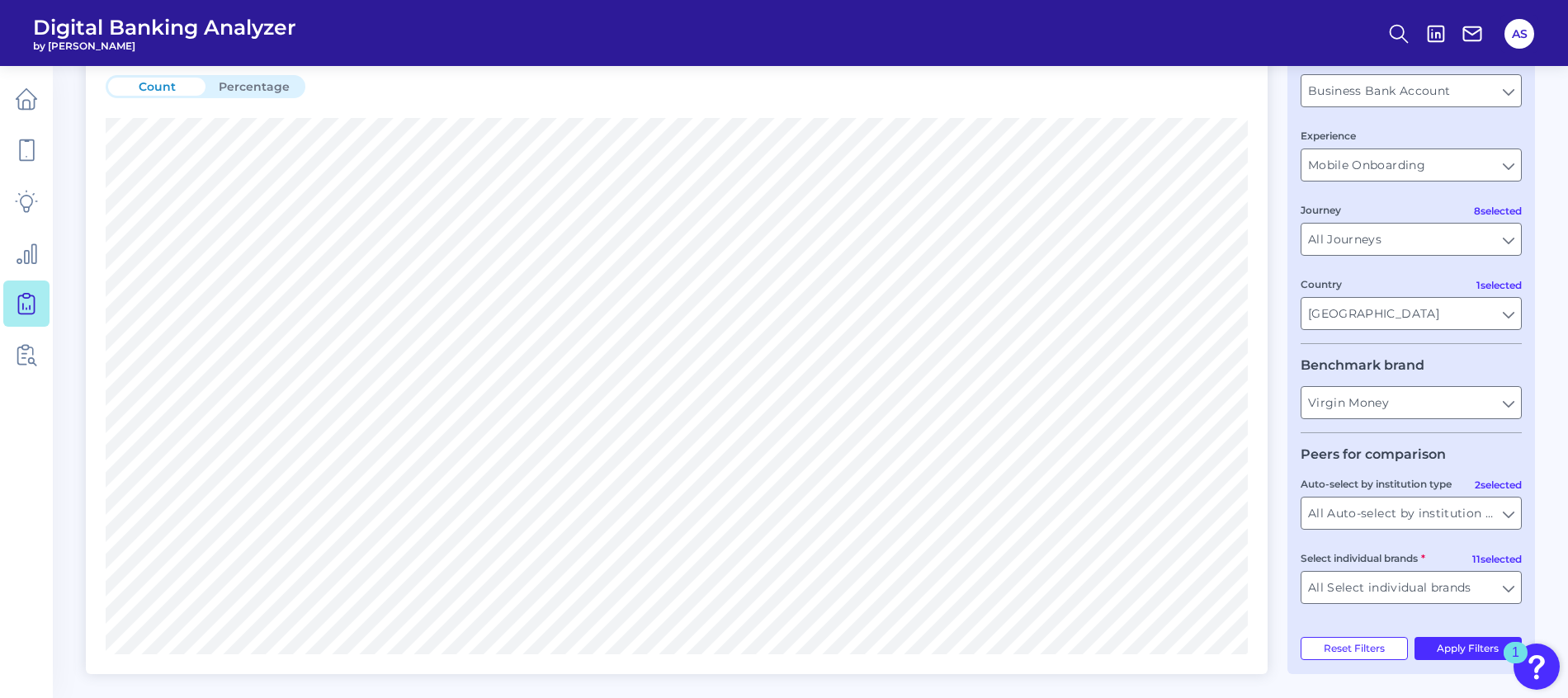
scroll to position [0, 0]
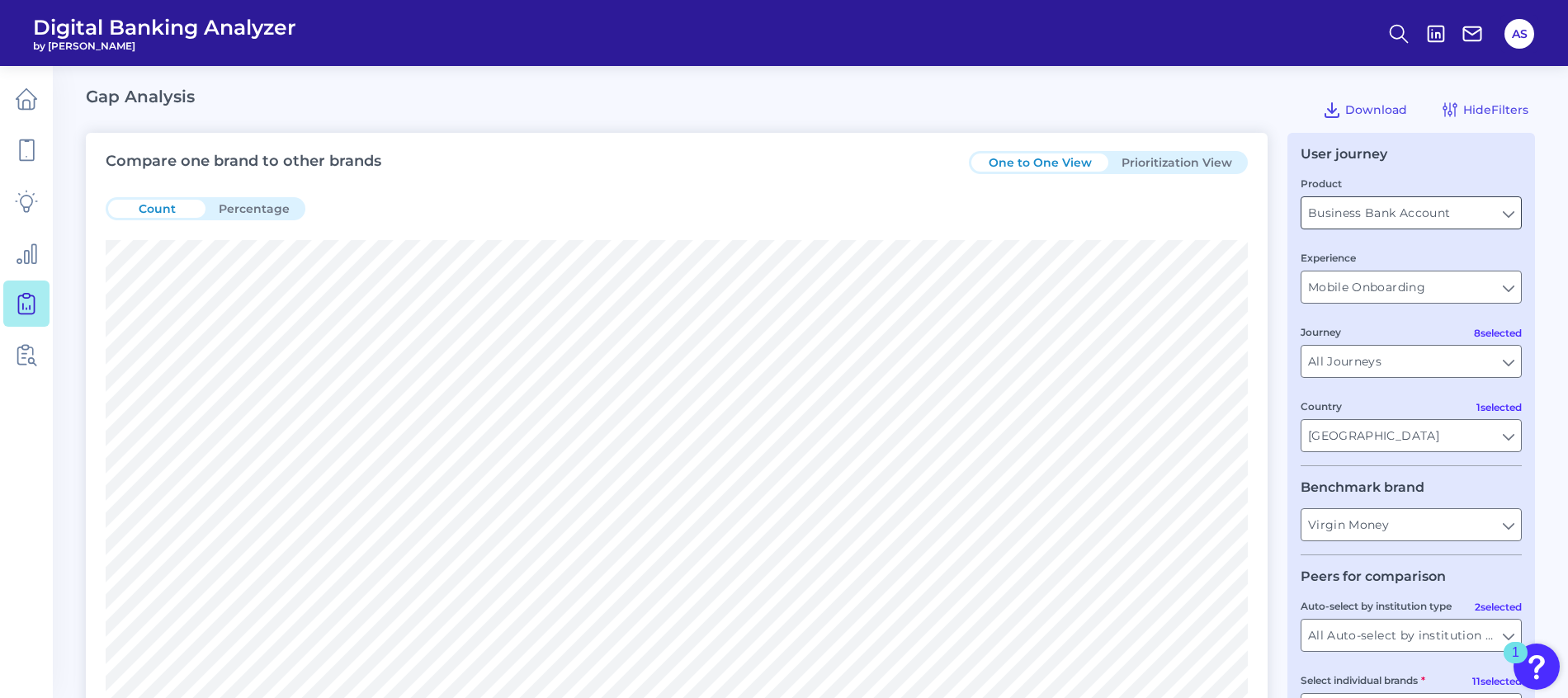
click at [1384, 216] on input "Business Bank Account" at bounding box center [1410, 213] width 220 height 32
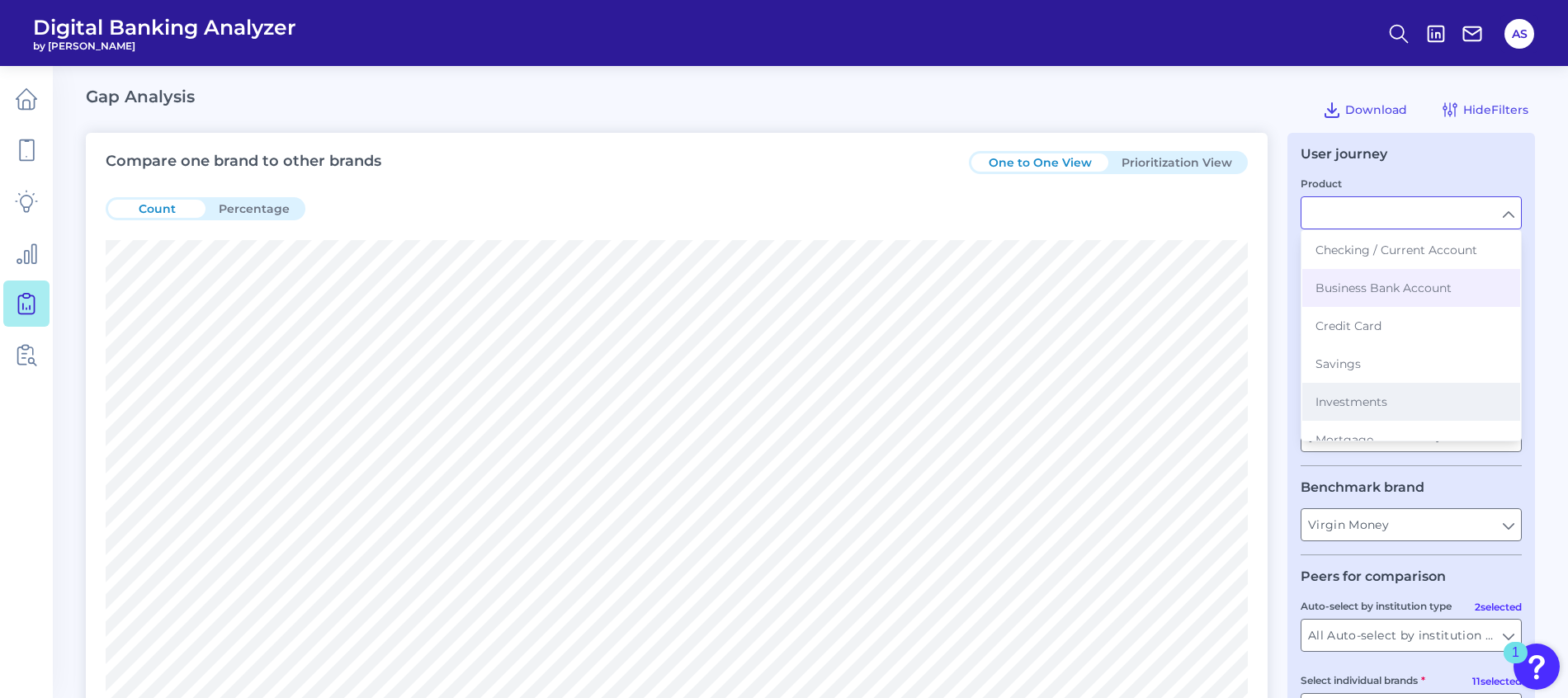
scroll to position [124, 0]
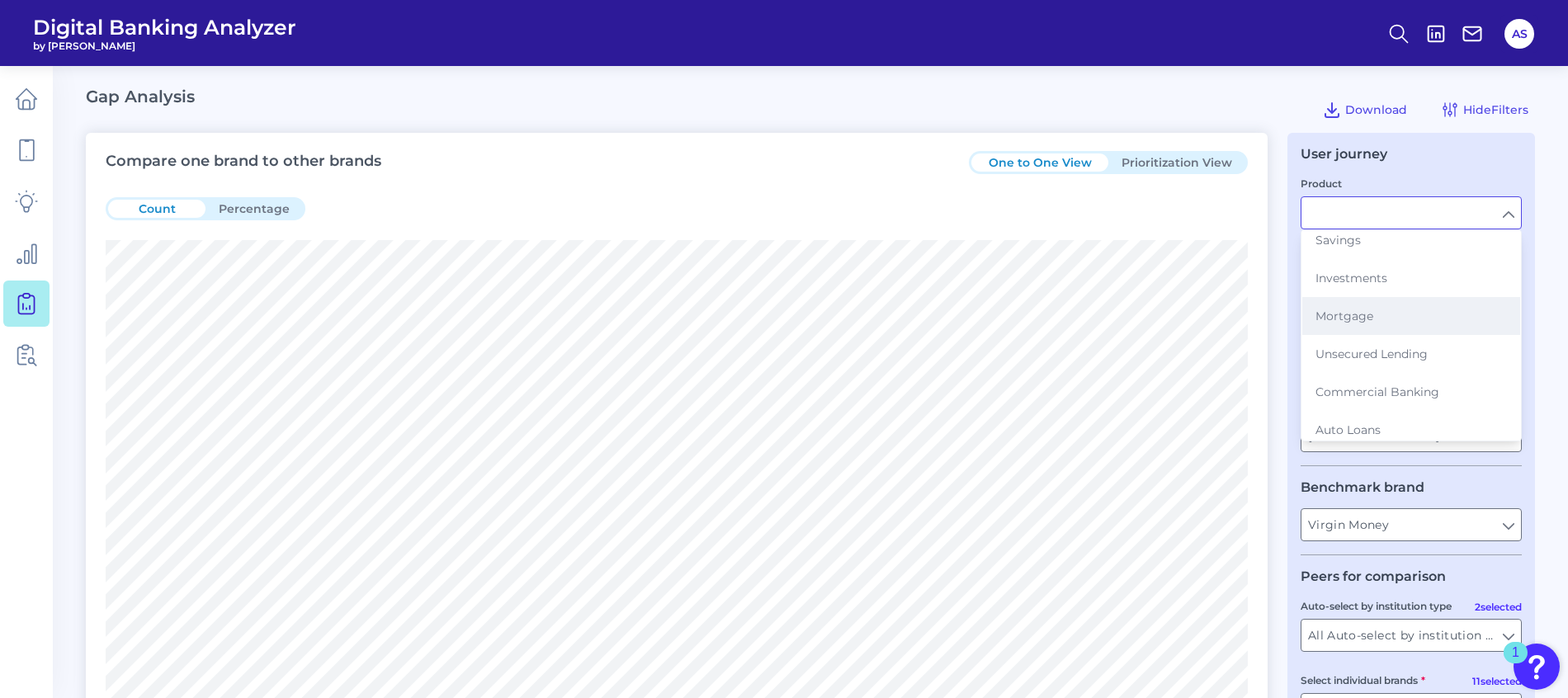
click at [1401, 309] on button "Mortgage" at bounding box center [1410, 316] width 218 height 38
type input "Mortgage"
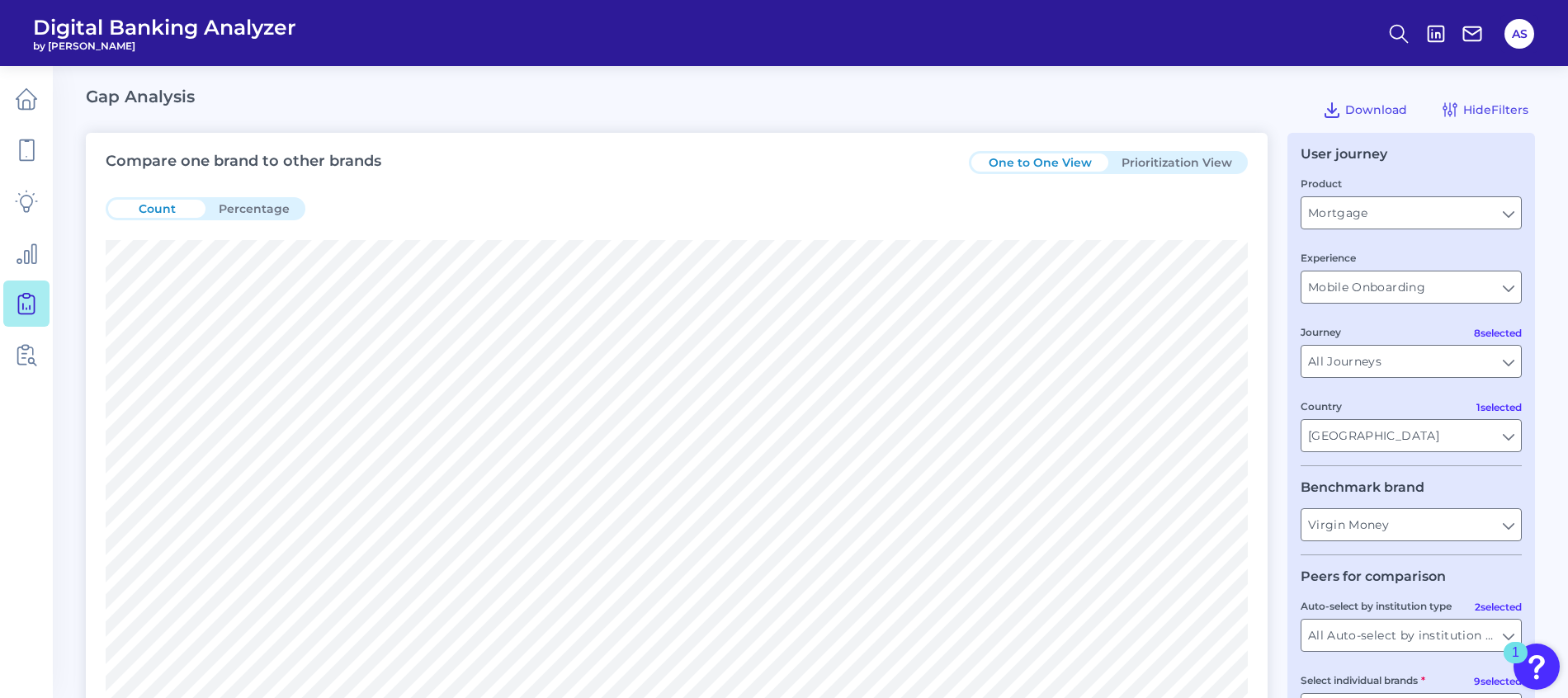
click at [1475, 142] on div "User journey Product Mortgage Mortgage Experience Mobile Onboarding Mobile Onbo…" at bounding box center [1410, 465] width 247 height 664
click at [1382, 294] on input "Mobile Onboarding" at bounding box center [1410, 287] width 220 height 32
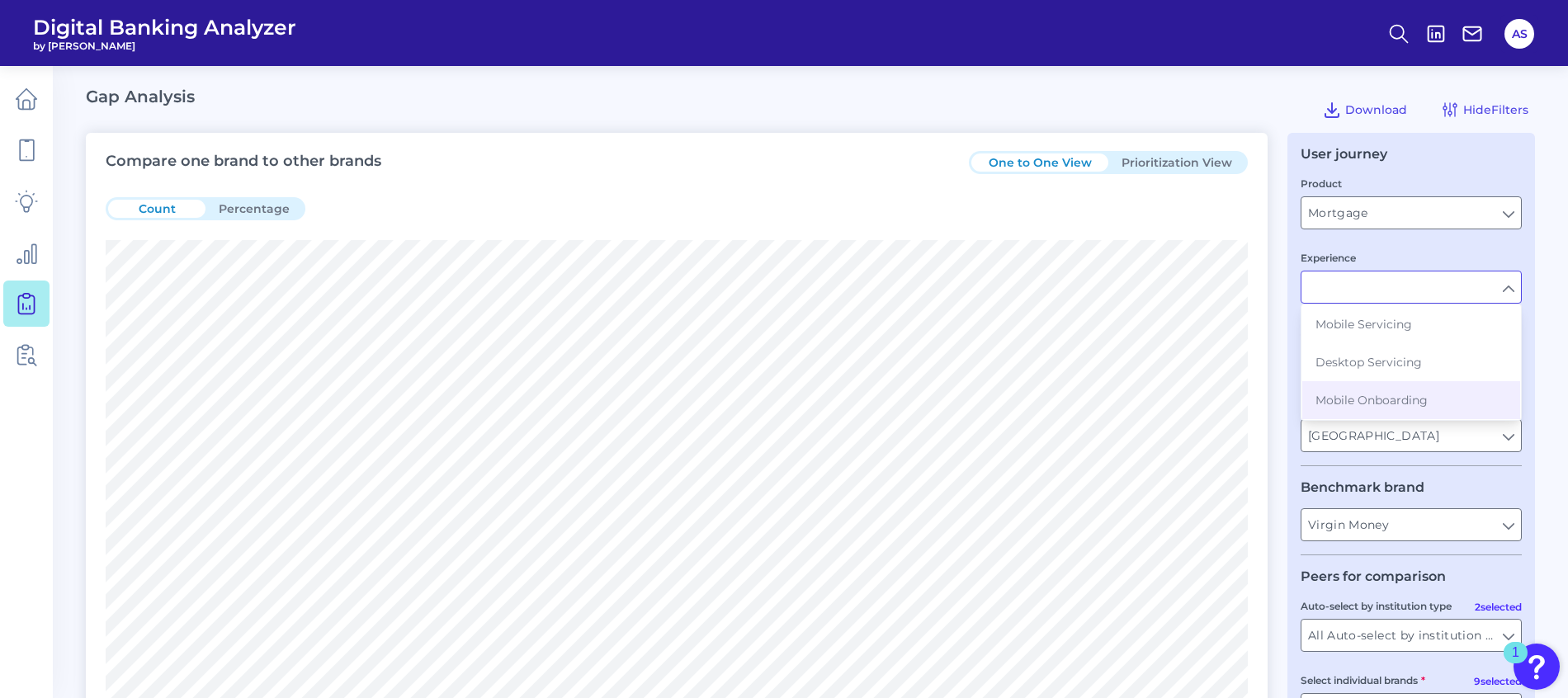
click at [1405, 248] on fieldset "Product Mortgage Mortgage Experience Mobile Servicing Desktop Servicing Mobile …" at bounding box center [1411, 320] width 222 height 291
type input "Mobile Onboarding"
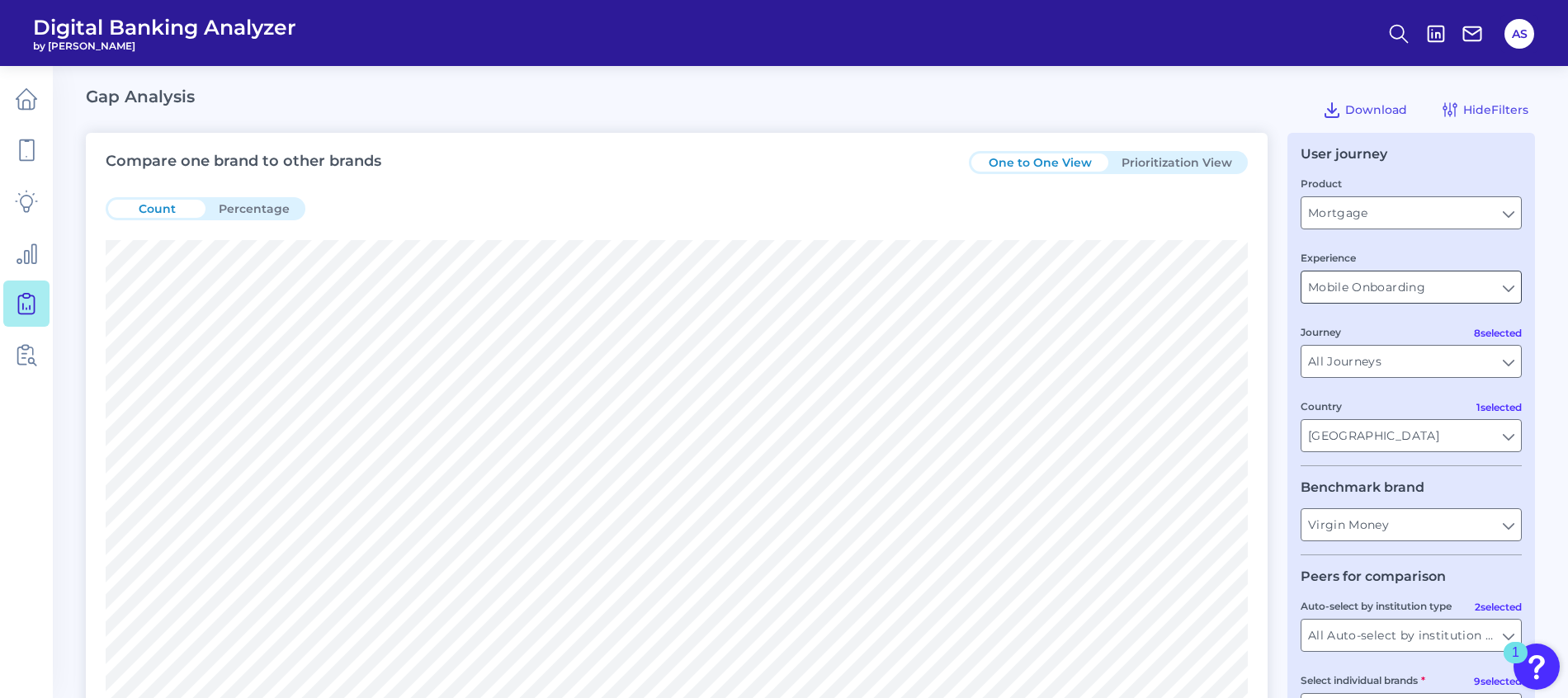
click at [1403, 296] on input "Mobile Onboarding" at bounding box center [1410, 287] width 220 height 32
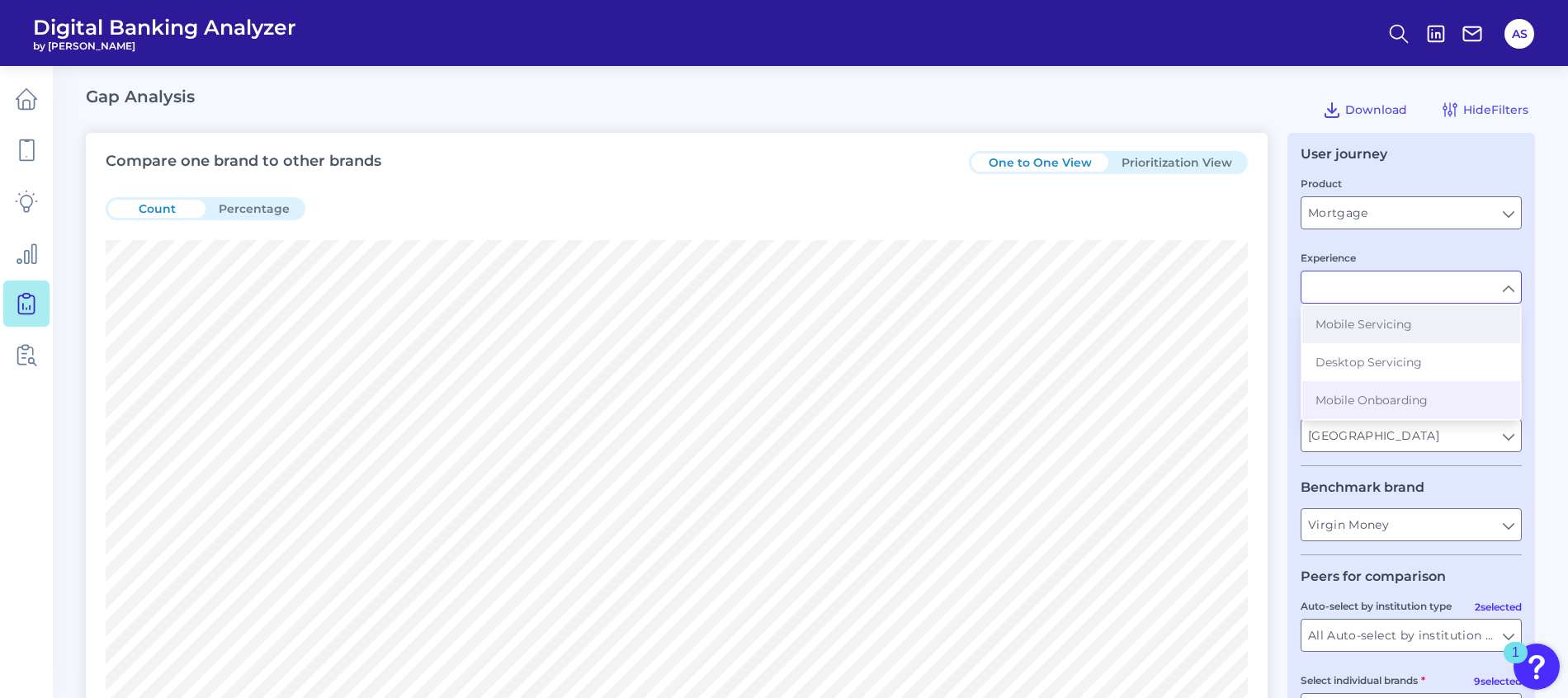
click at [1406, 323] on span "Mobile Servicing" at bounding box center [1362, 324] width 96 height 15
type input "Mobile Servicing"
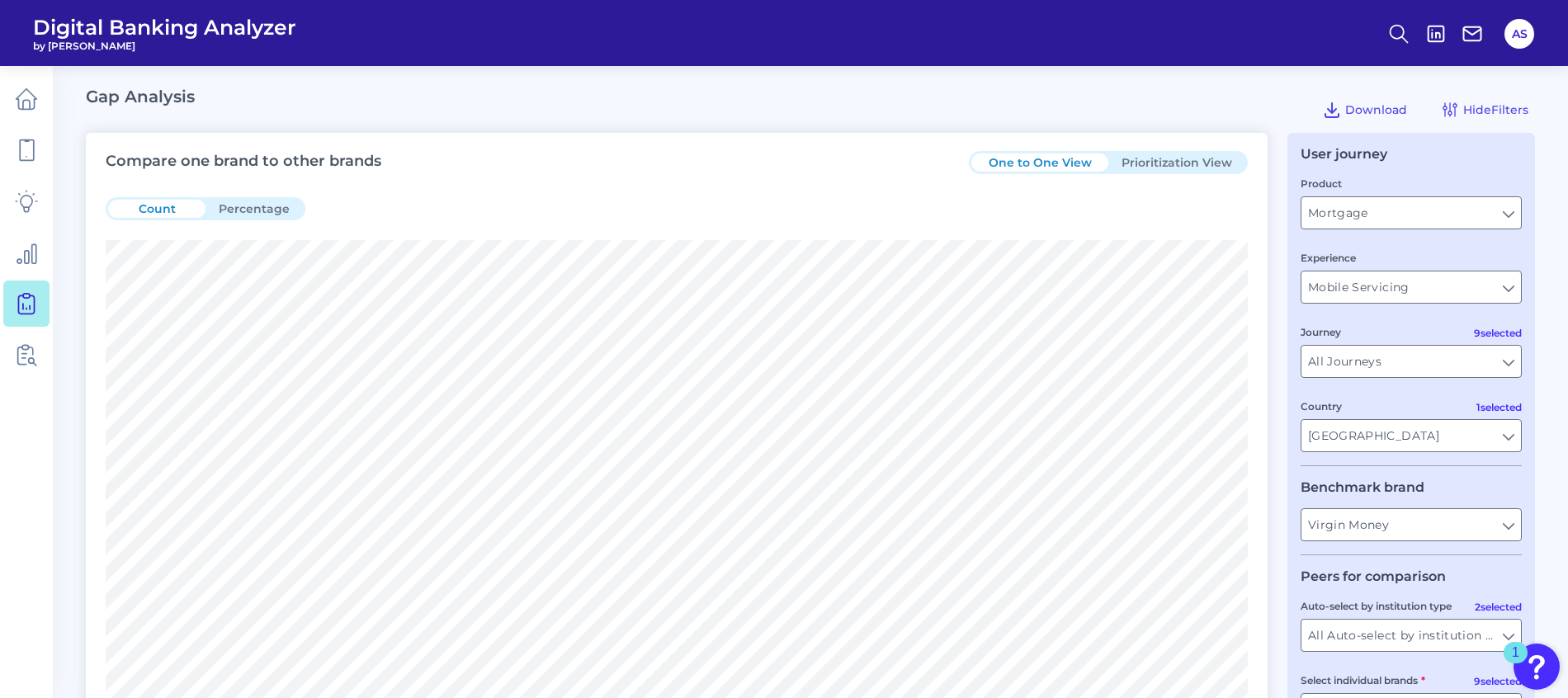
click at [1415, 231] on fieldset "Product Mortgage Mortgage Experience Mobile Servicing Mobile Servicing 9 select…" at bounding box center [1411, 320] width 222 height 291
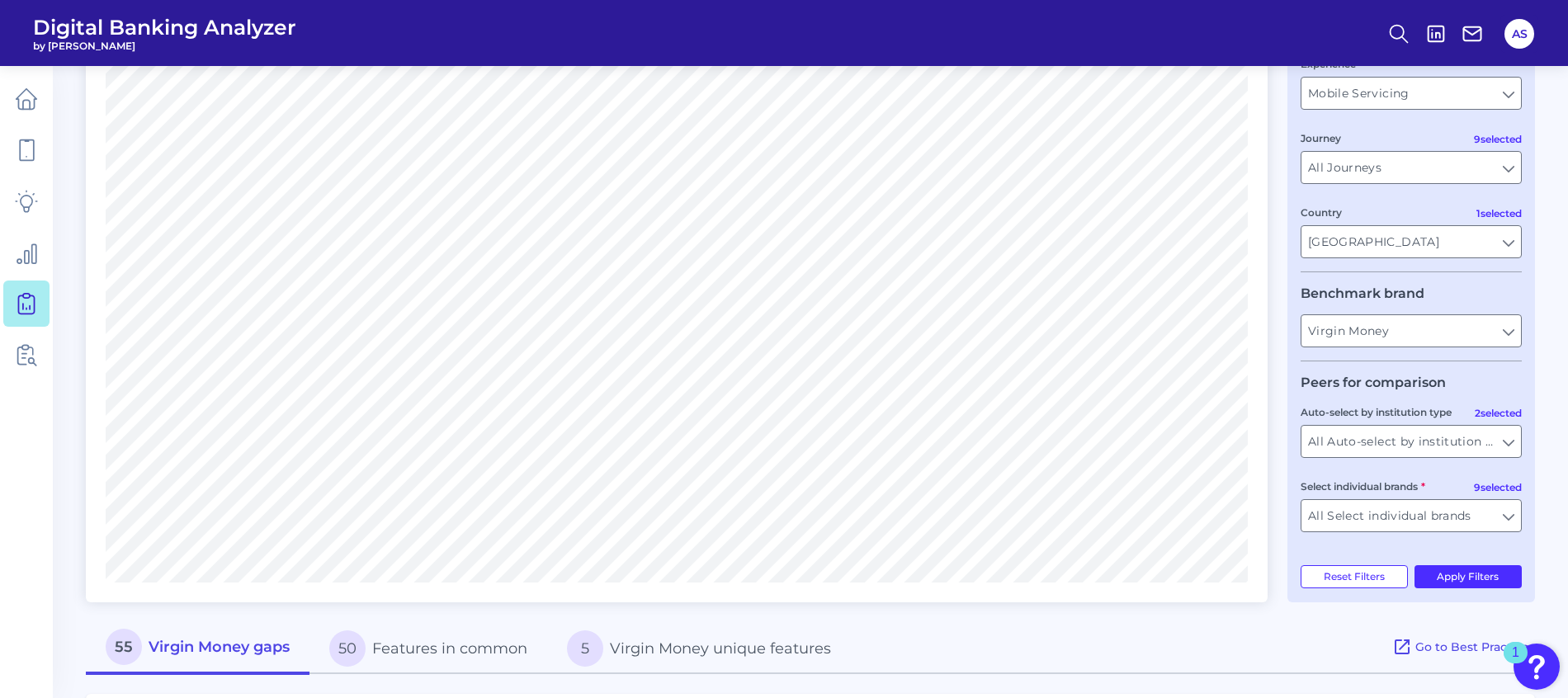
scroll to position [248, 0]
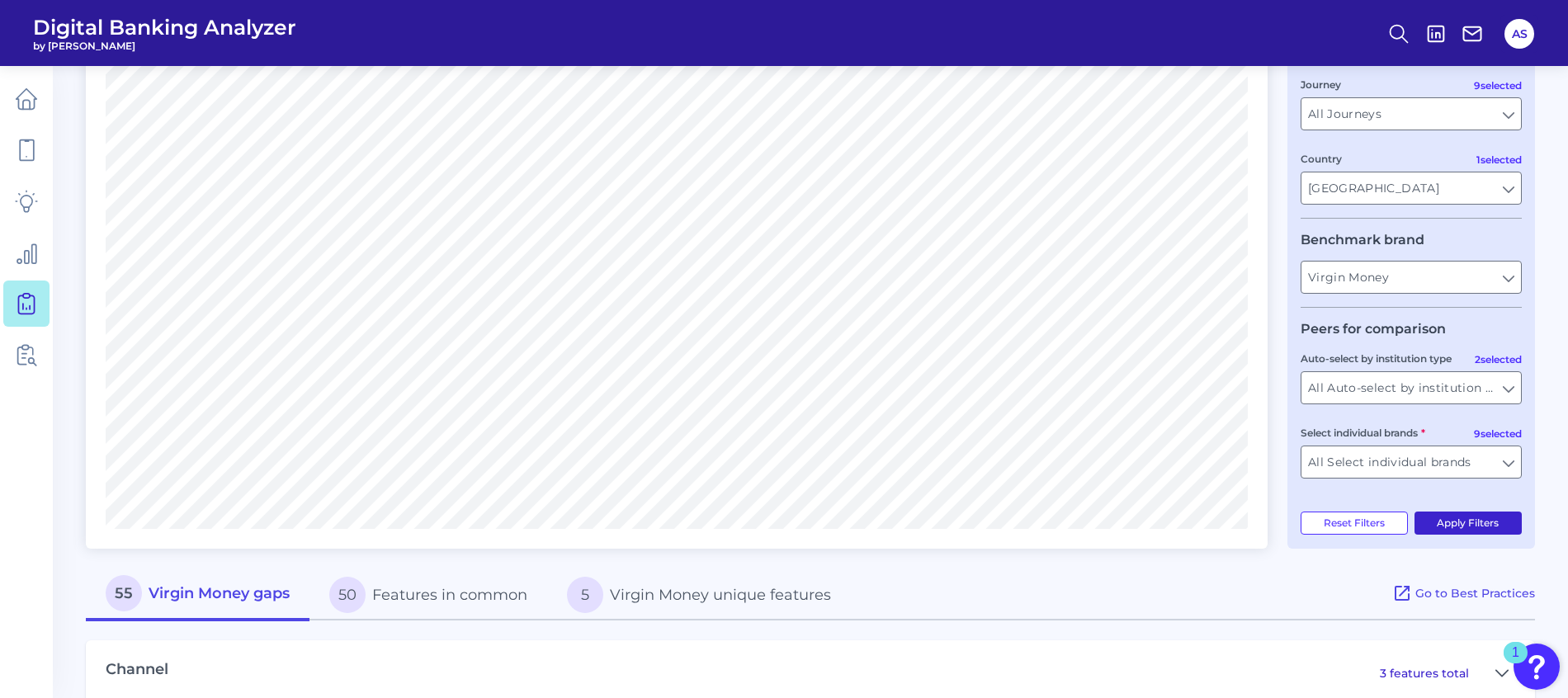
click at [1465, 528] on button "Apply Filters" at bounding box center [1468, 523] width 108 height 23
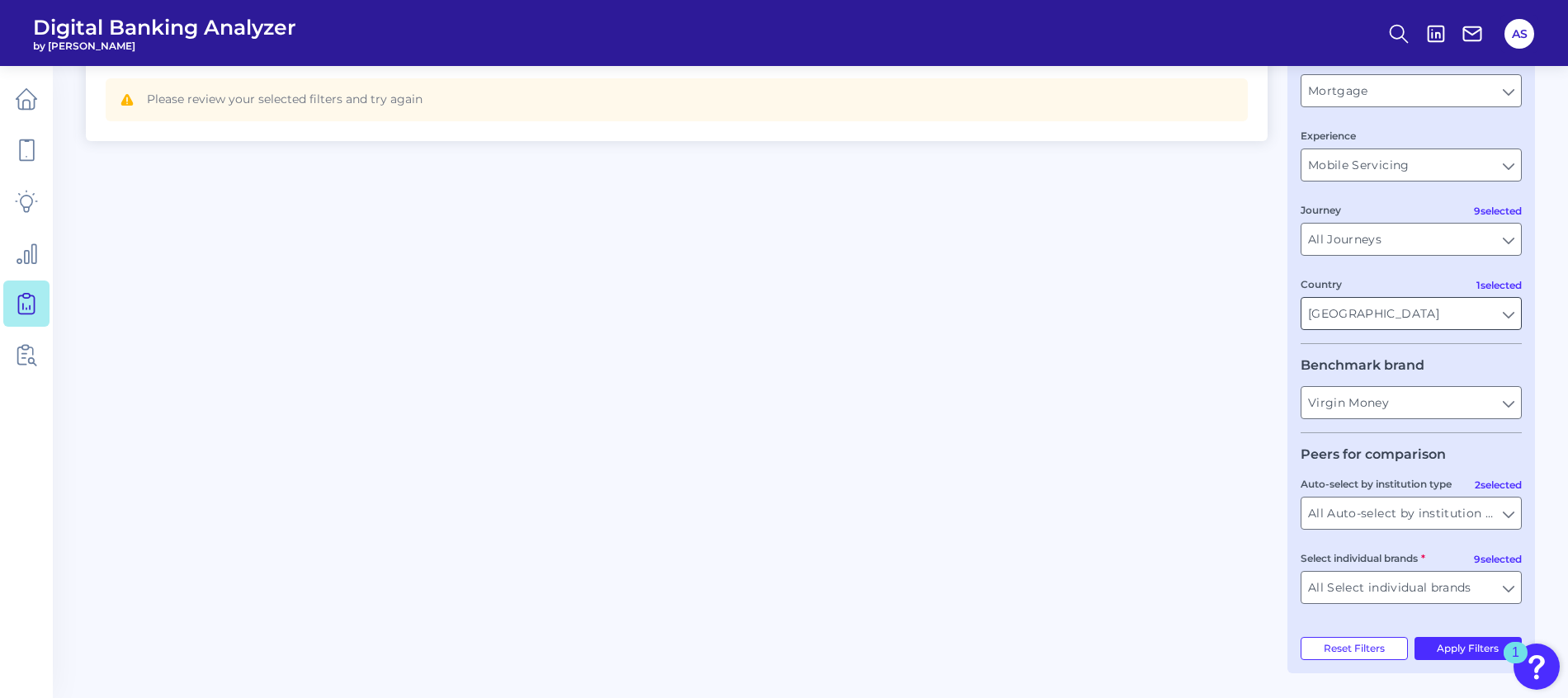
scroll to position [0, 0]
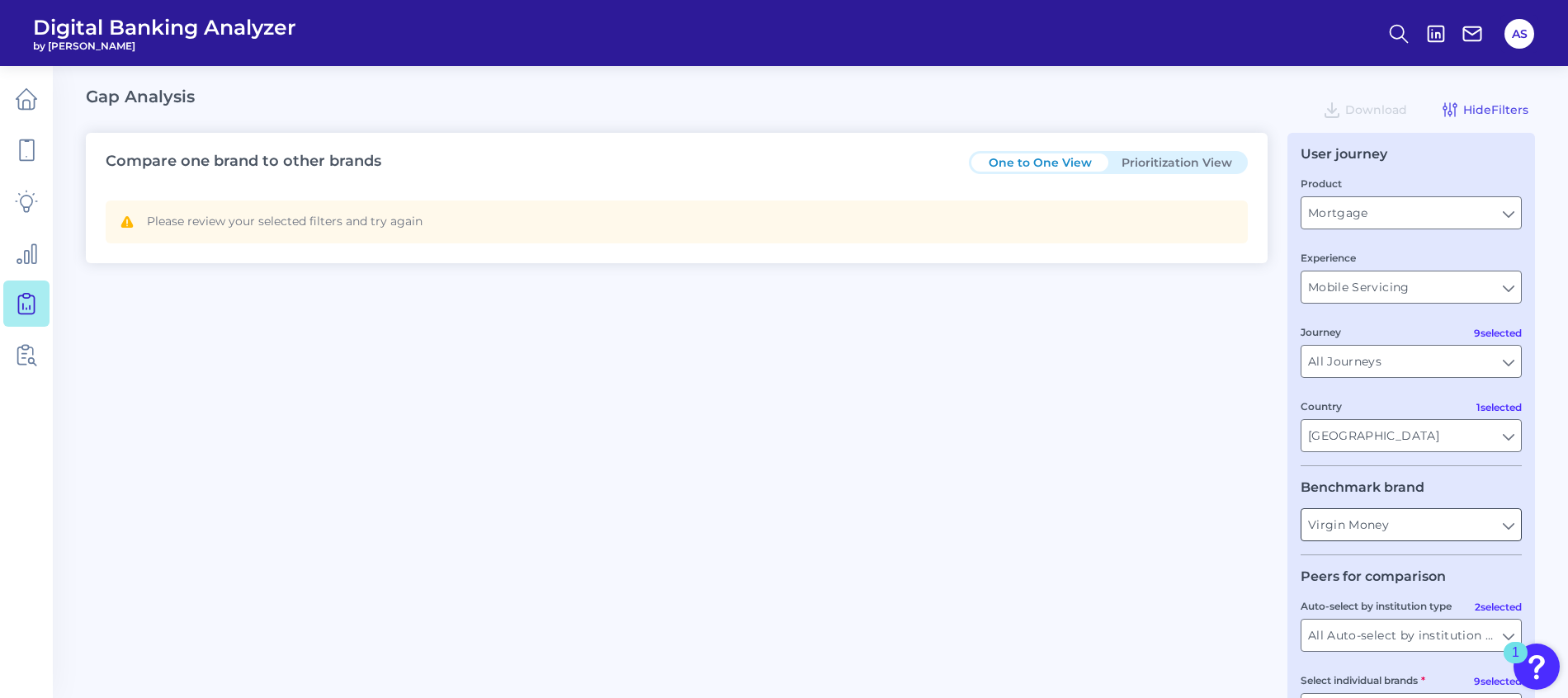
click at [1411, 535] on input "Virgin Money" at bounding box center [1410, 525] width 220 height 32
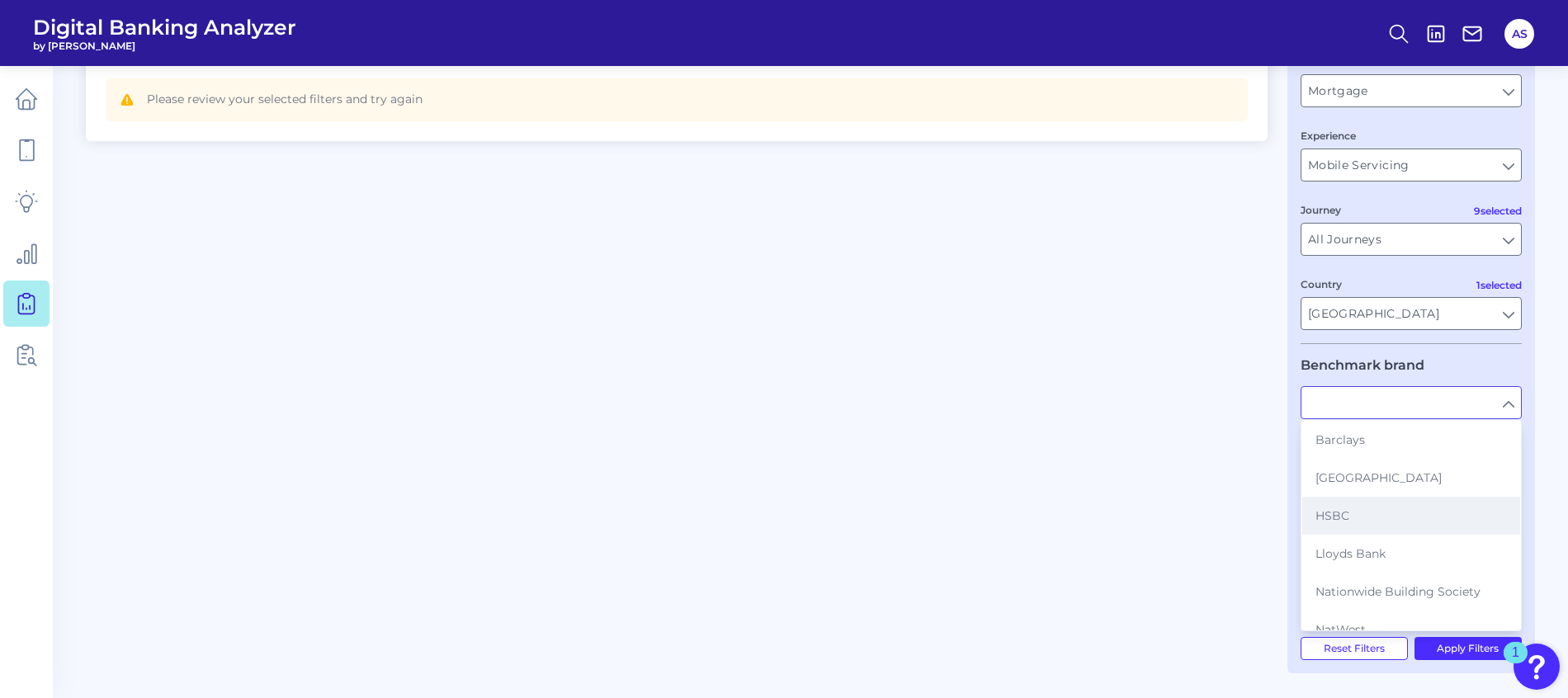
scroll to position [124, 0]
click at [1416, 474] on span "Nationwide Building Society" at bounding box center [1397, 467] width 165 height 15
type input "Nationwide Building Society"
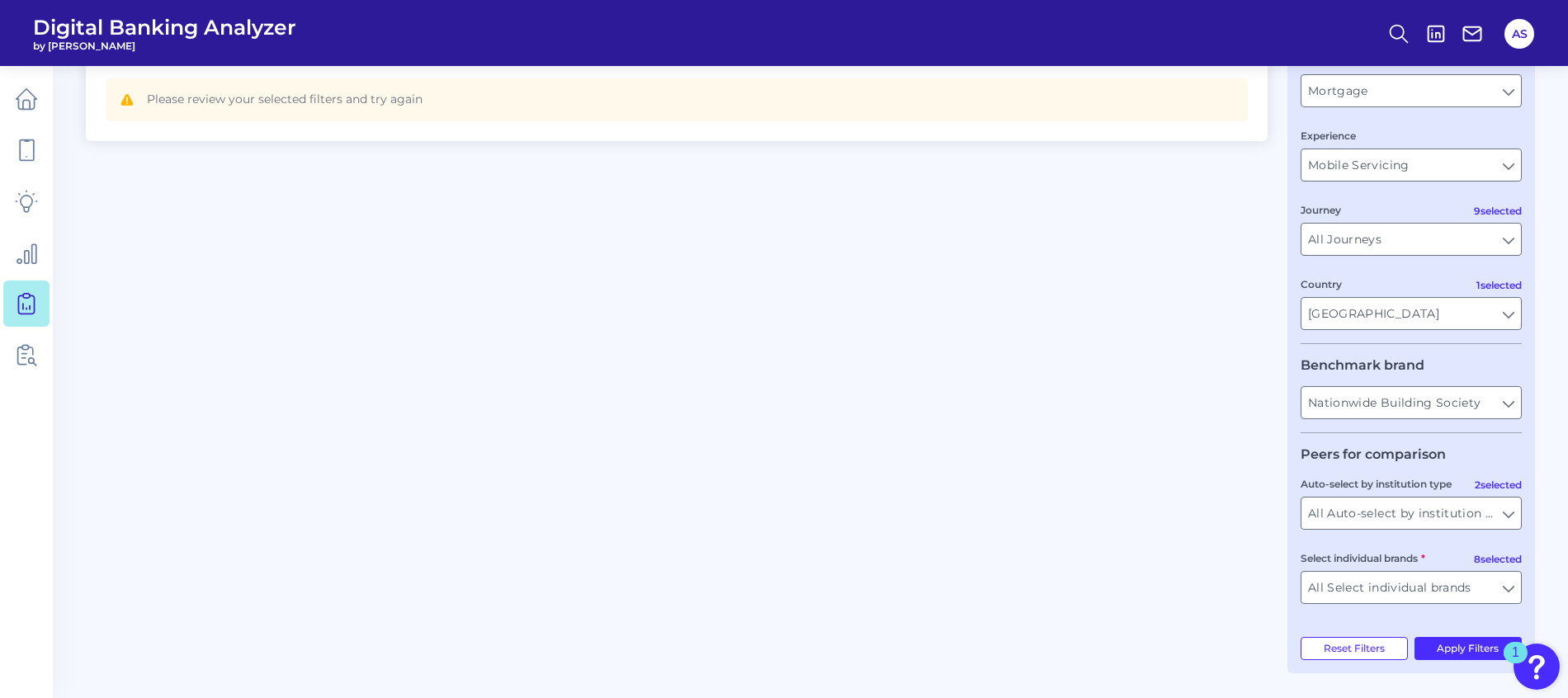
click at [1252, 463] on div "Compare one brand to other brands One to One View Prioritization View Please re…" at bounding box center [810, 342] width 1449 height 663
click at [1476, 634] on div "User journey Product Mortgage Mortgage Experience Mobile Servicing Mobile Servi…" at bounding box center [1410, 342] width 247 height 663
click at [1433, 641] on button "Apply Filters" at bounding box center [1468, 648] width 108 height 23
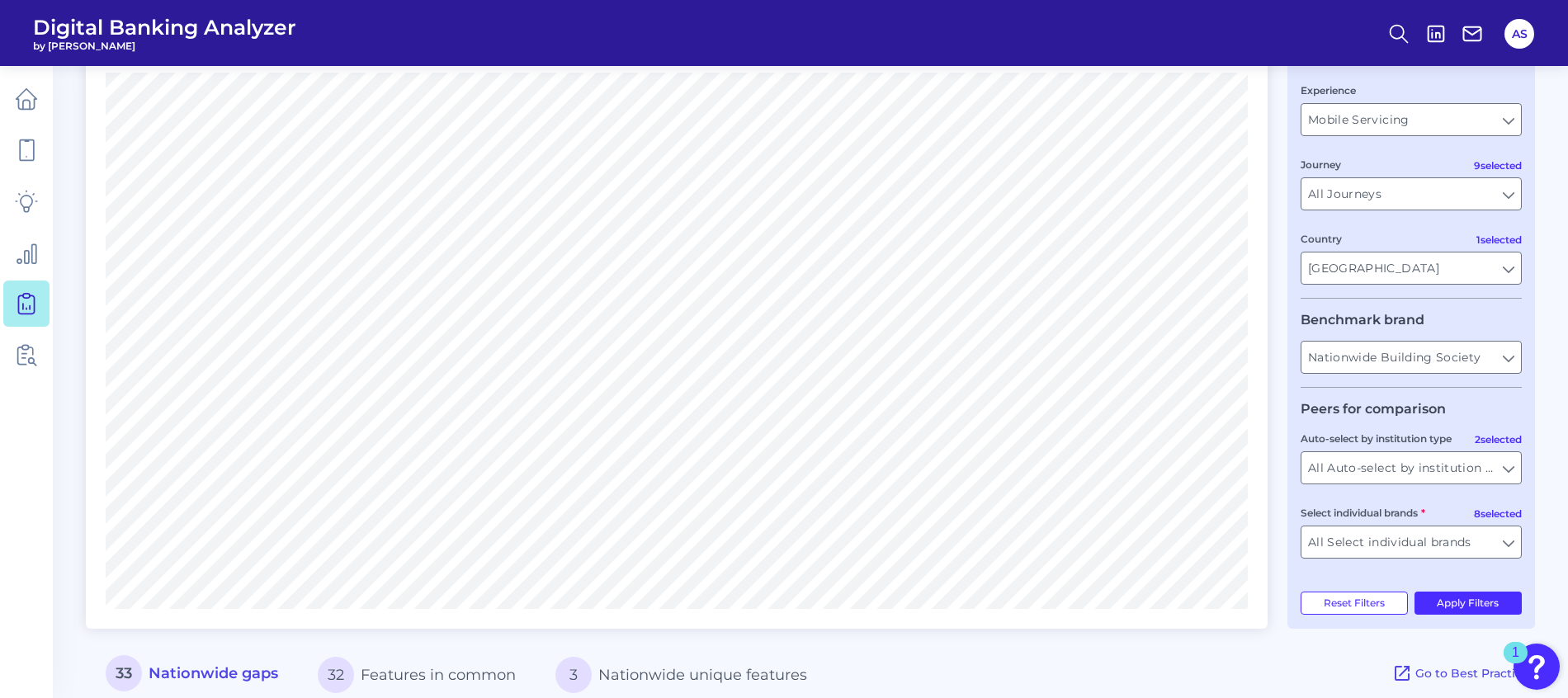
scroll to position [0, 0]
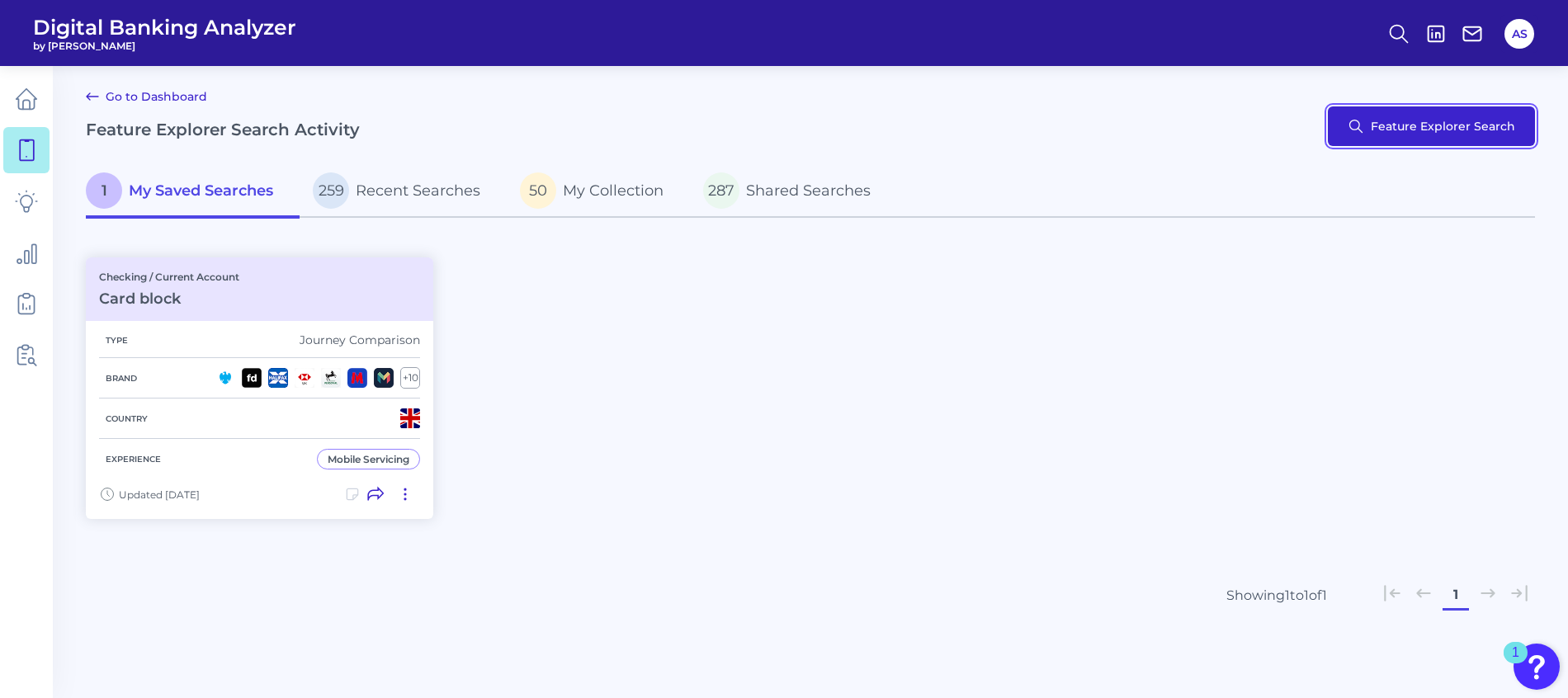
click at [1436, 141] on button "Feature Explorer Search" at bounding box center [1431, 126] width 207 height 40
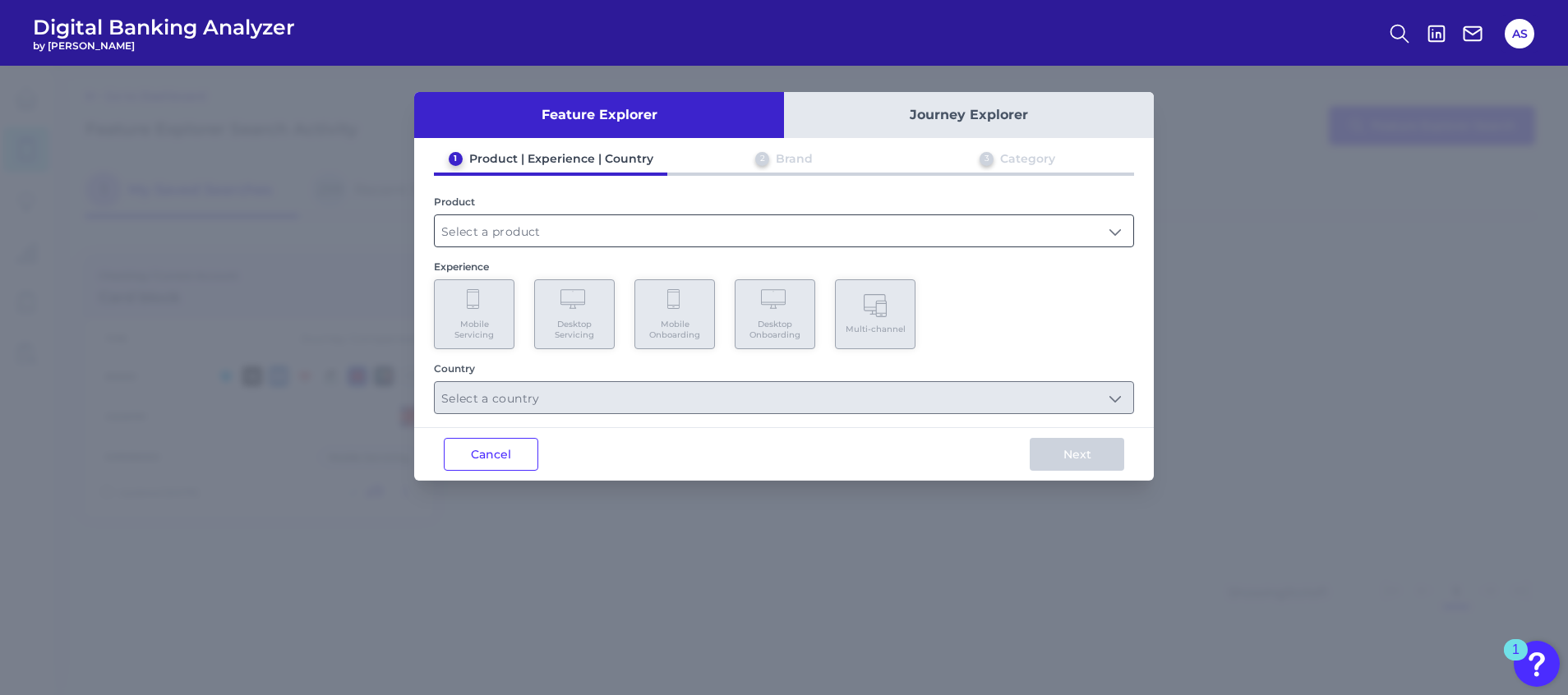
click at [656, 239] on input "text" at bounding box center [784, 232] width 699 height 32
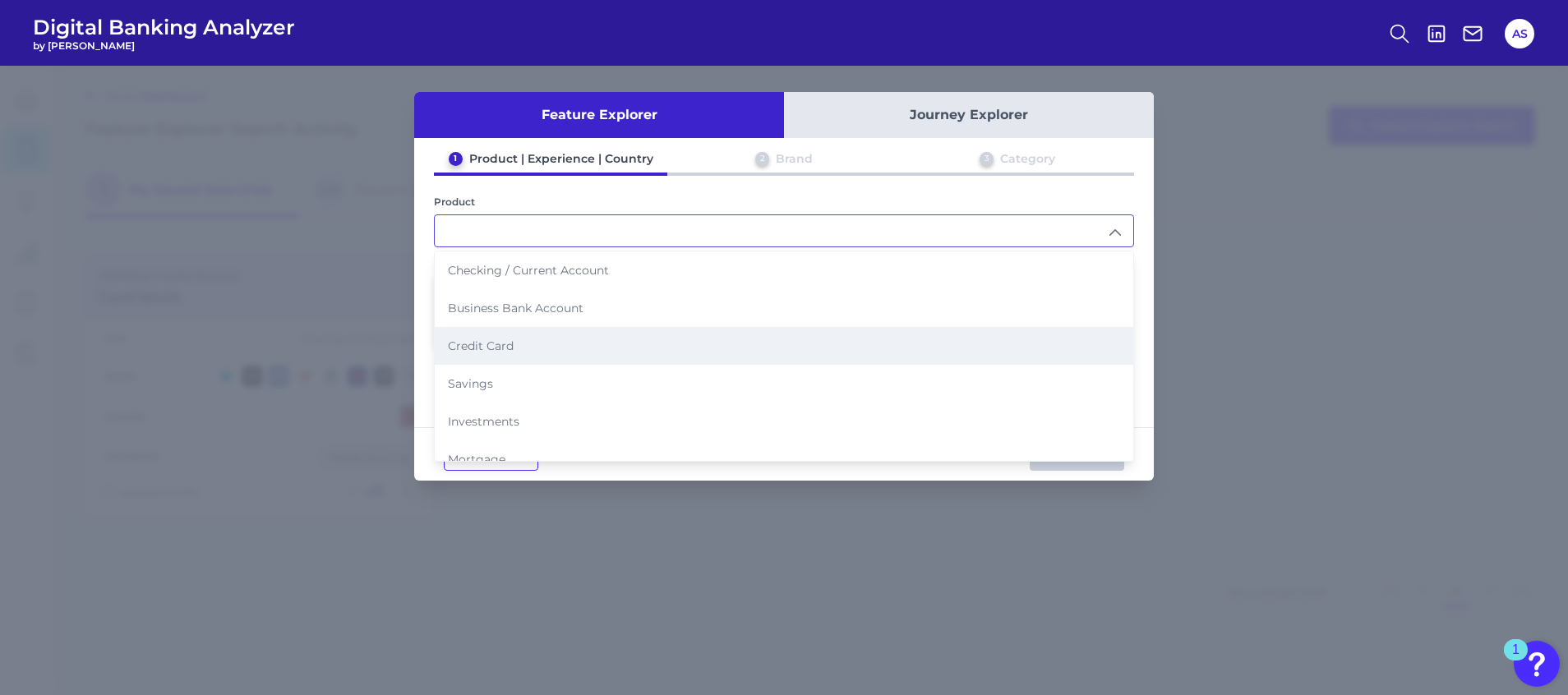
scroll to position [124, 0]
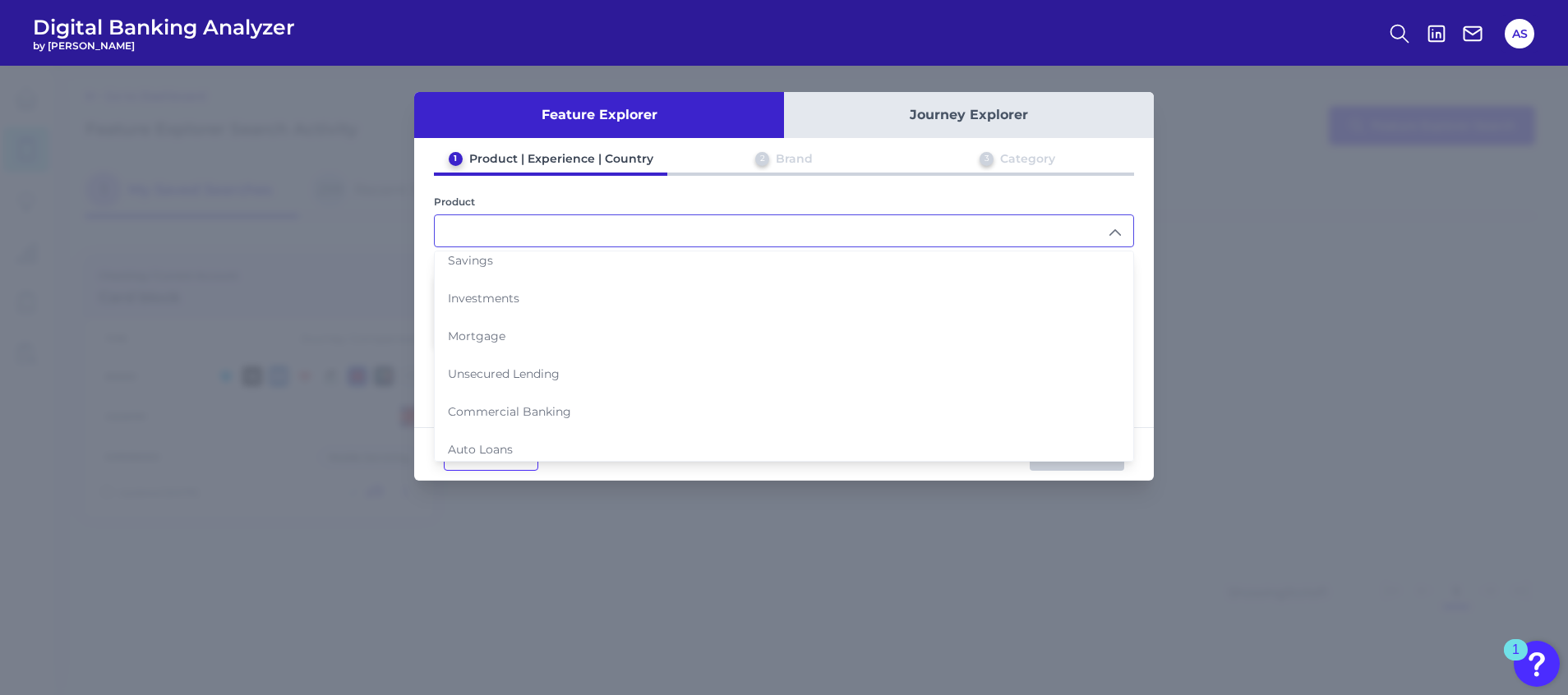
drag, startPoint x: 536, startPoint y: 334, endPoint x: 552, endPoint y: 328, distance: 17.1
click at [536, 333] on li "Mortgage" at bounding box center [784, 336] width 699 height 38
type input "Mortgage"
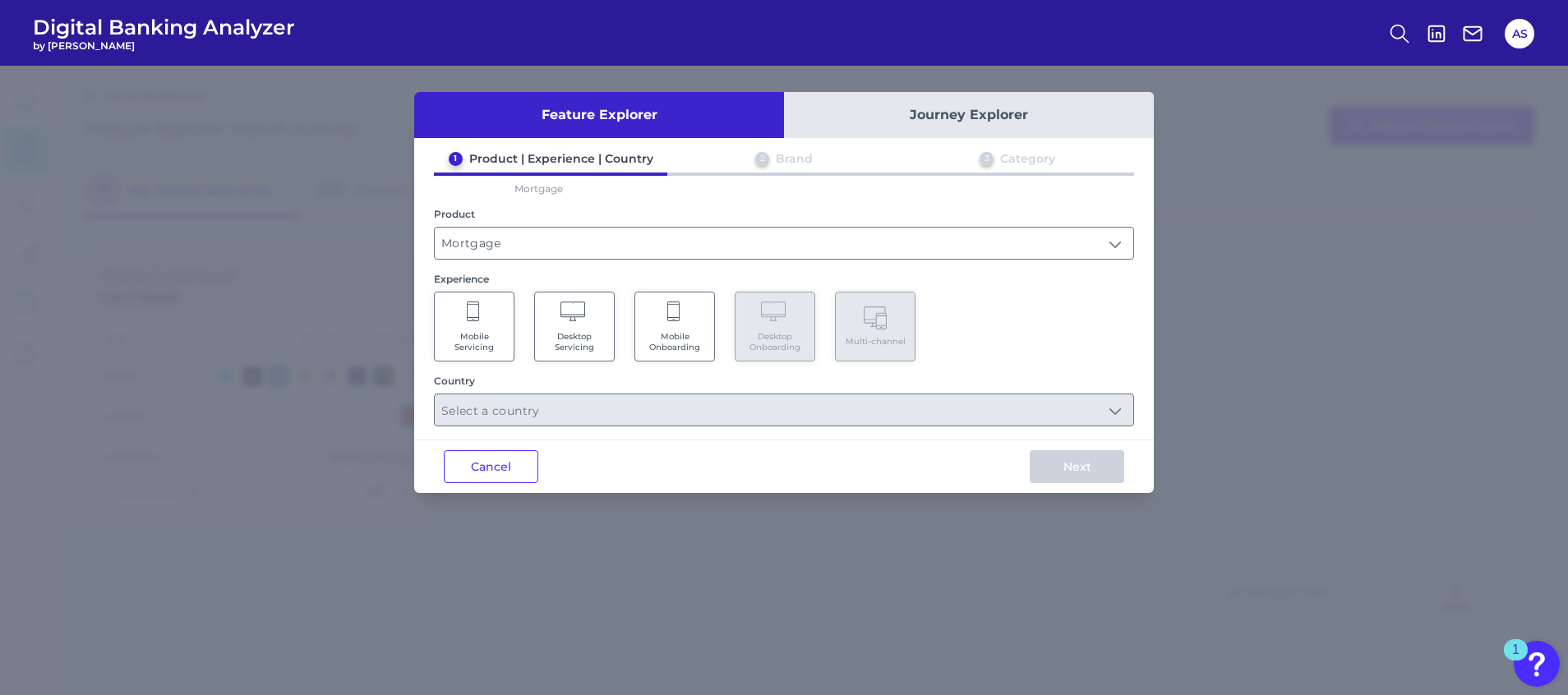
drag, startPoint x: 474, startPoint y: 318, endPoint x: 497, endPoint y: 315, distance: 23.2
click at [474, 318] on icon at bounding box center [474, 313] width 15 height 23
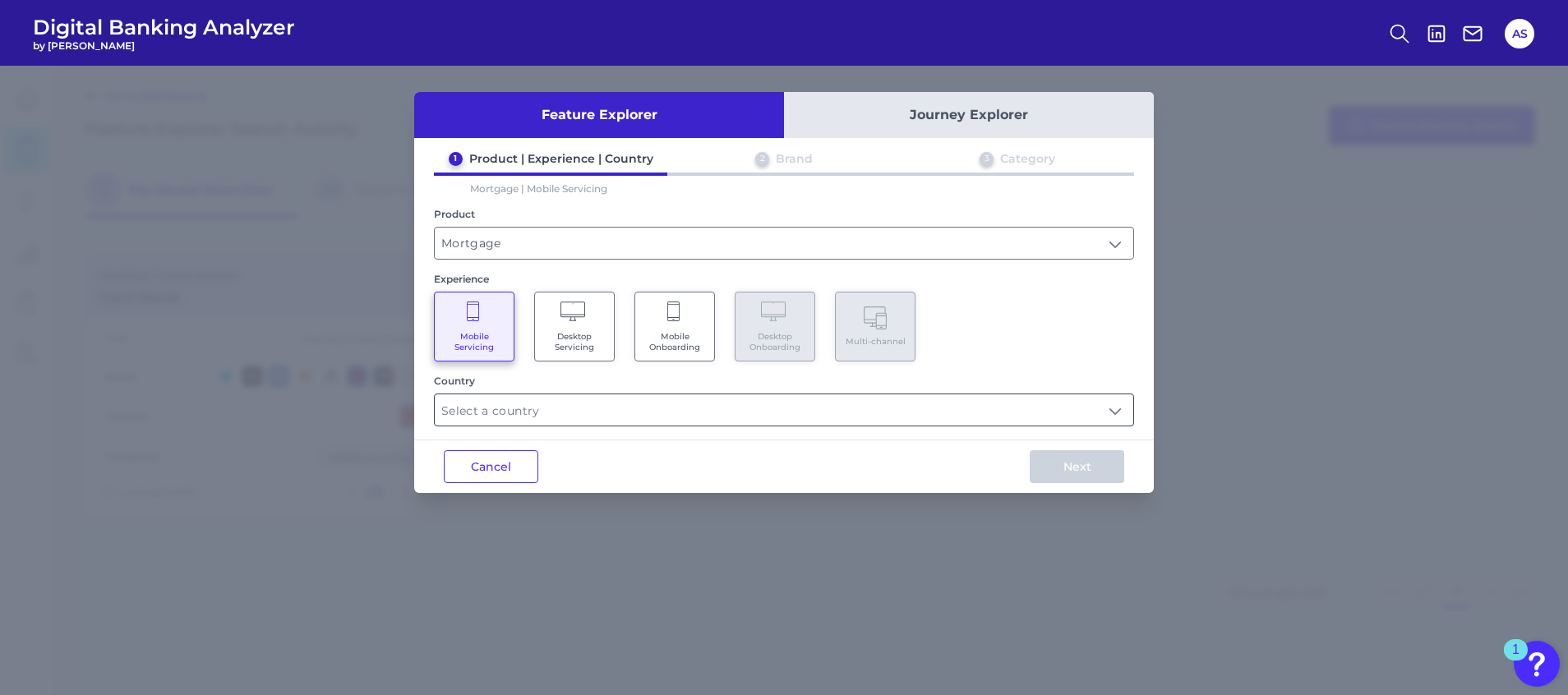
click at [1019, 400] on input "text" at bounding box center [784, 411] width 699 height 32
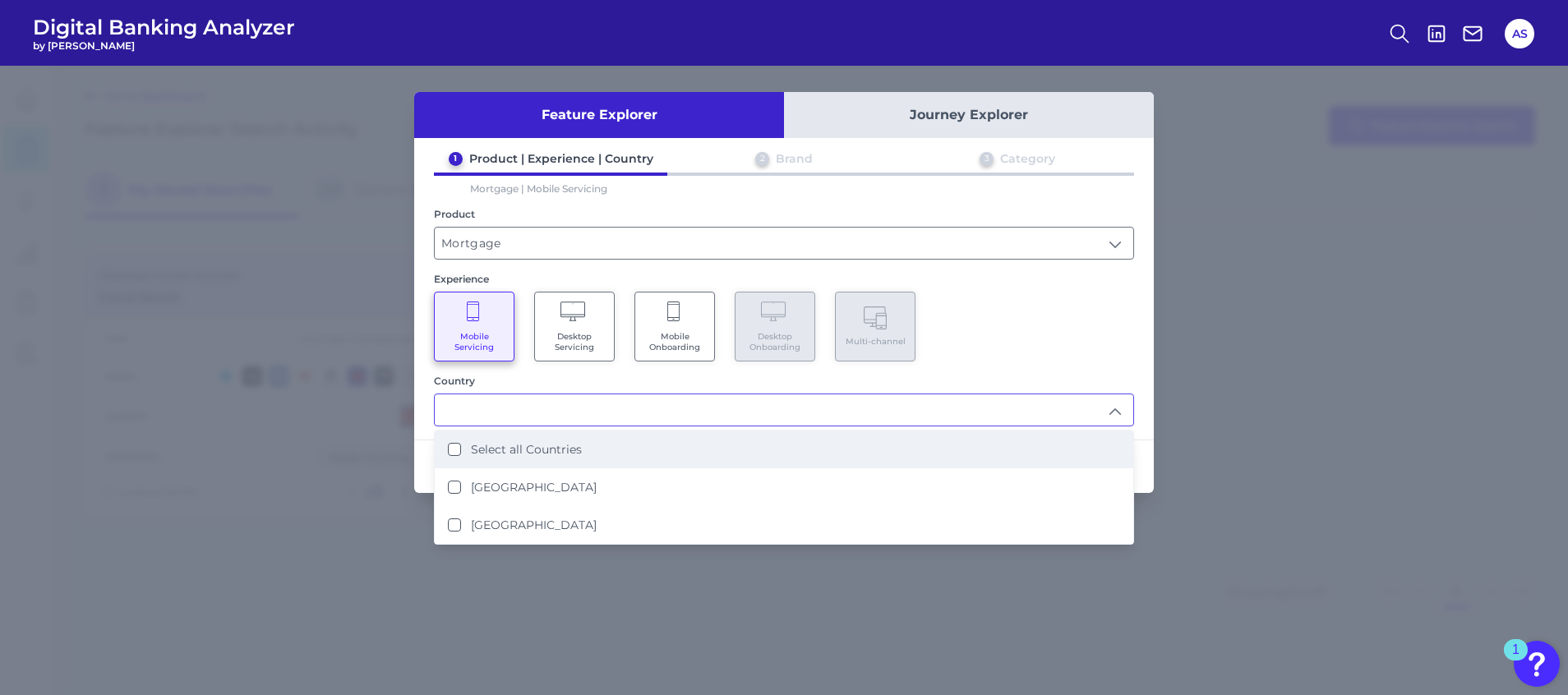
drag, startPoint x: 543, startPoint y: 477, endPoint x: 619, endPoint y: 443, distance: 83.3
click at [543, 477] on li "[GEOGRAPHIC_DATA]" at bounding box center [784, 487] width 699 height 38
type input "[GEOGRAPHIC_DATA]"
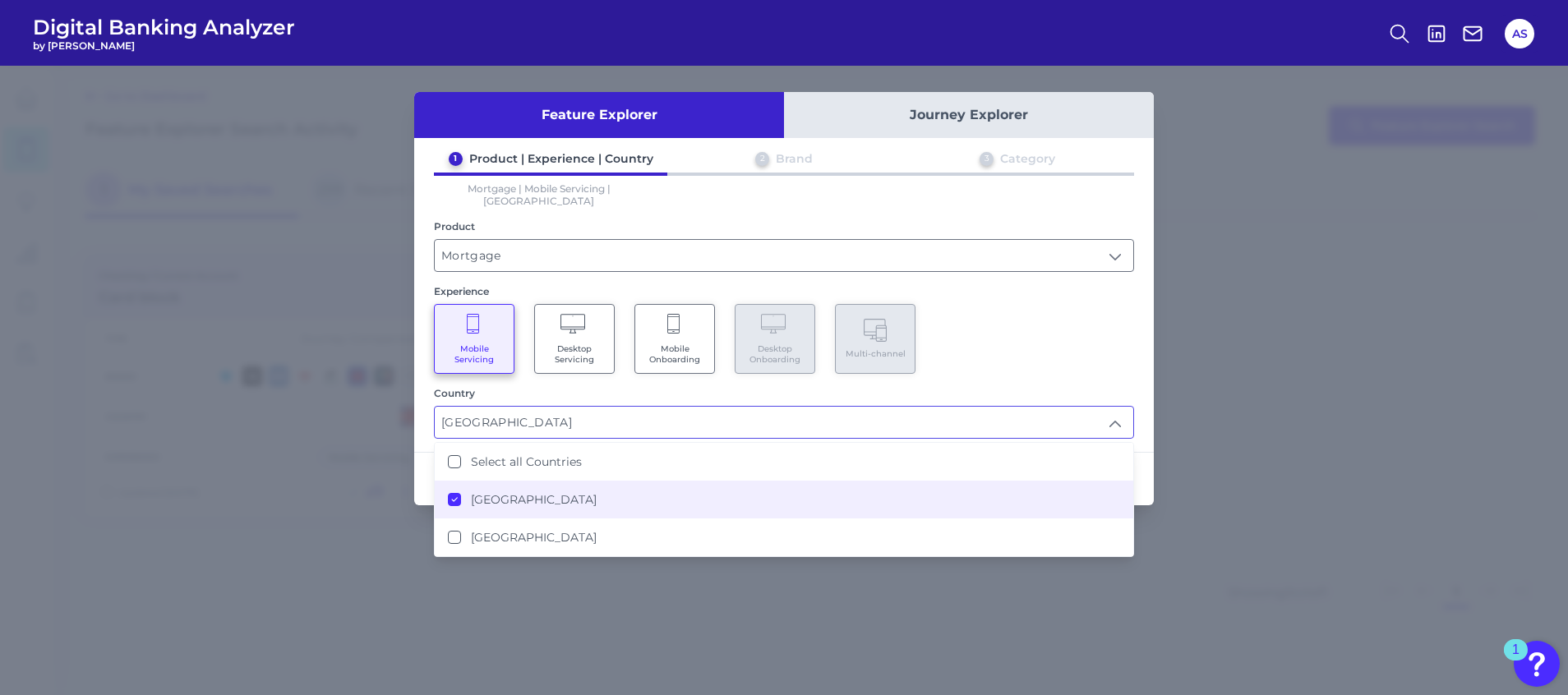
scroll to position [1, 0]
click at [1058, 324] on div "Mobile Servicing Desktop Servicing Mobile Onboarding Desktop Onboarding Multi-c…" at bounding box center [783, 339] width 700 height 70
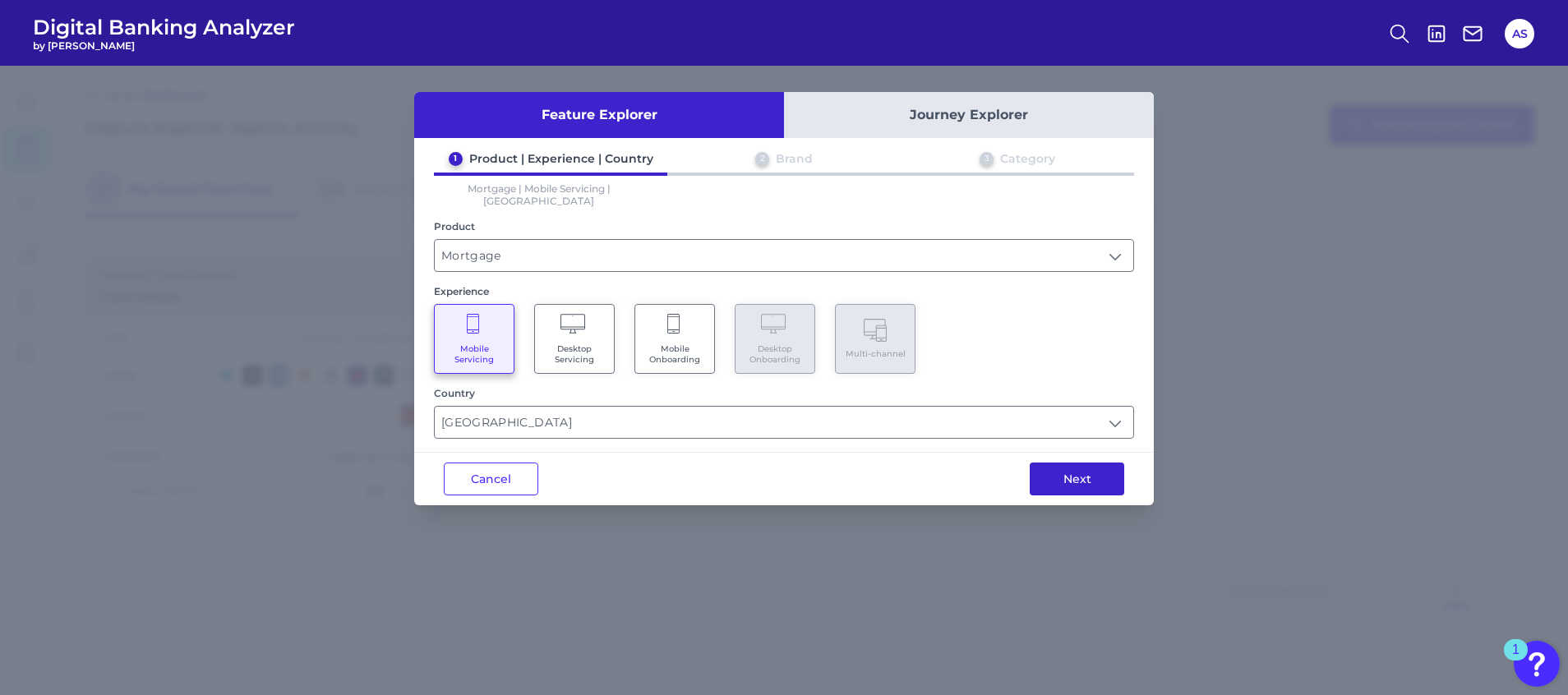
click at [1063, 462] on button "Next" at bounding box center [1076, 478] width 94 height 33
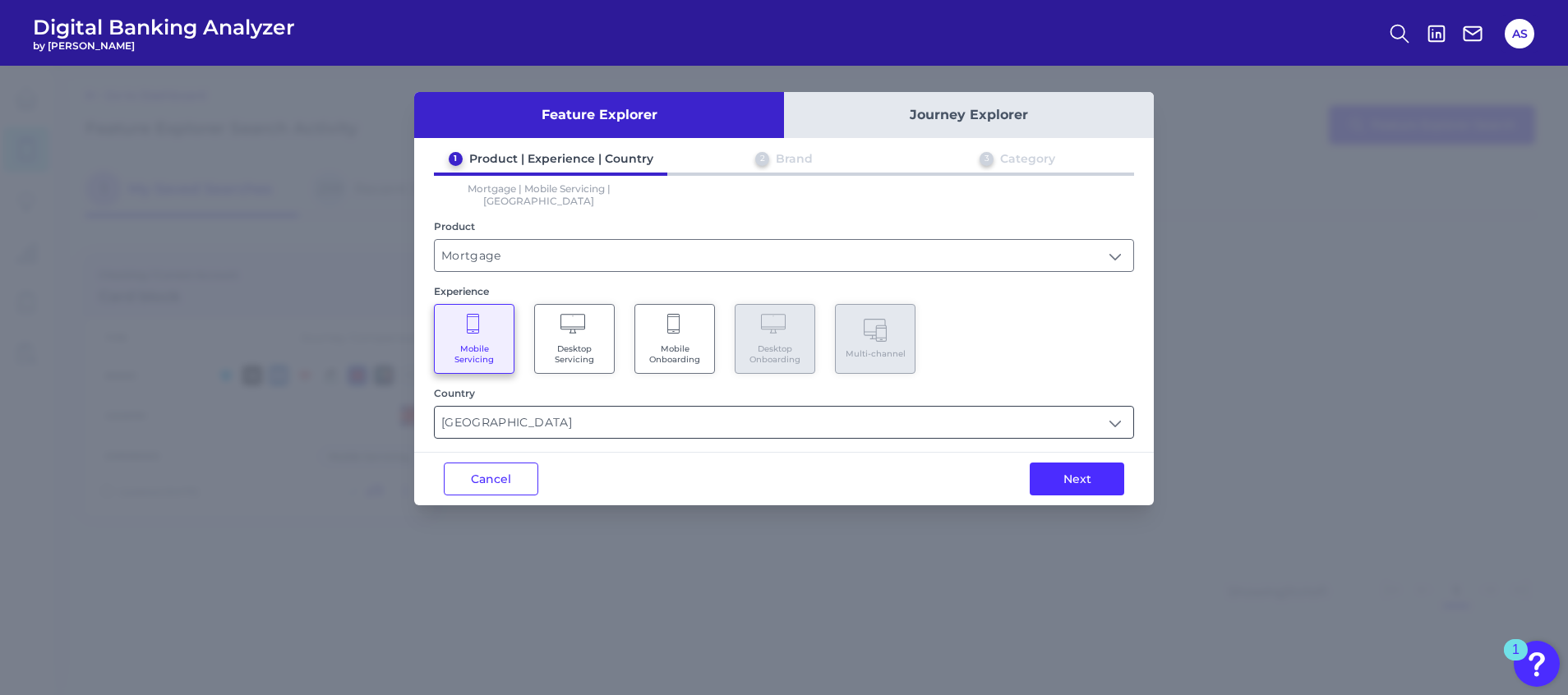
click at [569, 408] on input "[GEOGRAPHIC_DATA]" at bounding box center [784, 423] width 699 height 32
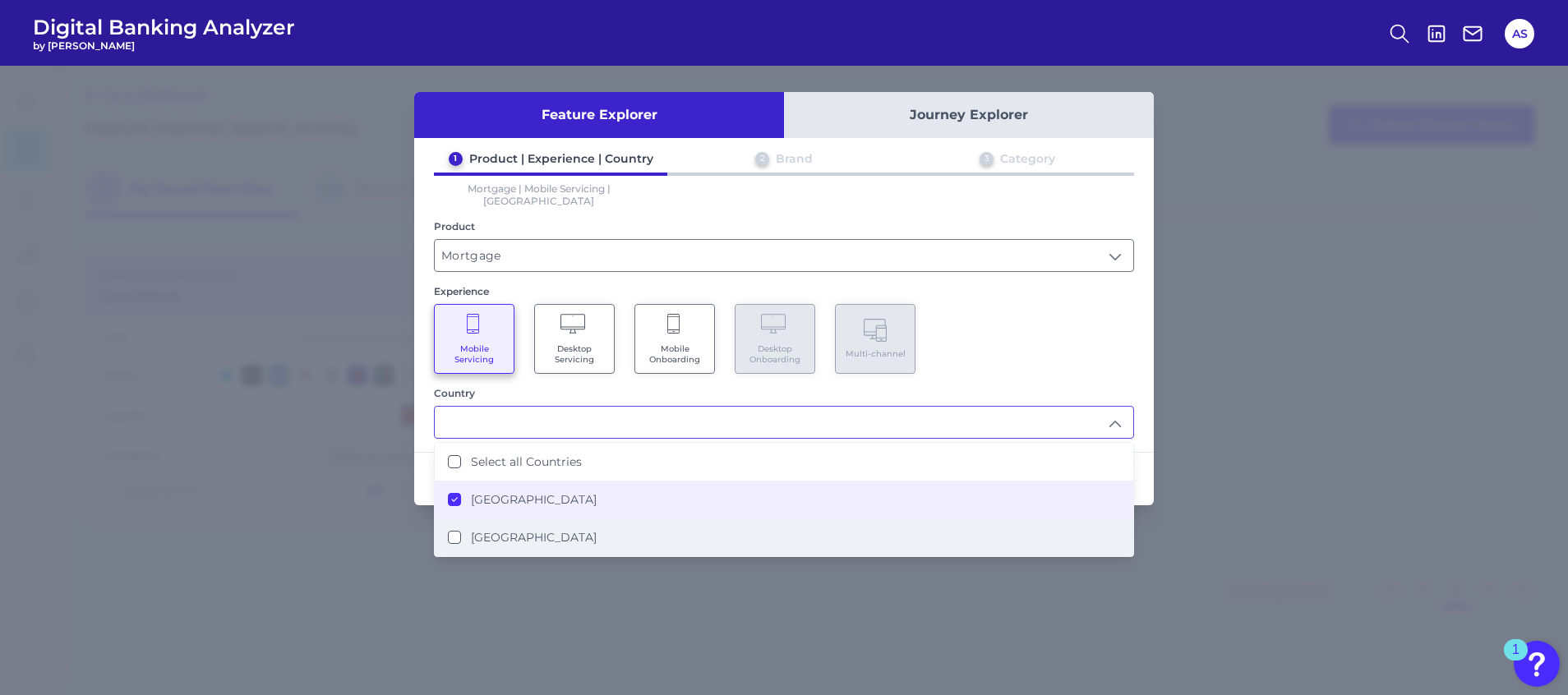
click at [533, 531] on label "[GEOGRAPHIC_DATA]" at bounding box center [534, 538] width 126 height 15
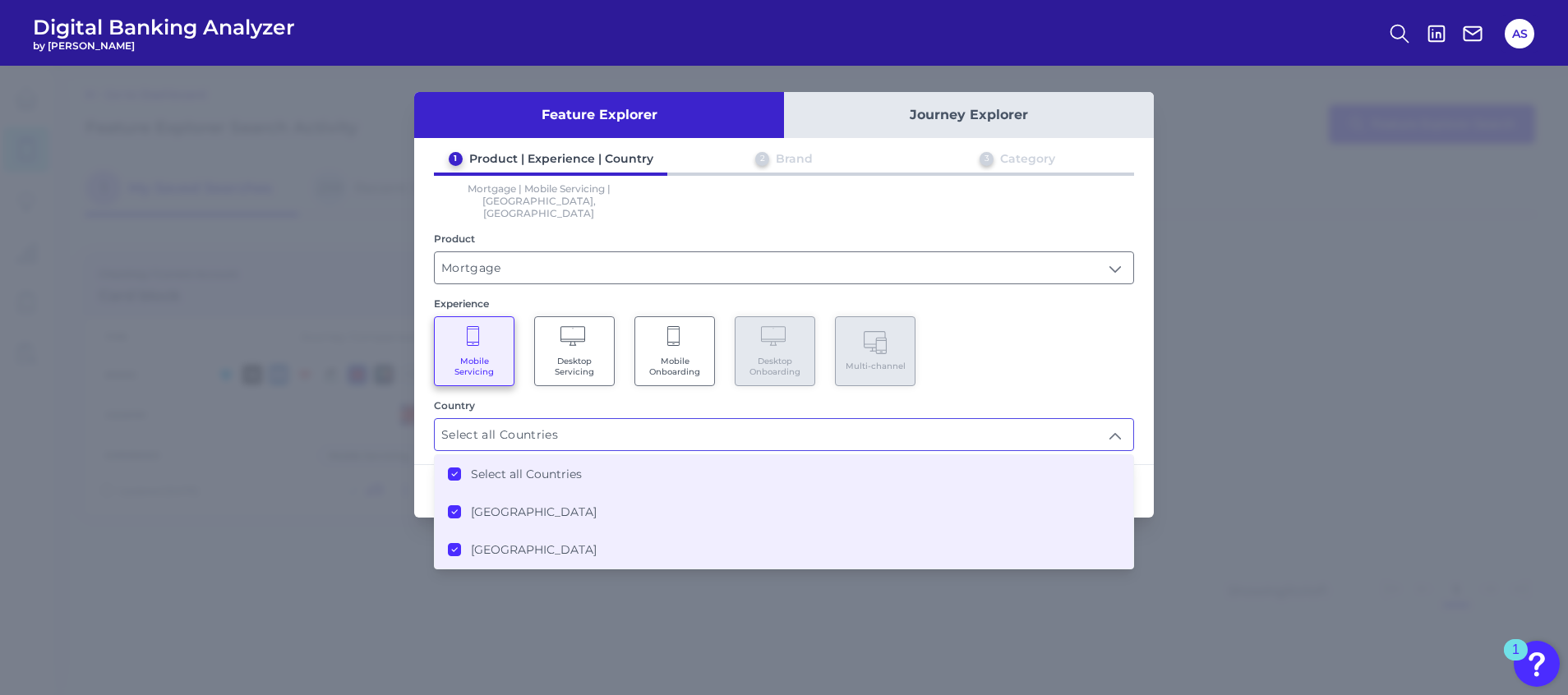
click at [481, 493] on li "[GEOGRAPHIC_DATA]" at bounding box center [784, 512] width 699 height 38
type input "[GEOGRAPHIC_DATA]"
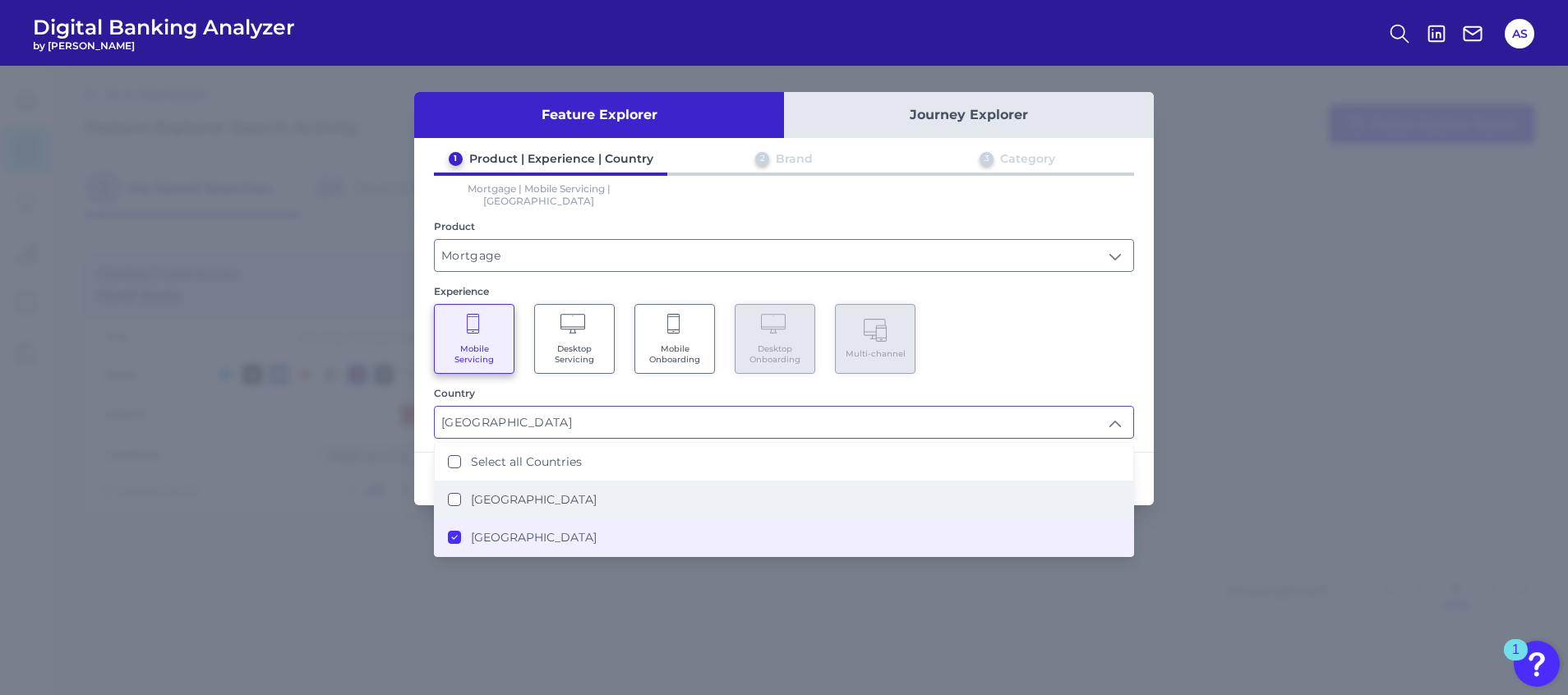
scroll to position [2, 0]
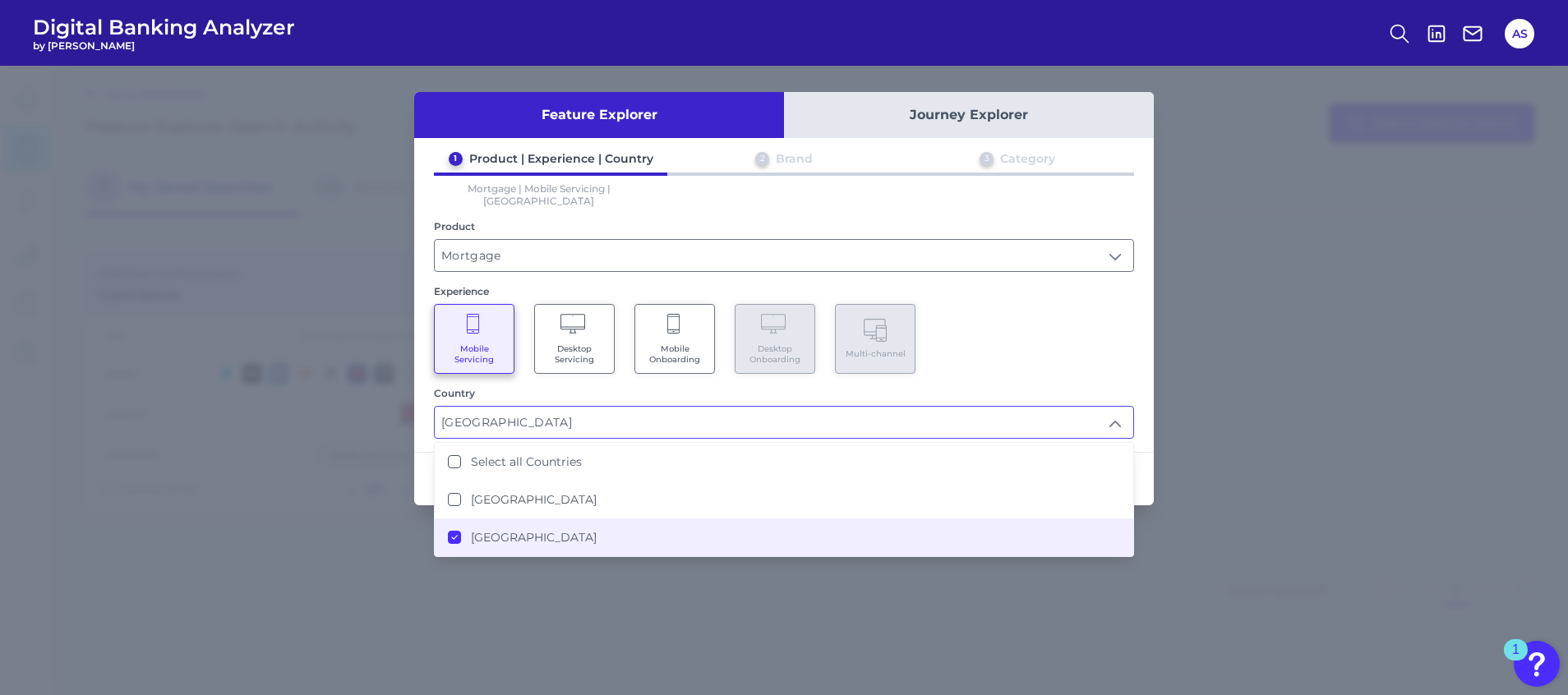
drag, startPoint x: 951, startPoint y: 317, endPoint x: 963, endPoint y: 315, distance: 12.2
click at [955, 316] on div "Mobile Servicing Desktop Servicing Mobile Onboarding Desktop Onboarding Multi-c…" at bounding box center [783, 339] width 700 height 70
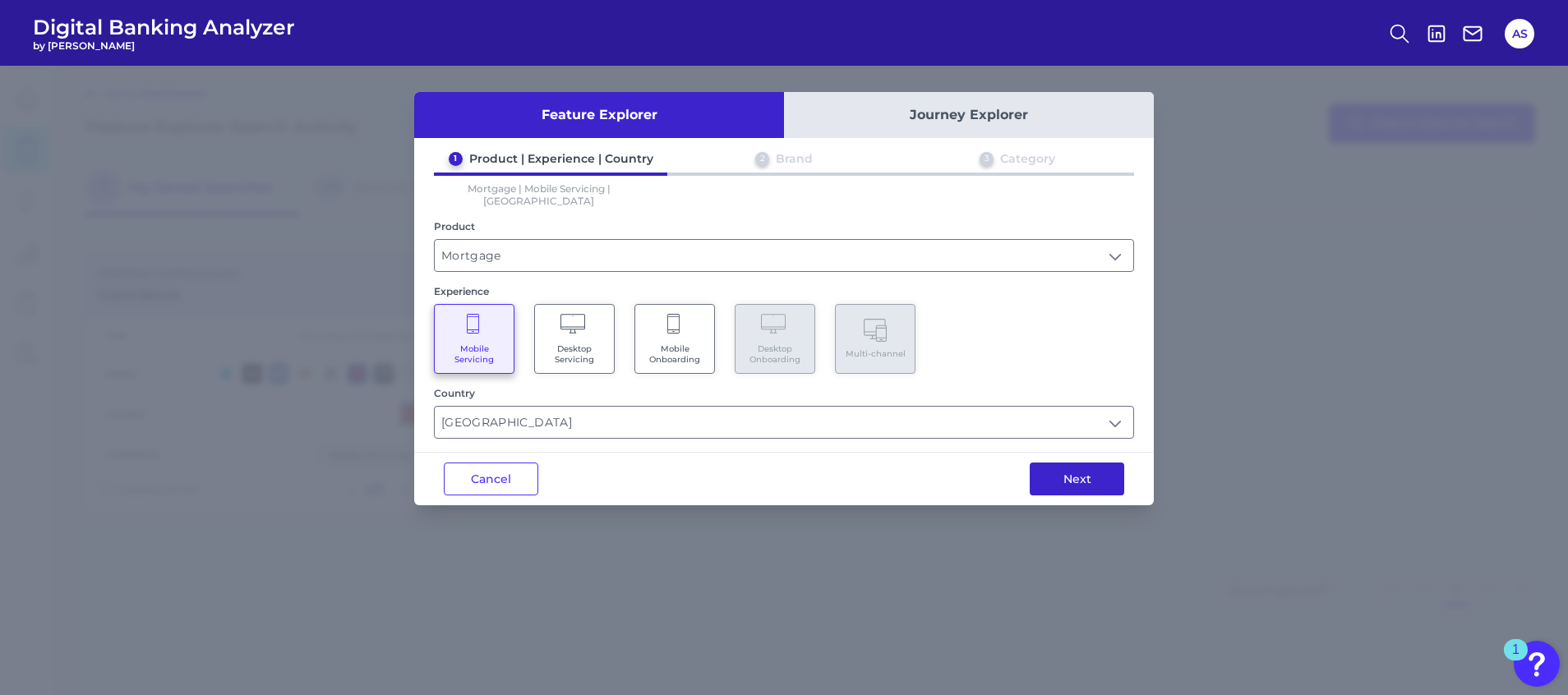
click at [1083, 478] on button "Next" at bounding box center [1076, 478] width 94 height 33
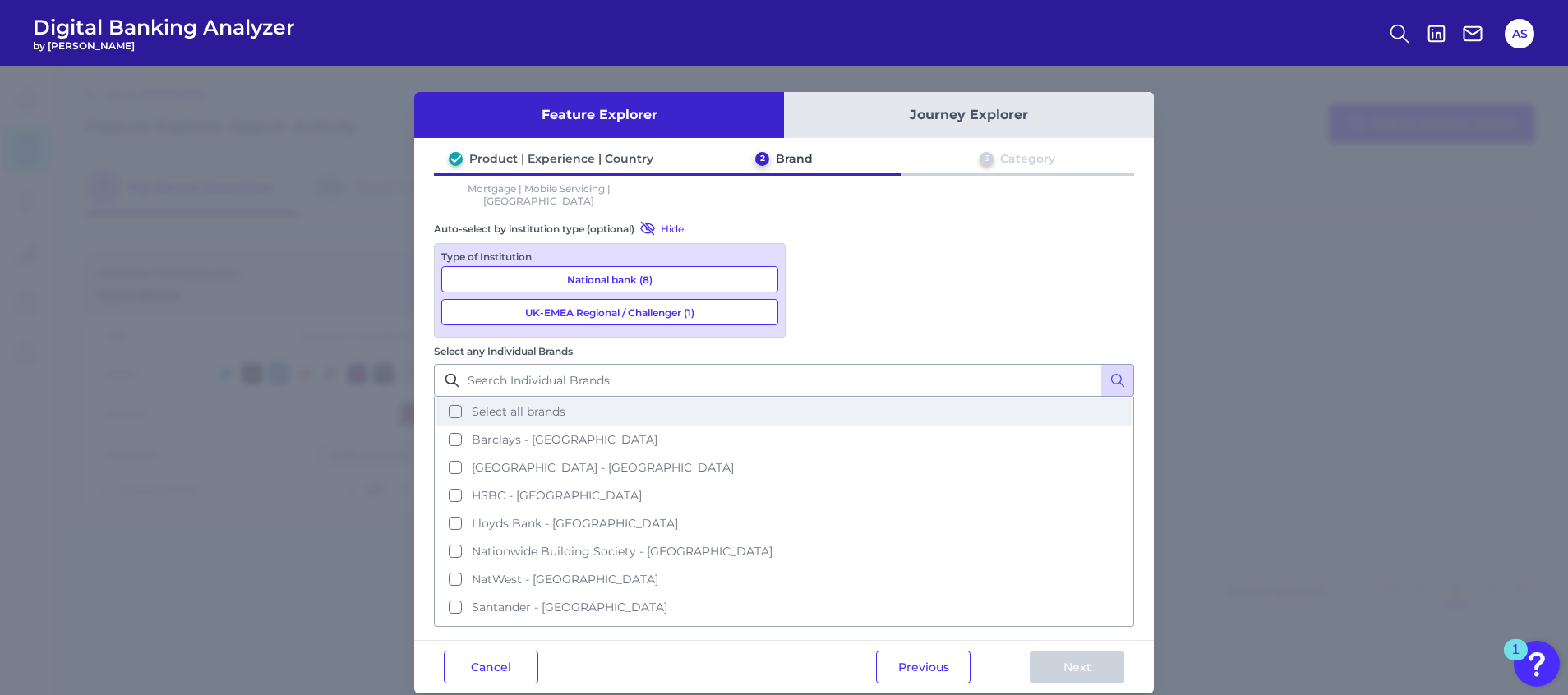
click at [1020, 398] on button "Select all brands" at bounding box center [784, 412] width 697 height 28
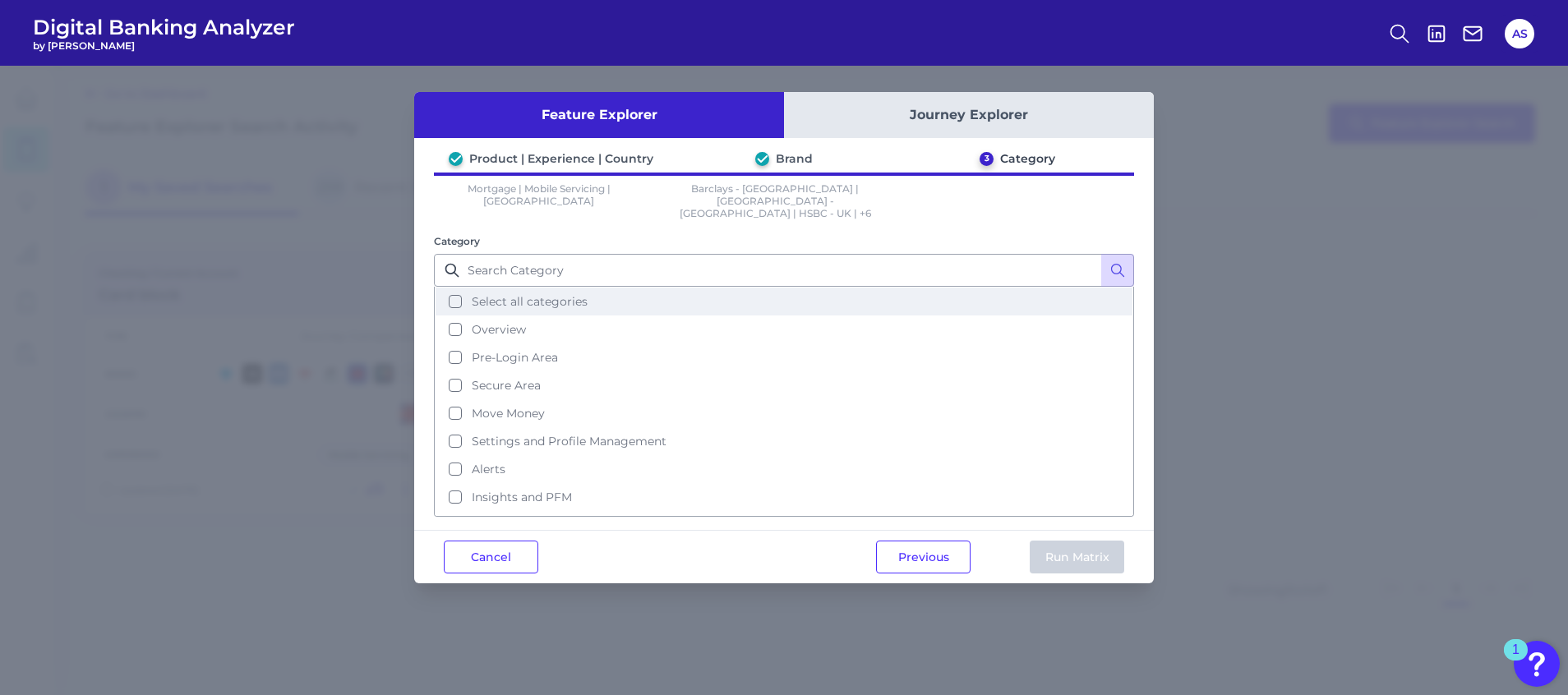
click at [506, 300] on button "Select all categories" at bounding box center [784, 302] width 697 height 28
